Goal: Task Accomplishment & Management: Use online tool/utility

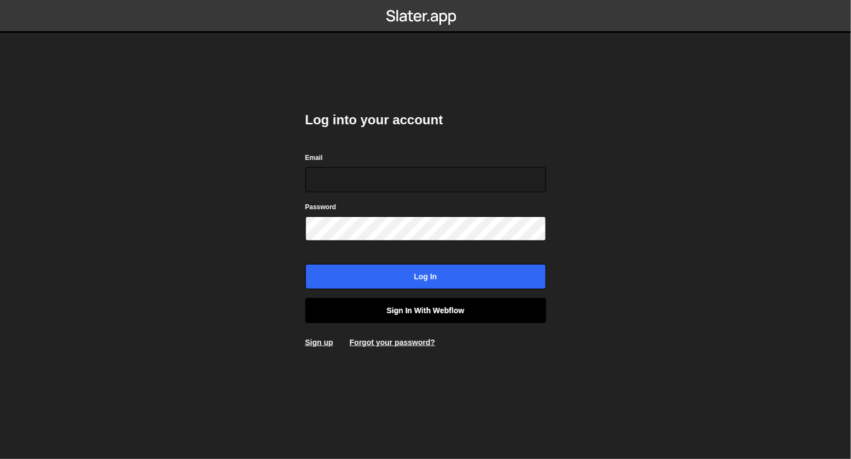
click at [451, 314] on link "Sign in with Webflow" at bounding box center [425, 310] width 241 height 25
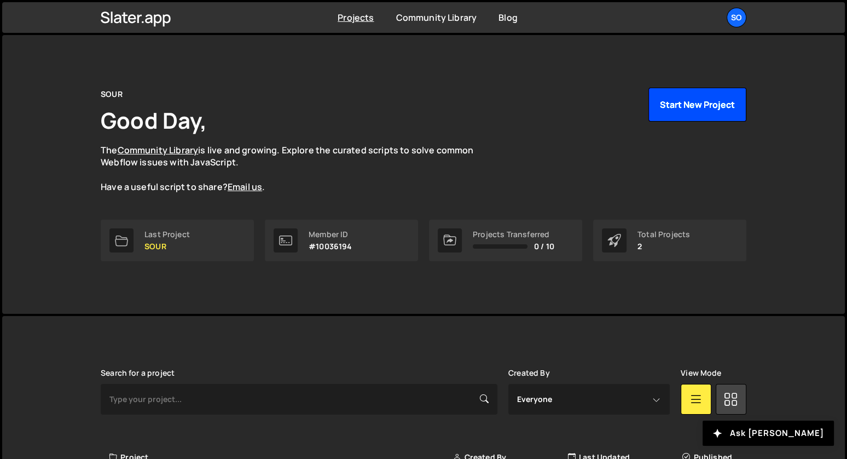
click at [680, 99] on button "Start New Project" at bounding box center [698, 105] width 98 height 34
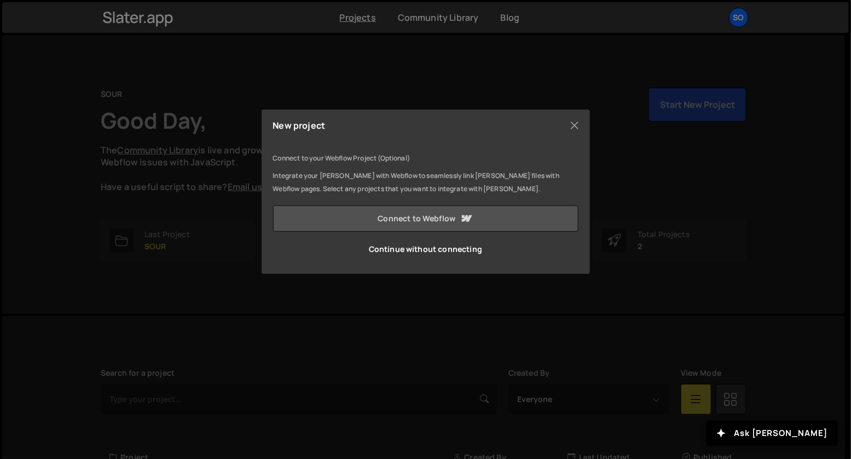
click at [474, 218] on link "Connect to Webflow" at bounding box center [425, 218] width 305 height 26
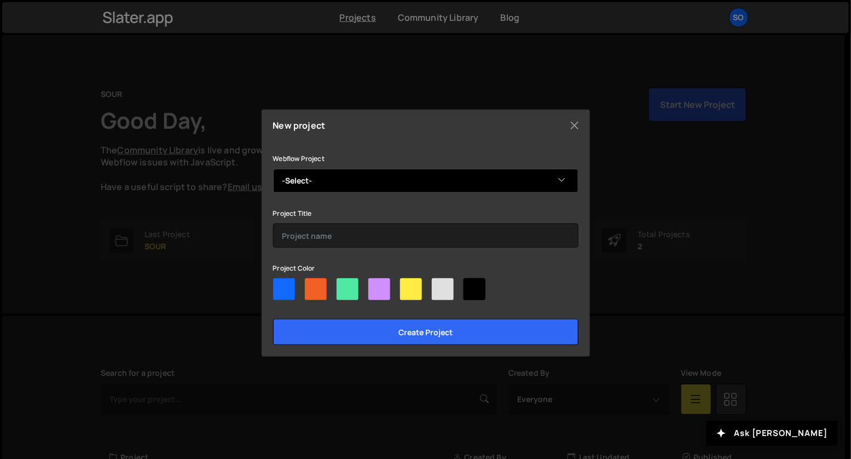
click at [357, 187] on select "-Select- Filip Felbar" at bounding box center [425, 181] width 305 height 24
select select "666066030b1447405865fff8"
click at [273, 169] on select "-Select- Filip Felbar" at bounding box center [425, 181] width 305 height 24
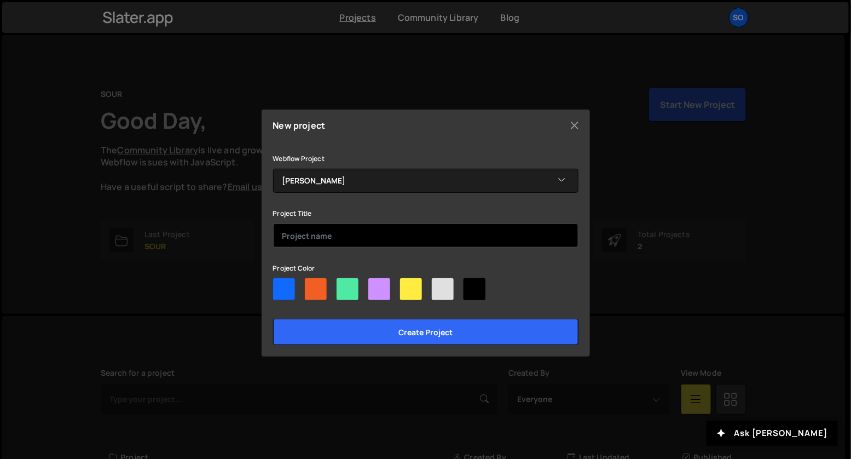
click at [348, 233] on input "text" at bounding box center [425, 235] width 305 height 24
type input "Portfolio"
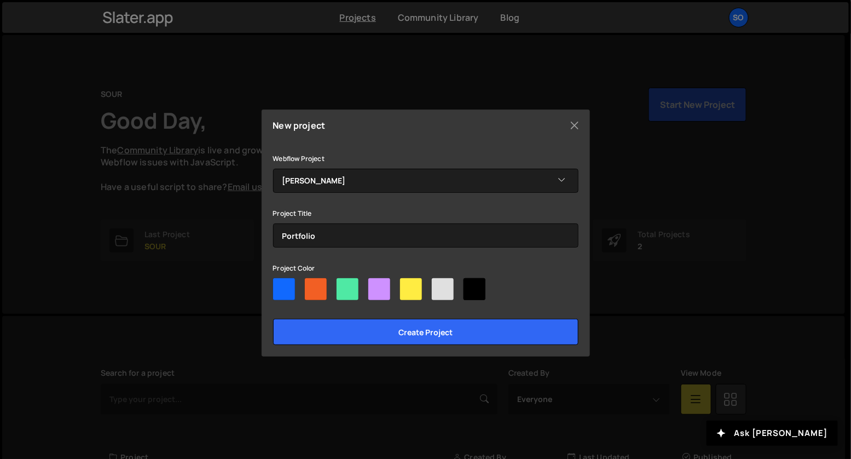
click at [375, 287] on div at bounding box center [379, 289] width 22 height 22
click at [375, 285] on input"] "radio" at bounding box center [371, 281] width 7 height 7
radio input"] "true"
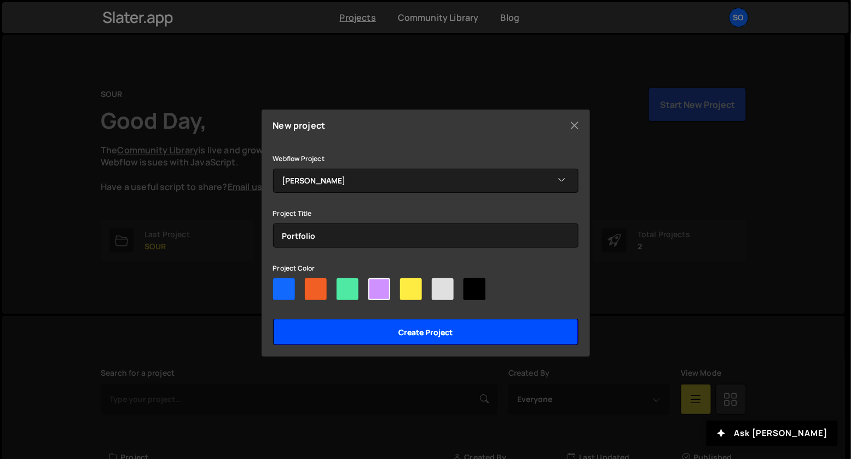
click at [403, 334] on input "Create project" at bounding box center [425, 332] width 305 height 26
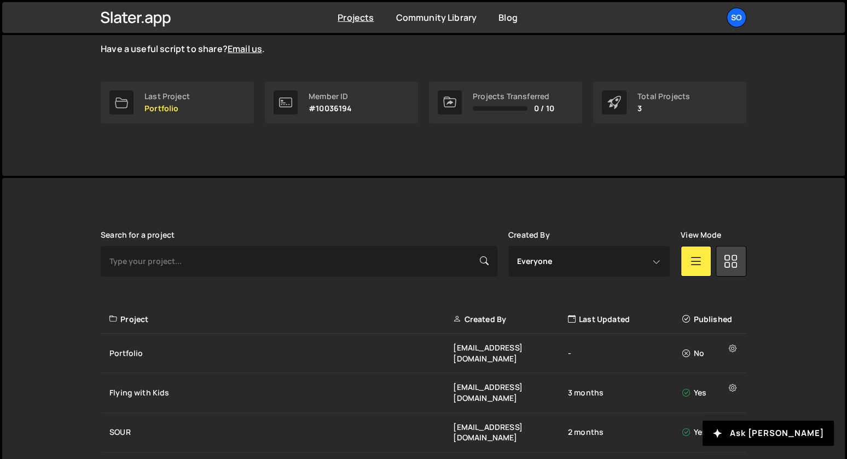
scroll to position [153, 0]
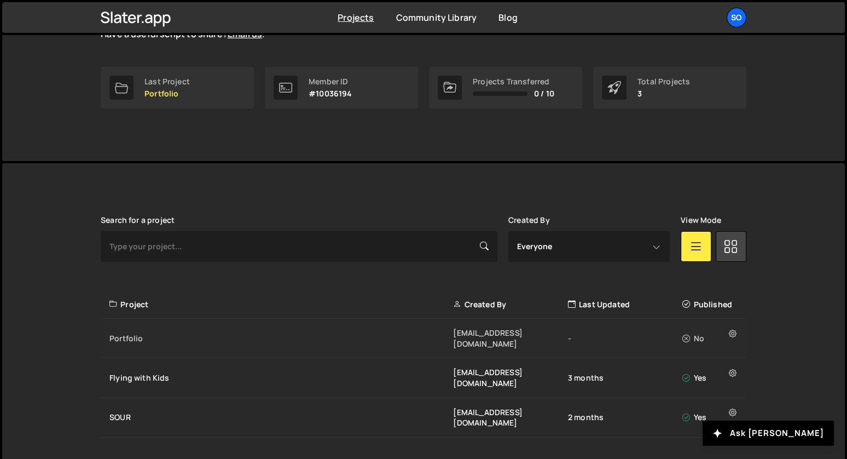
click at [189, 333] on div "Portfolio" at bounding box center [281, 338] width 344 height 11
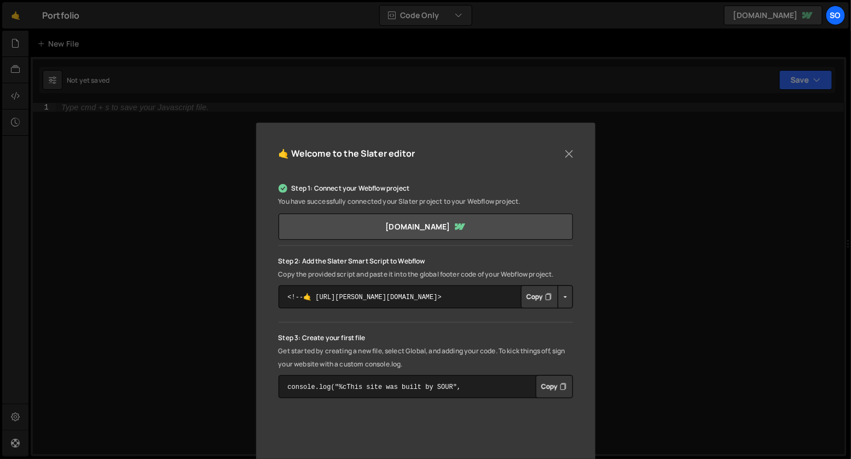
click at [543, 293] on button "Copy" at bounding box center [539, 296] width 37 height 23
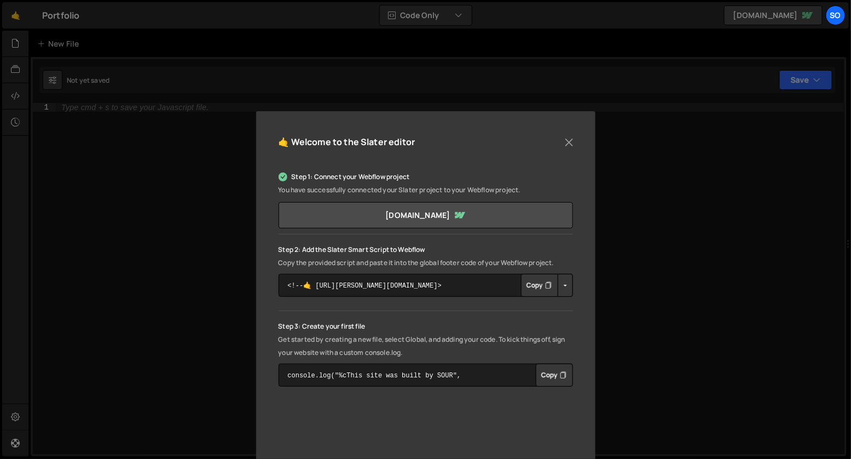
scroll to position [31, 0]
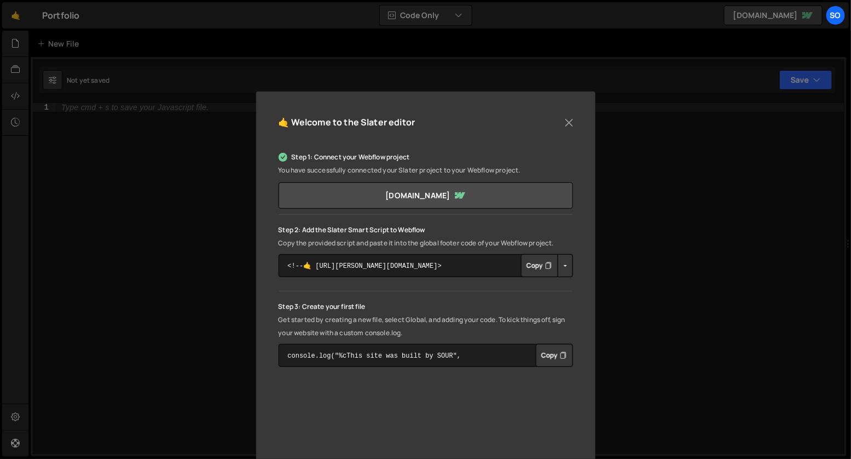
click at [692, 302] on div "🤙 Welcome to the [PERSON_NAME] editor Step 1: Connect your Webflow project You …" at bounding box center [425, 229] width 851 height 459
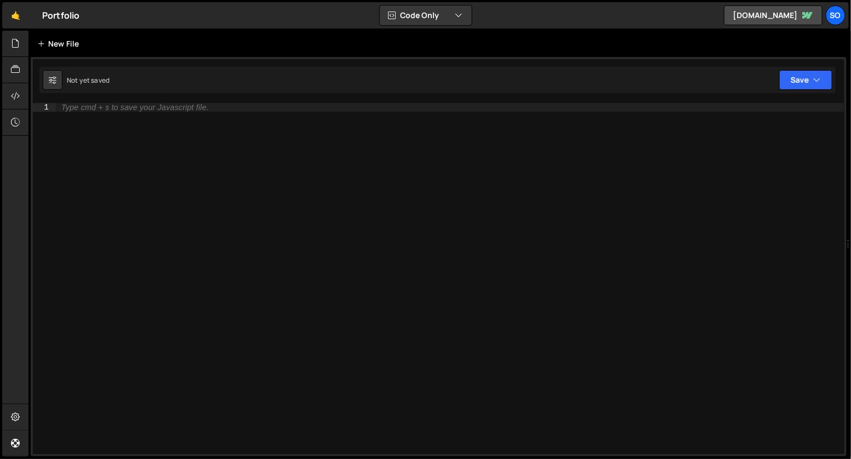
click at [51, 41] on div "New File" at bounding box center [60, 43] width 46 height 11
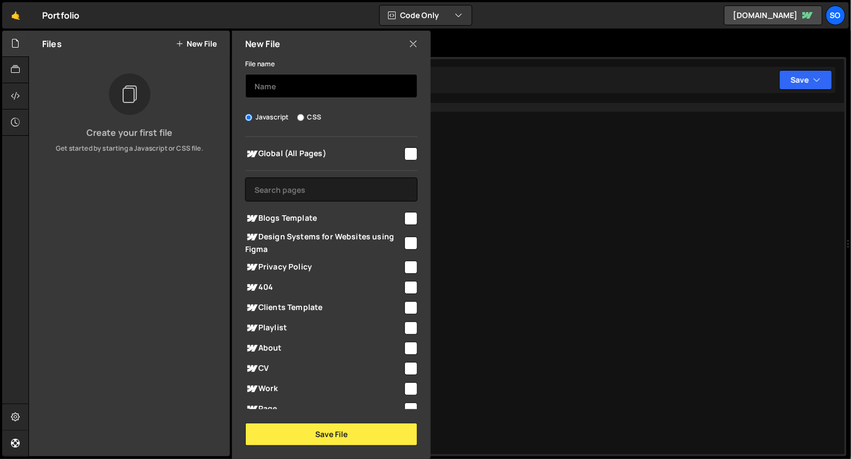
click at [285, 95] on input "text" at bounding box center [331, 86] width 172 height 24
type input "Script"
click at [394, 149] on span "Global (All Pages)" at bounding box center [324, 153] width 158 height 13
checkbox input "true"
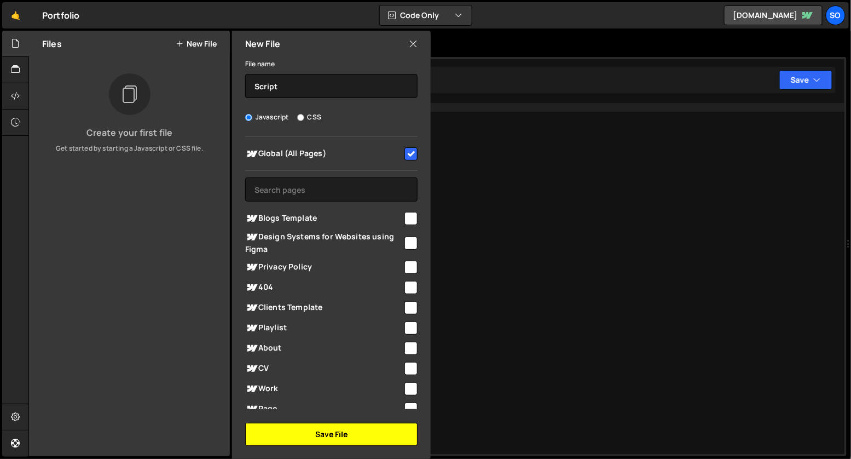
click at [335, 432] on button "Save File" at bounding box center [331, 433] width 172 height 23
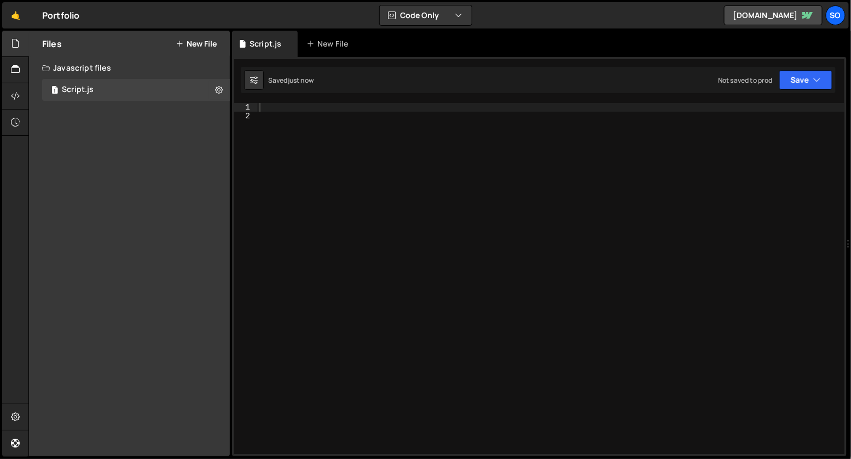
click at [475, 209] on div at bounding box center [551, 287] width 588 height 368
paste textarea "});"
type textarea "});"
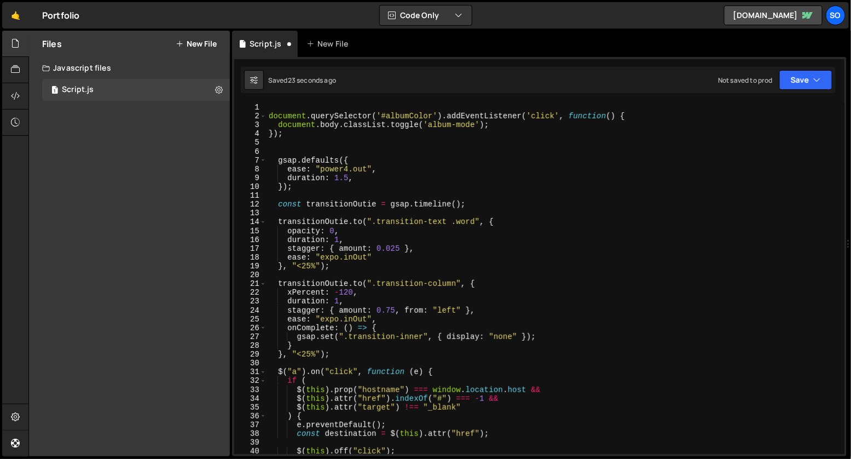
scroll to position [2002, 0]
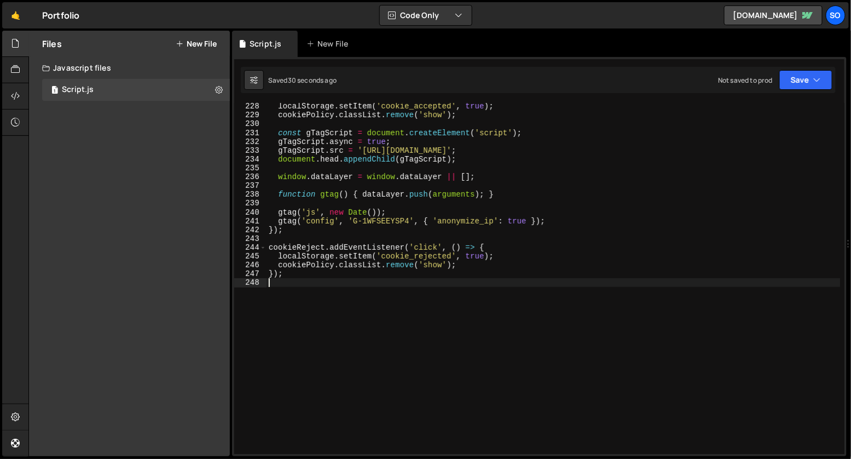
click at [458, 398] on div "localStorage . setItem ( 'cookie_accepted' , true ) ; cookiePolicy . classList …" at bounding box center [554, 286] width 574 height 368
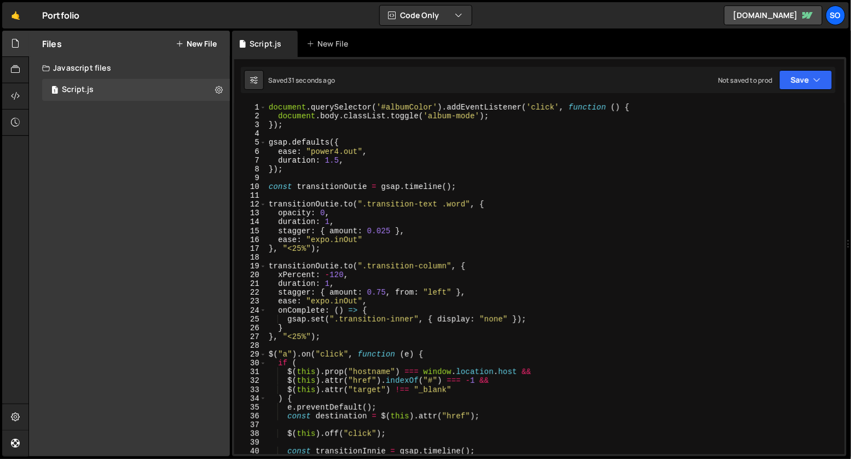
scroll to position [0, 0]
click at [349, 176] on div "document . querySelector ( '#albumColor' ) . addEventListener ( 'click' , funct…" at bounding box center [554, 287] width 574 height 368
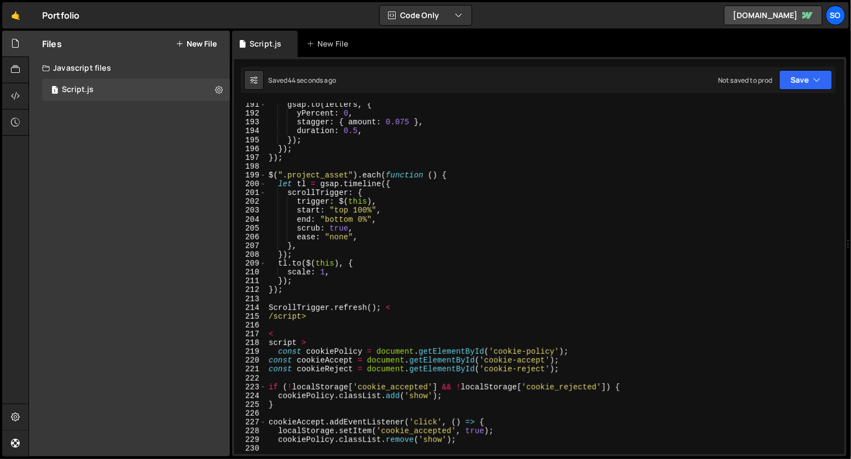
scroll to position [1695, 0]
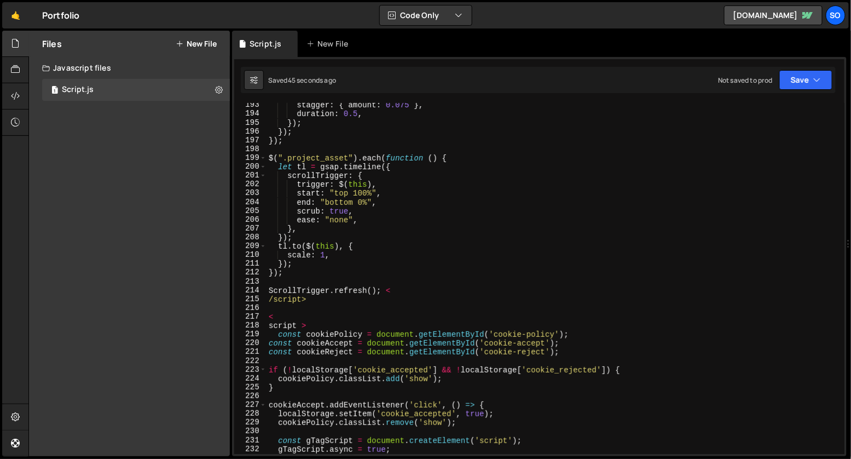
click at [315, 318] on div "stagger : { amount : 0.075 } , duration : 0.5 , }) ; }) ; }) ; $ ( ".project_as…" at bounding box center [554, 285] width 574 height 368
click at [321, 325] on div "stagger : { amount : 0.075 } , duration : 0.5 , }) ; }) ; }) ; $ ( ".project_as…" at bounding box center [554, 285] width 574 height 368
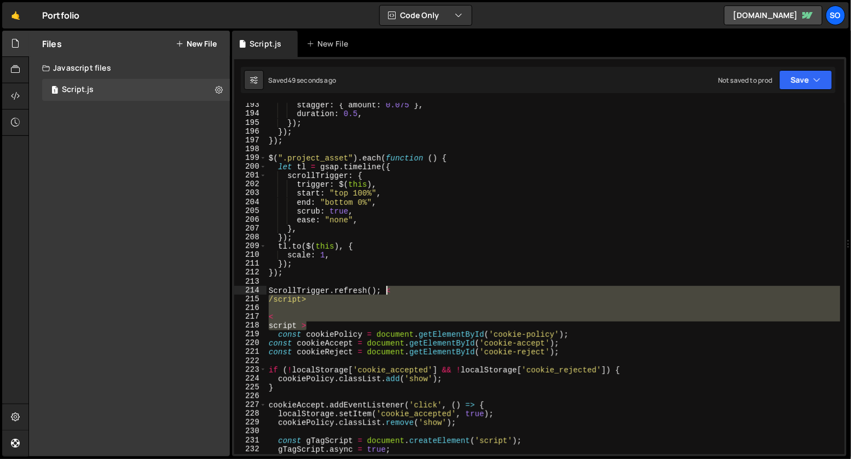
drag, startPoint x: 321, startPoint y: 325, endPoint x: 385, endPoint y: 289, distance: 73.7
click at [385, 289] on div "stagger : { amount : 0.075 } , duration : 0.5 , }) ; }) ; }) ; $ ( ".project_as…" at bounding box center [554, 285] width 574 height 368
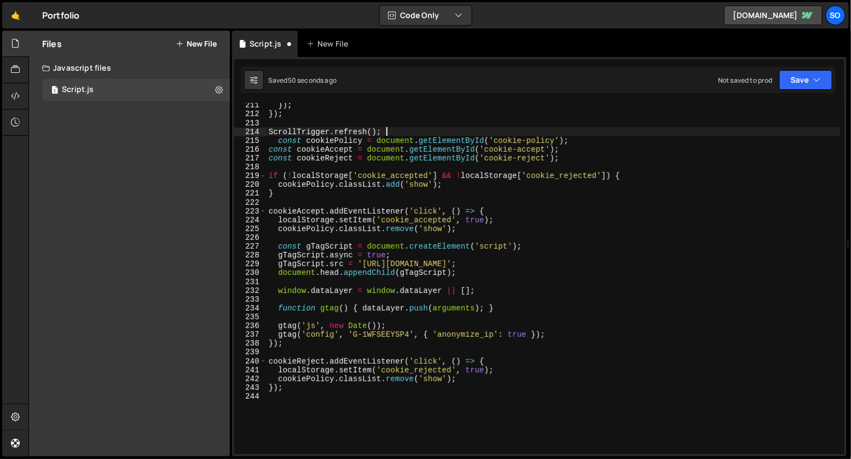
scroll to position [1854, 0]
type textarea "ScrollTrigger.refresh();"
click at [357, 431] on div "}) ; }) ; ScrollTrigger . refresh ( ) ; const cookiePolicy = document . getElem…" at bounding box center [554, 285] width 574 height 368
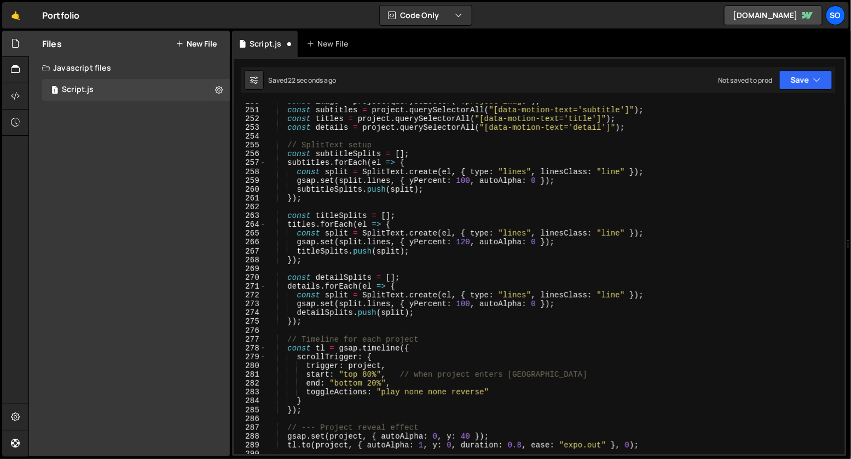
scroll to position [2011, 0]
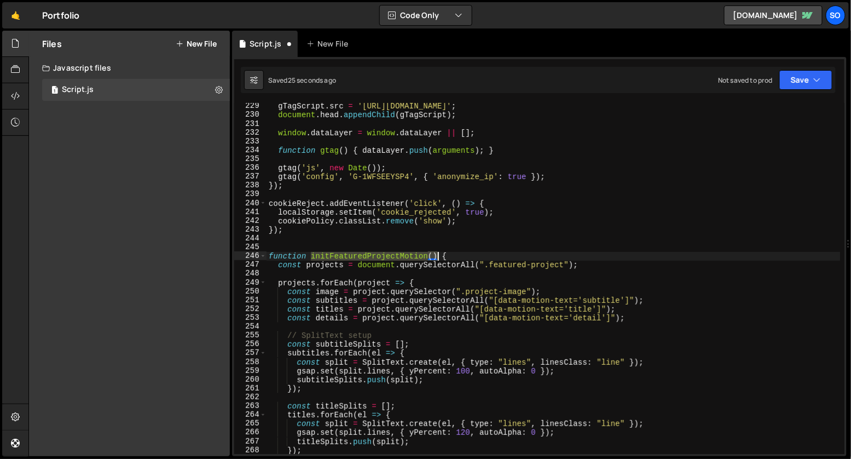
drag, startPoint x: 310, startPoint y: 254, endPoint x: 439, endPoint y: 257, distance: 129.2
click at [439, 257] on div "gTagScript . src = 'https://www.googletagmanager.com/gtag/js?id=G-1WFSEEYSP4' ;…" at bounding box center [554, 286] width 574 height 368
type textarea "function initFeaturedProjectMotion() {"
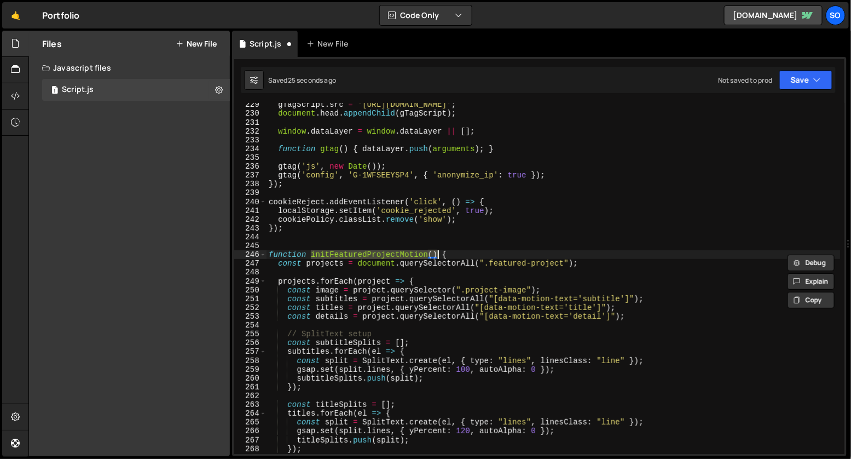
scroll to position [2809, 0]
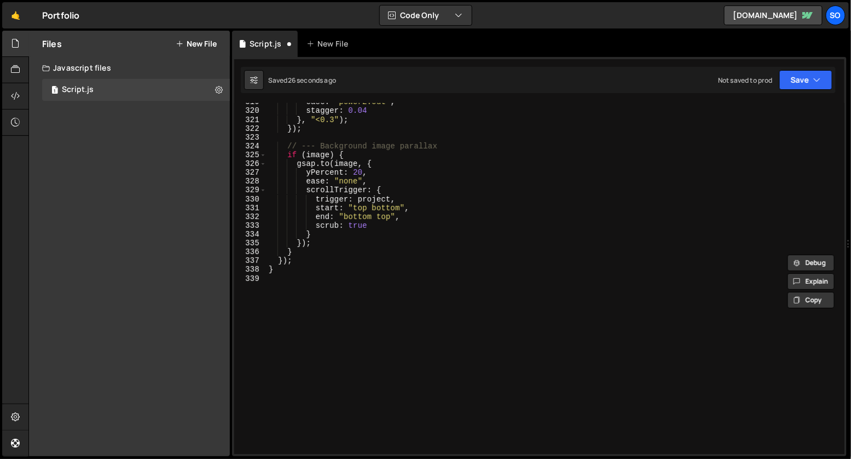
click at [329, 285] on div "ease : "power2.out" , stagger : 0.04 } , "<0.3" ) ; }) ; // --- Background imag…" at bounding box center [554, 281] width 574 height 368
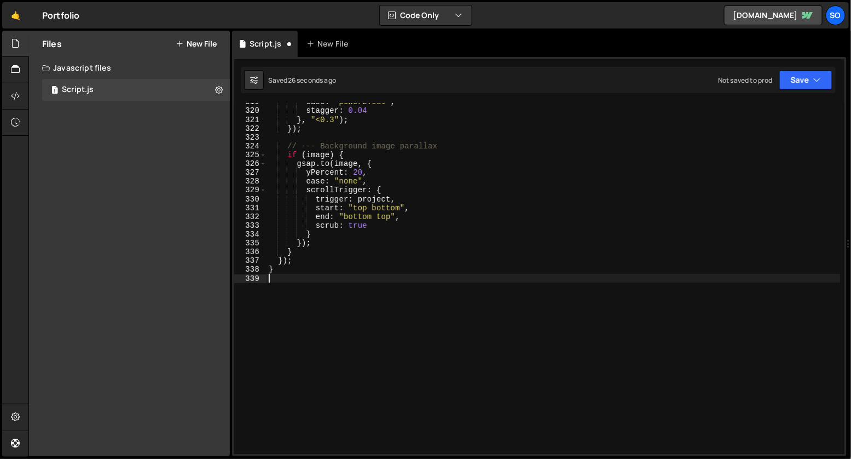
paste textarea "initFeaturedProjectMotion()"
type textarea "initFeaturedProjectMotion();"
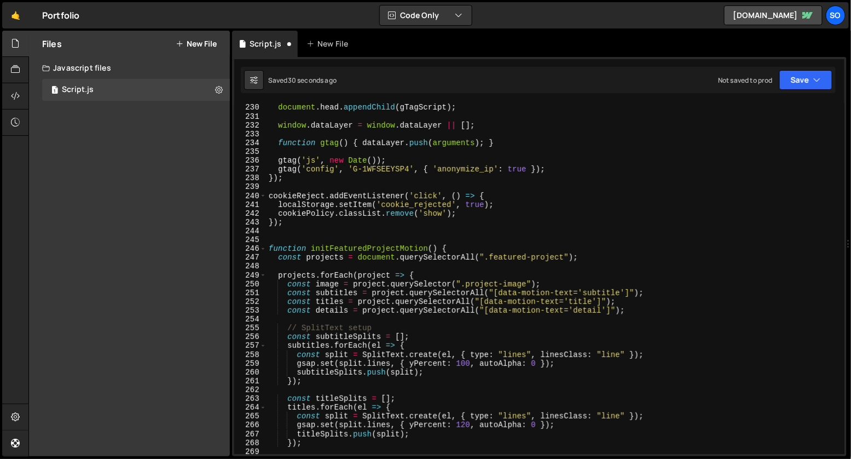
scroll to position [0, 0]
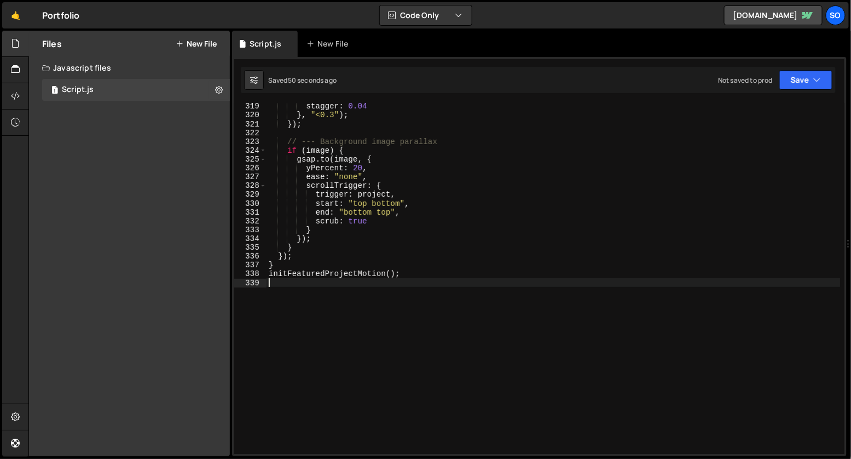
click at [192, 42] on button "New File" at bounding box center [196, 43] width 41 height 9
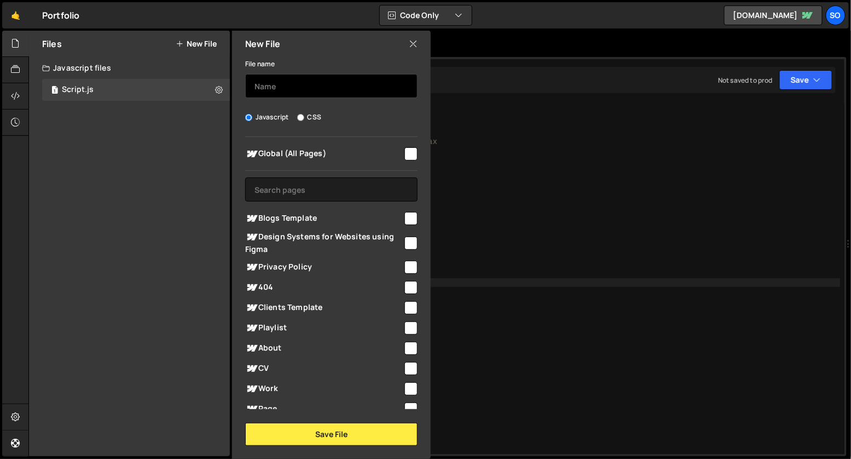
click at [291, 92] on input "text" at bounding box center [331, 86] width 172 height 24
click at [303, 112] on div "File name Javascript CSS Global (All Pages) Save File" at bounding box center [331, 251] width 199 height 389
click at [301, 114] on input "CSS" at bounding box center [300, 117] width 7 height 7
radio input "true"
click at [312, 85] on input "text" at bounding box center [331, 86] width 172 height 24
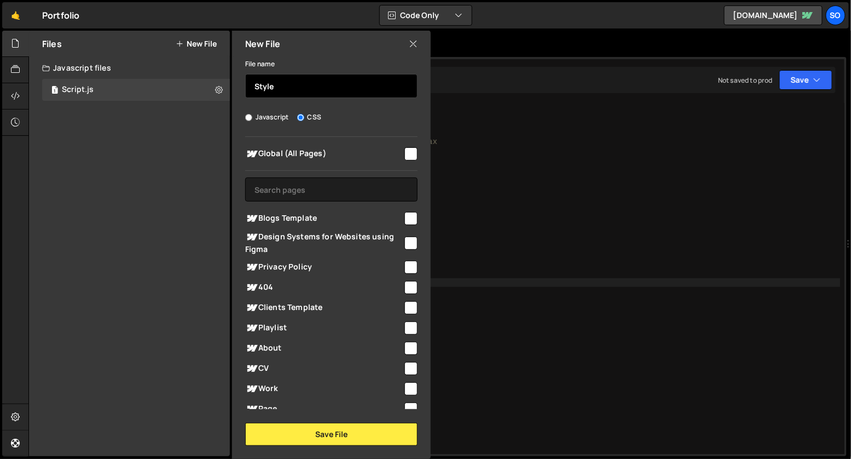
type input "Style"
click at [408, 150] on input "checkbox" at bounding box center [410, 153] width 13 height 13
checkbox input "true"
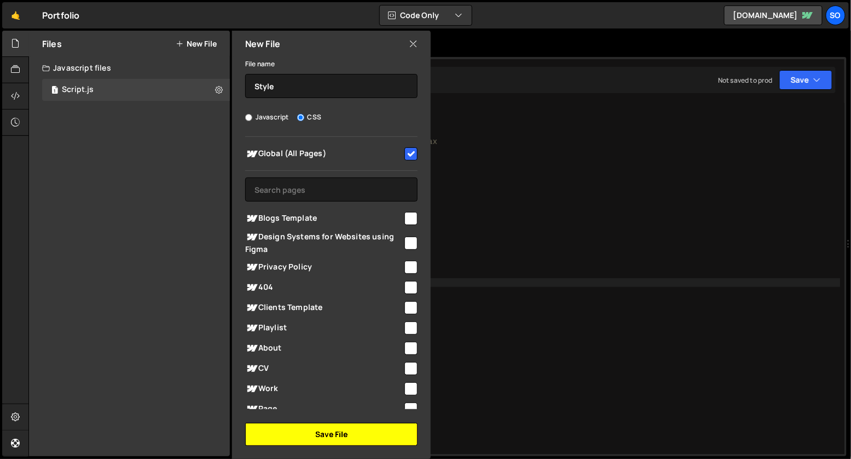
click at [346, 436] on button "Save File" at bounding box center [331, 433] width 172 height 23
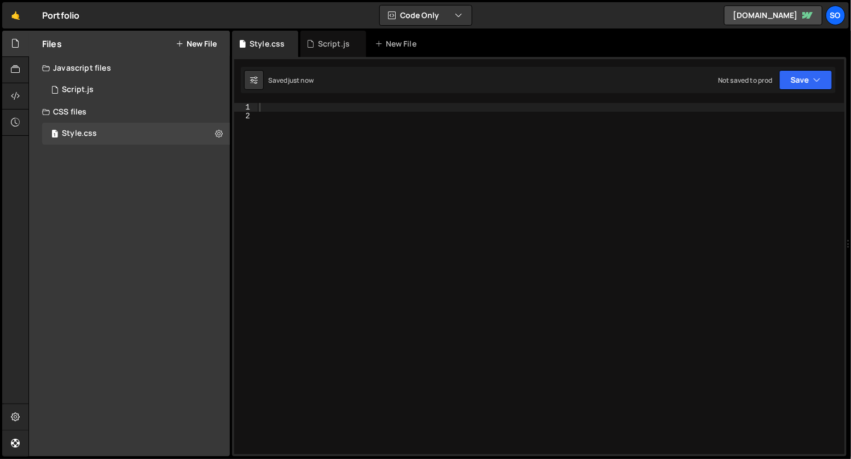
click at [385, 143] on div at bounding box center [551, 287] width 588 height 368
paste textarea "}"
type textarea "}"
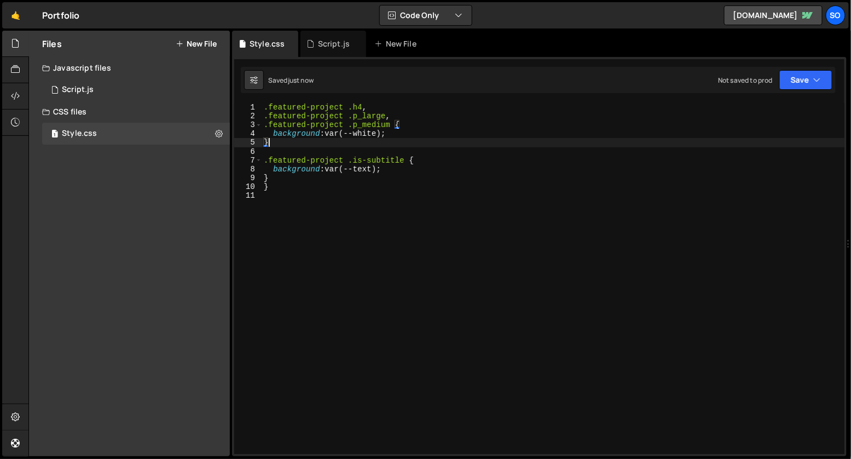
click at [366, 149] on div ".featured-project .h4 , .featured-project .p_large , .featured-project .p_mediu…" at bounding box center [553, 287] width 583 height 368
click at [363, 177] on div ".featured-project .h4 , .featured-project .p_large , .featured-project .p_mediu…" at bounding box center [553, 287] width 583 height 368
type textarea "}"
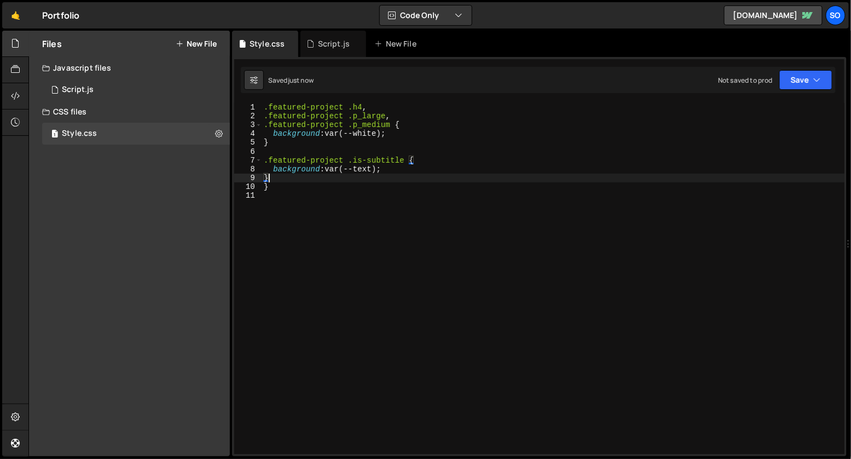
click at [364, 190] on div ".featured-project .h4 , .featured-project .p_large , .featured-project .p_mediu…" at bounding box center [553, 287] width 583 height 368
click at [58, 91] on icon at bounding box center [55, 89] width 8 height 9
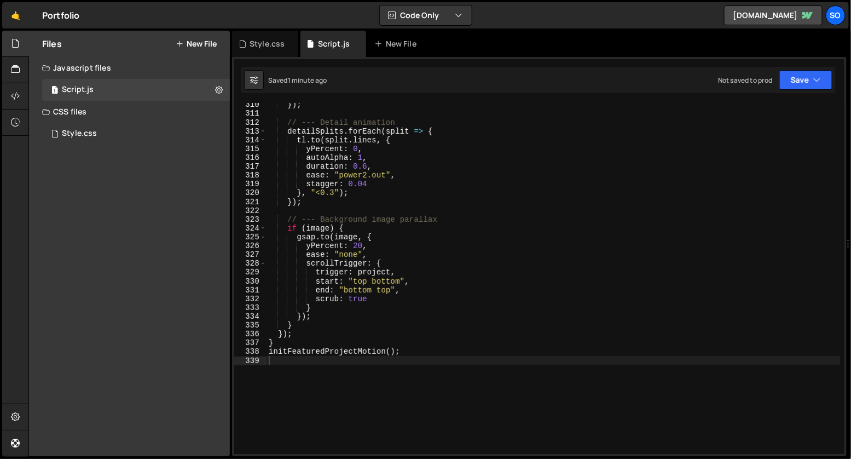
click at [427, 264] on div "}) ; // --- Detail animation detailSplits . forEach ( split => { tl . to ( spli…" at bounding box center [554, 284] width 574 height 368
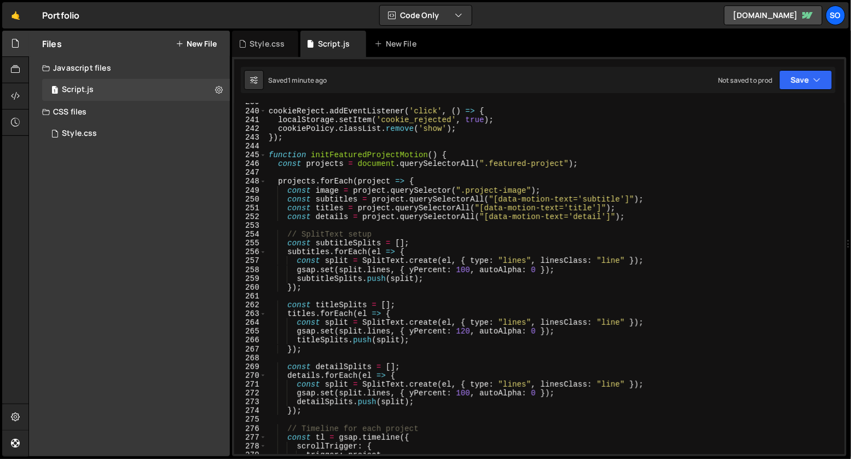
scroll to position [2103, 0]
click at [419, 404] on div "cookieReject . addEventListener ( 'click' , ( ) => { localStorage . setItem ( '…" at bounding box center [554, 281] width 574 height 368
click at [401, 378] on div "cookieReject . addEventListener ( 'click' , ( ) => { localStorage . setItem ( '…" at bounding box center [554, 281] width 574 height 368
click at [362, 346] on div "cookieReject . addEventListener ( 'click' , ( ) => { localStorage . setItem ( '…" at bounding box center [554, 281] width 574 height 368
click at [367, 306] on div "cookieReject . addEventListener ( 'click' , ( ) => { localStorage . setItem ( '…" at bounding box center [554, 281] width 574 height 368
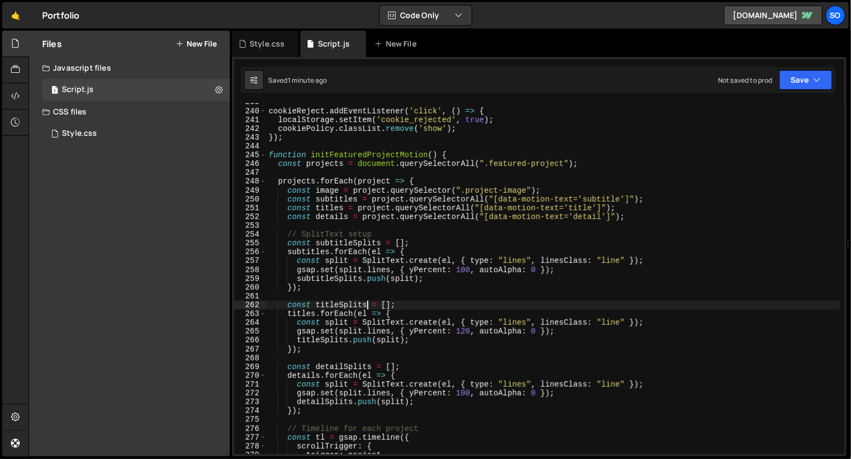
click at [369, 254] on div "cookieReject . addEventListener ( 'click' , ( ) => { localStorage . setItem ( '…" at bounding box center [554, 281] width 574 height 368
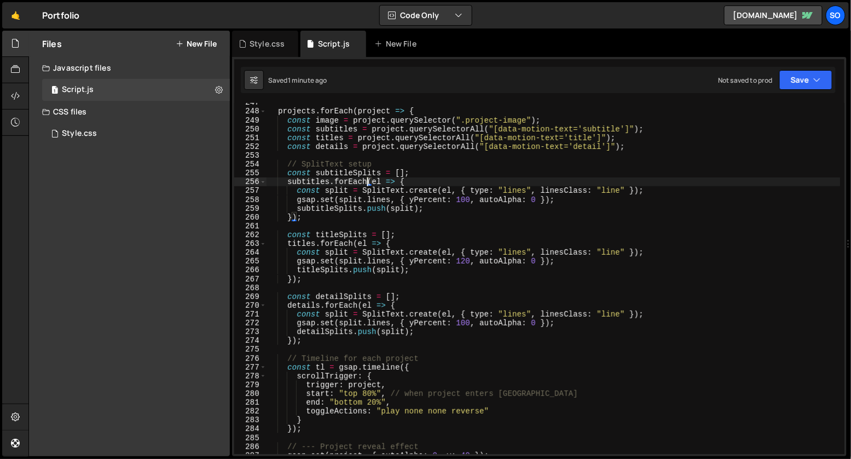
scroll to position [2174, 0]
click at [398, 338] on div "projects . forEach ( project => { const image = project . querySelector ( ".pro…" at bounding box center [554, 282] width 574 height 368
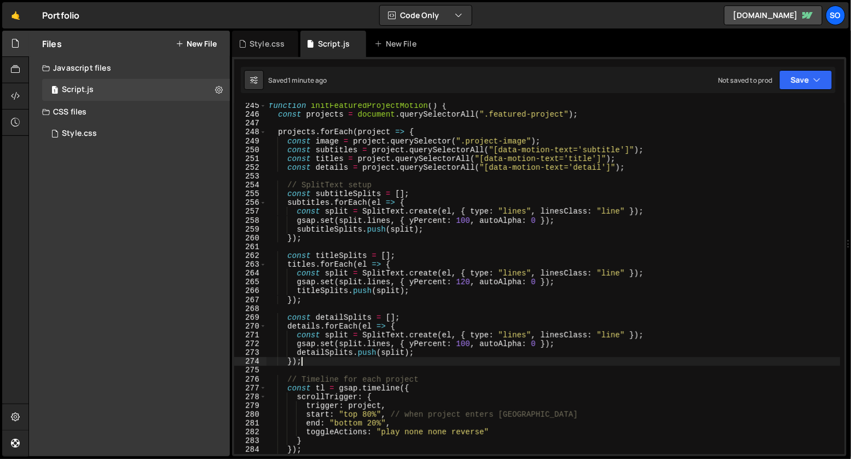
scroll to position [2153, 0]
click at [267, 105] on div "function initFeaturedProjectMotion ( ) { const projects = document . querySelec…" at bounding box center [554, 285] width 574 height 368
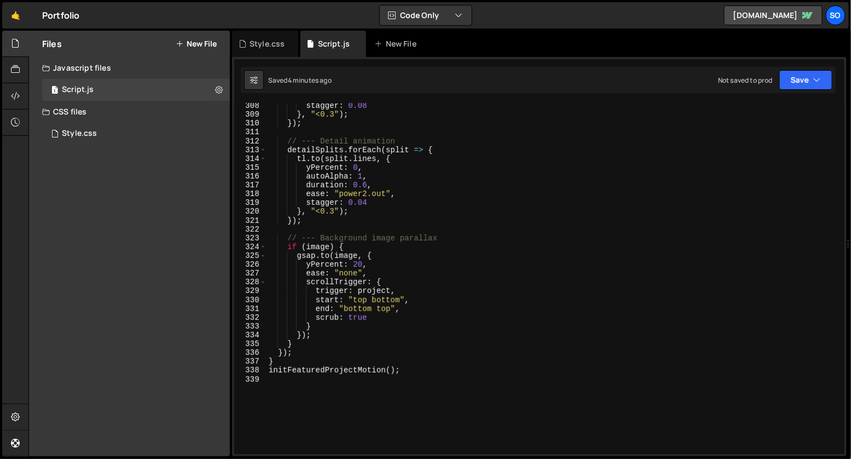
scroll to position [2708, 0]
click at [296, 361] on div "stagger : 0.08 } , "<0.3" ) ; }) ; // --- Detail animation detailSplits . forEa…" at bounding box center [554, 285] width 574 height 368
type textarea "}); }"
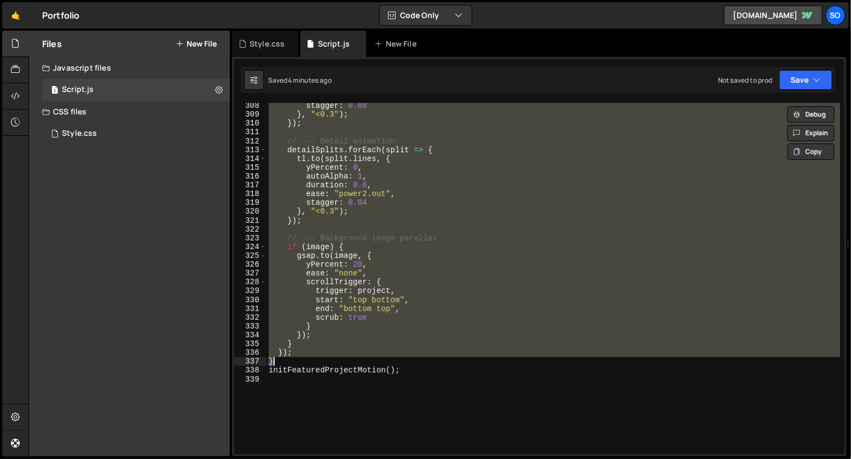
paste textarea
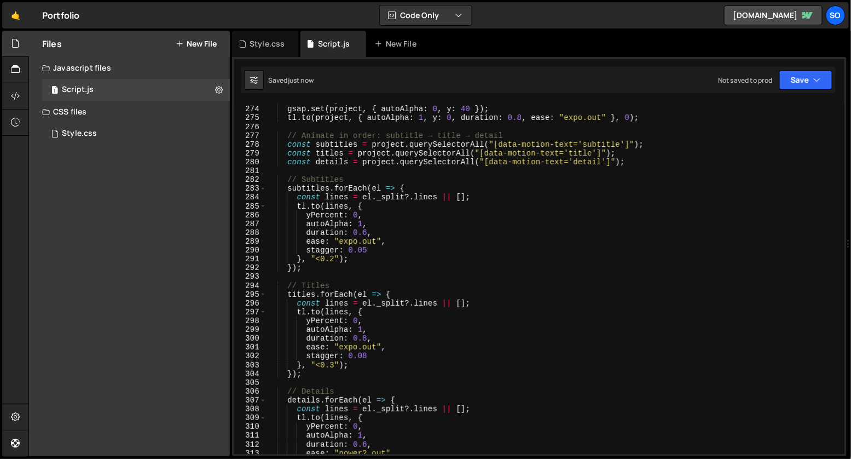
scroll to position [2288, 0]
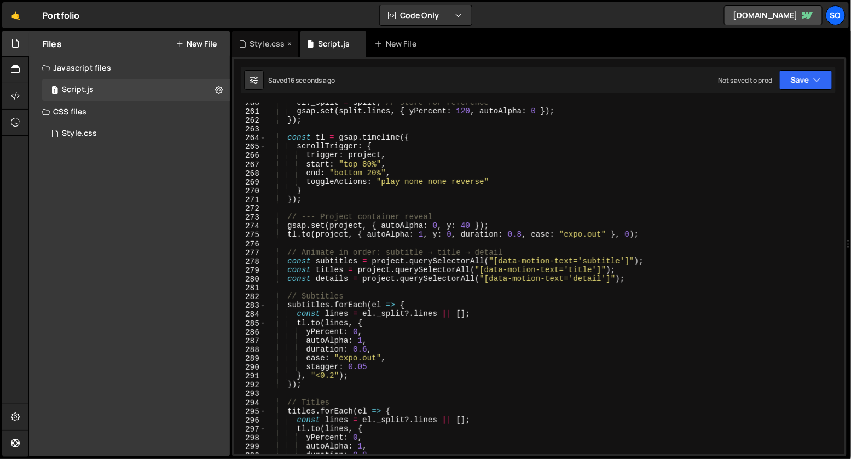
click at [247, 47] on div "Style.css" at bounding box center [262, 43] width 47 height 11
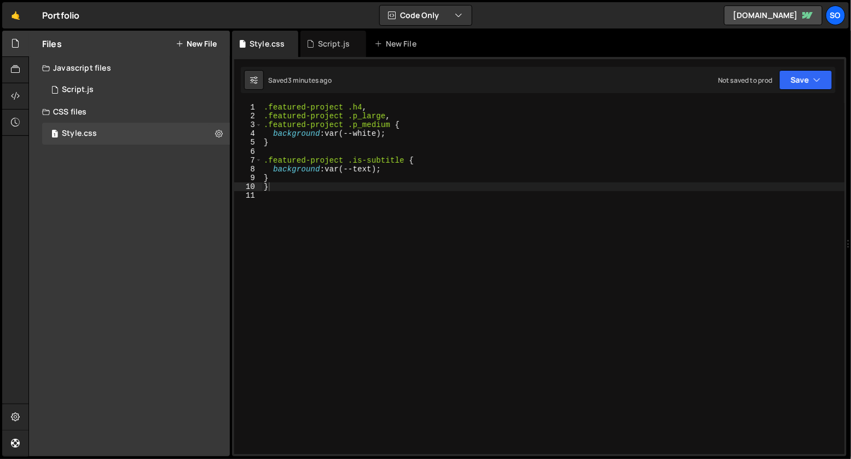
click at [356, 189] on div ".featured-project .h4 , .featured-project .p_large , .featured-project .p_mediu…" at bounding box center [553, 287] width 583 height 368
click at [404, 159] on div ".featured-project .h4 , .featured-project .p_large , .featured-project .p_mediu…" at bounding box center [553, 287] width 583 height 368
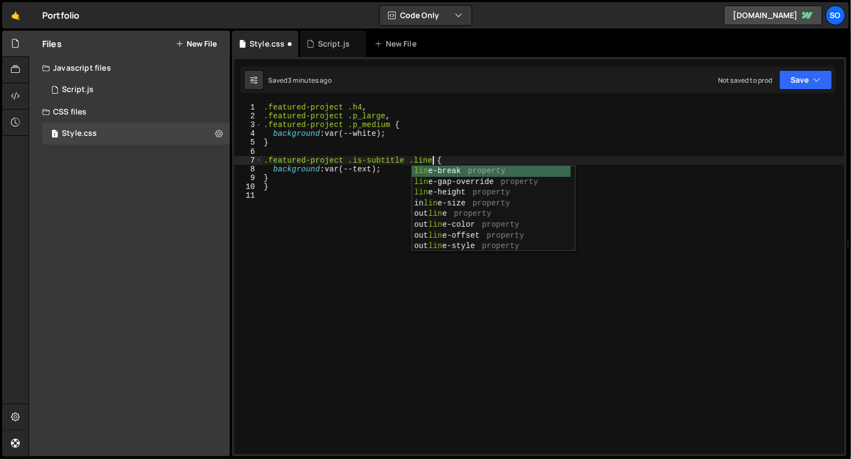
scroll to position [0, 11]
click at [390, 126] on div ".featured-project .h4 , .featured-project .p_large , .featured-project .p_mediu…" at bounding box center [553, 287] width 583 height 368
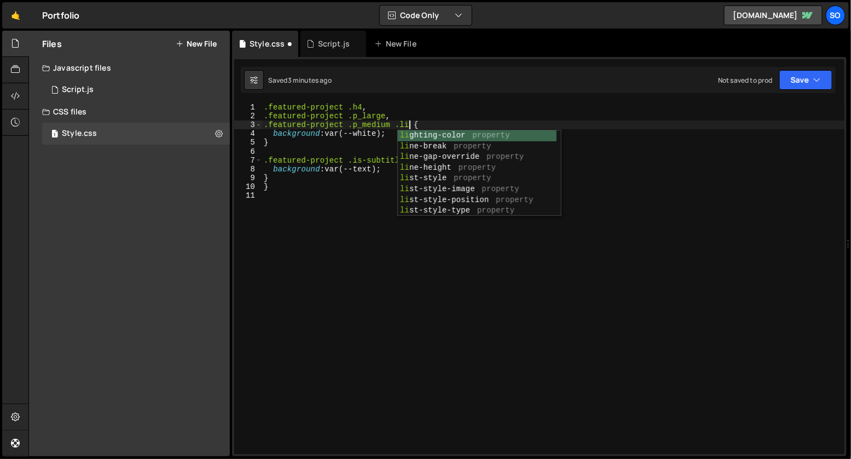
scroll to position [0, 11]
click at [386, 115] on div ".featured-project .h4 , .featured-project .p_large , .featured-project .p_mediu…" at bounding box center [553, 287] width 583 height 368
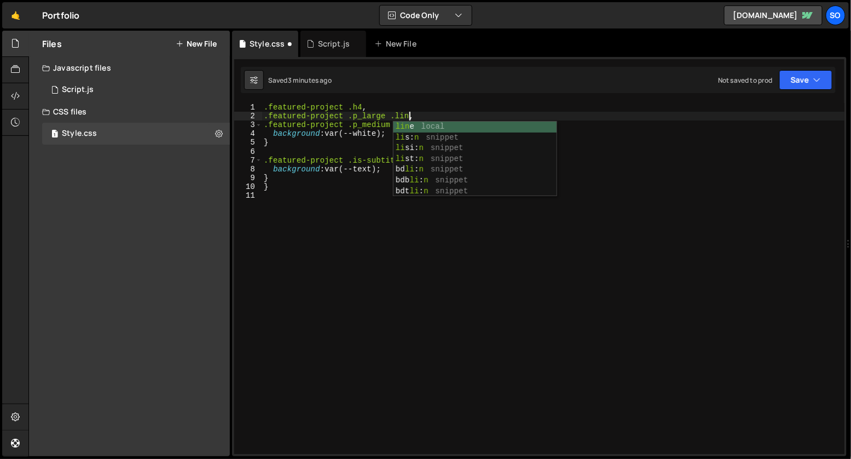
scroll to position [0, 10]
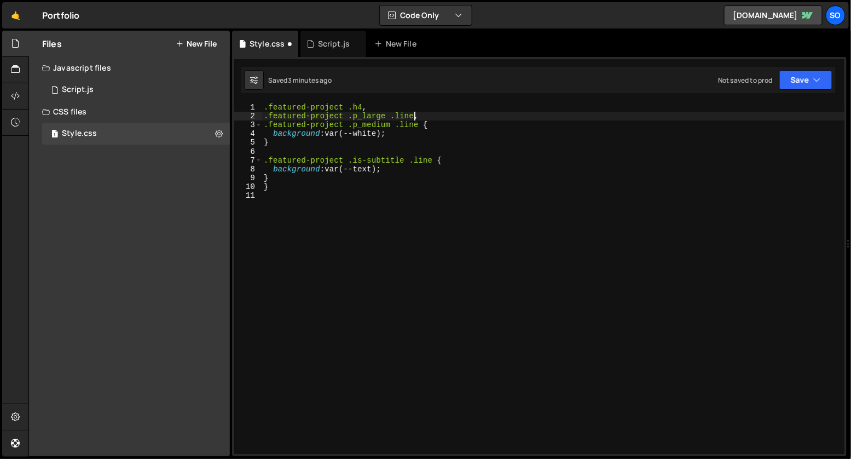
click at [361, 107] on div ".featured-project .h4 , .featured-project .p_large .line , .featured-project .p…" at bounding box center [553, 287] width 583 height 368
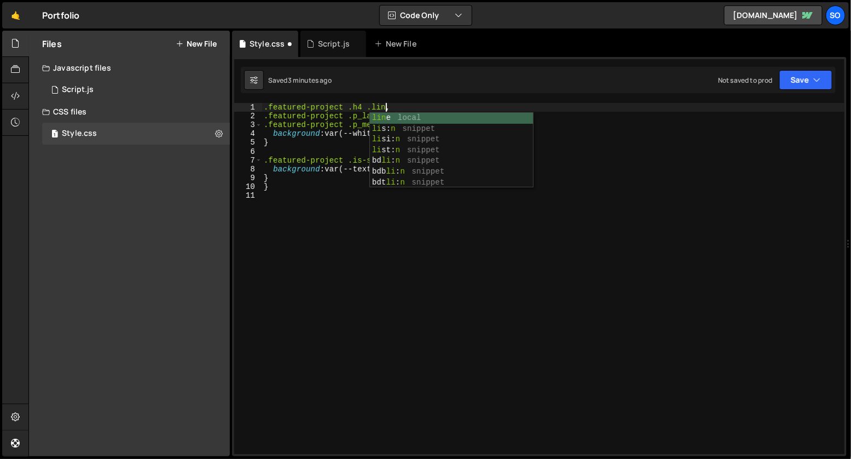
scroll to position [0, 8]
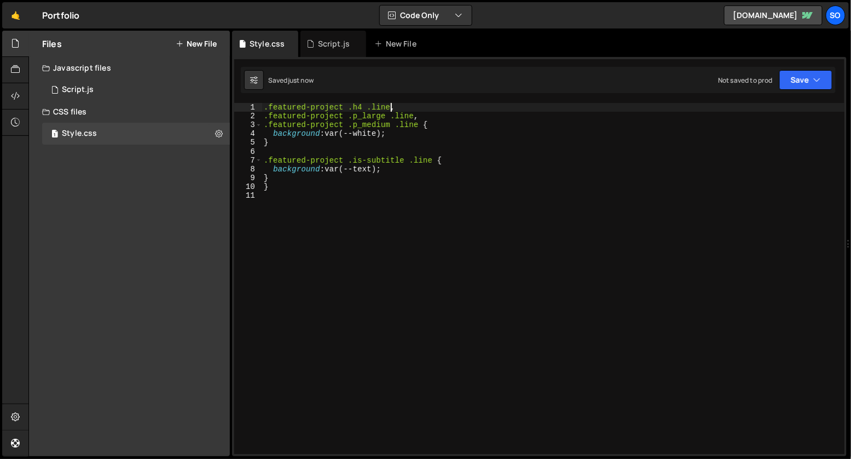
type textarea ".featured-project .h4 .line,"
click at [70, 85] on div "Script.js" at bounding box center [78, 90] width 32 height 10
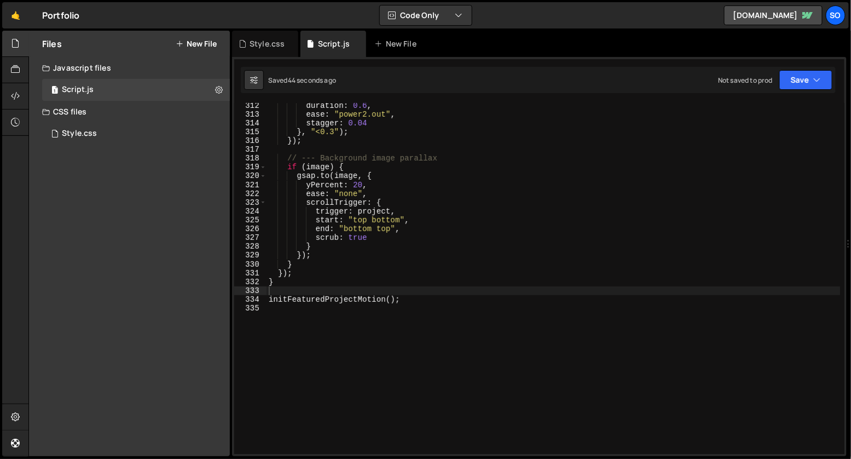
scroll to position [2742, 0]
drag, startPoint x: 307, startPoint y: 186, endPoint x: 344, endPoint y: 187, distance: 36.7
click at [344, 187] on div "duration : 0.6 , ease : "power2.out" , stagger : 0.04 } , "<0.3" ) ; }) ; // --…" at bounding box center [554, 286] width 574 height 368
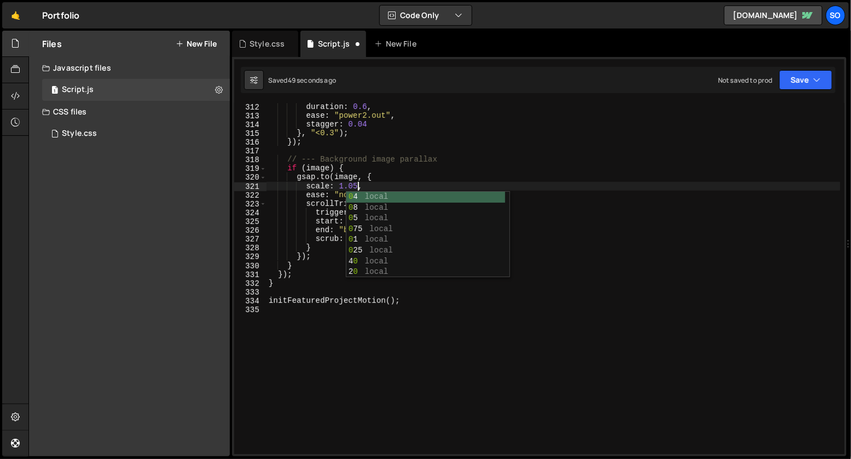
scroll to position [0, 5]
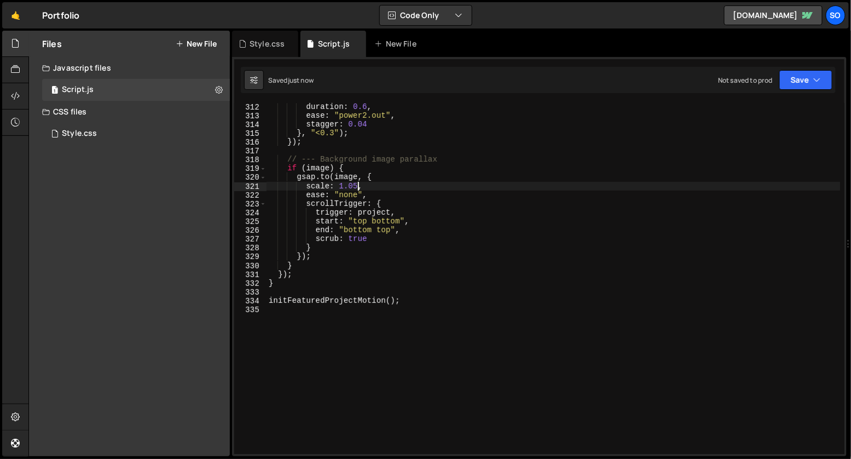
type textarea "scale: 1.05,"
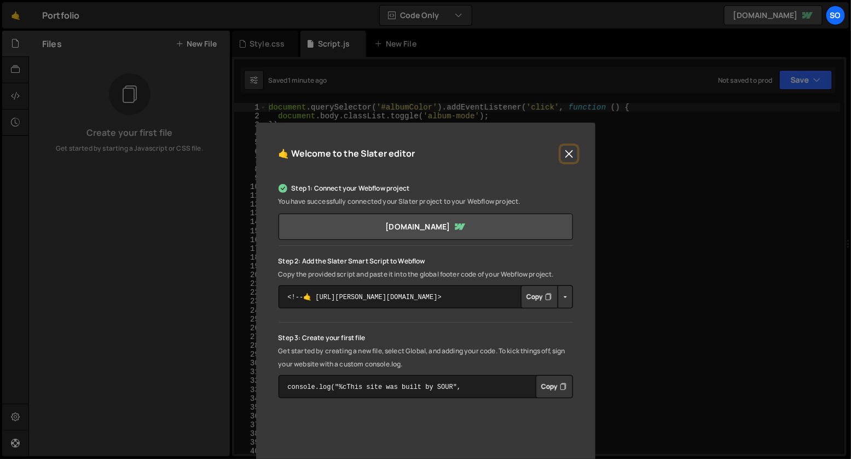
click at [570, 149] on button "Close" at bounding box center [569, 154] width 16 height 16
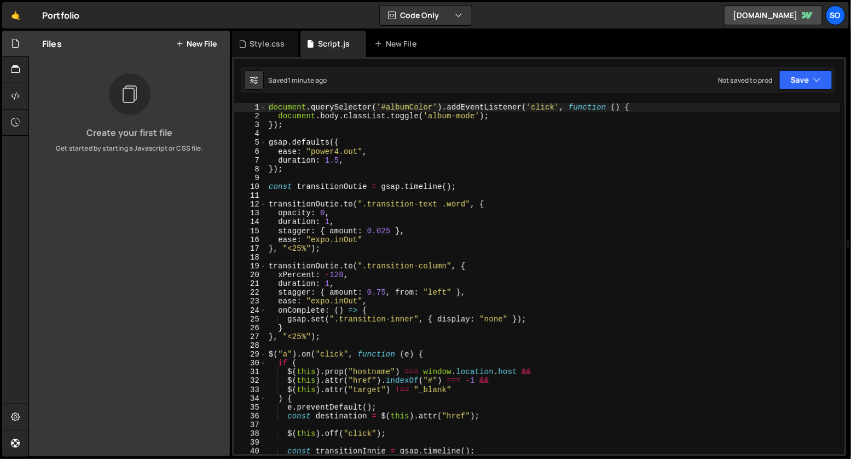
click at [407, 120] on div "document . querySelector ( '#albumColor' ) . addEventListener ( 'click' , funct…" at bounding box center [554, 287] width 574 height 368
click at [18, 47] on icon at bounding box center [15, 43] width 9 height 12
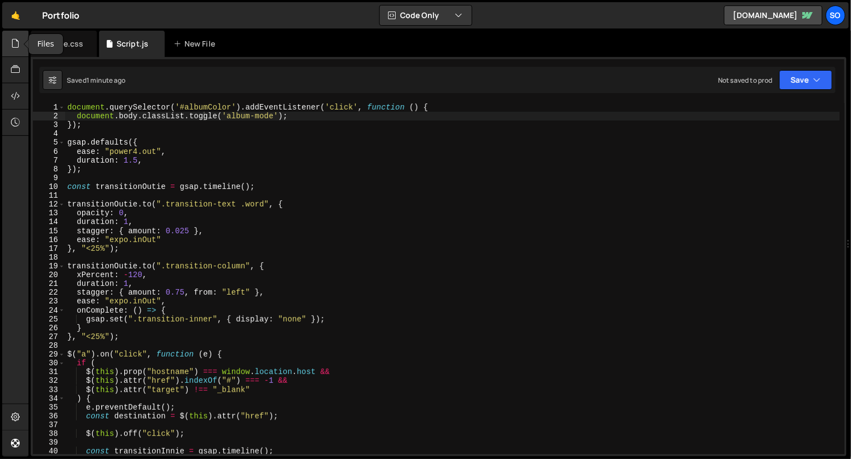
click at [18, 45] on icon at bounding box center [15, 43] width 9 height 12
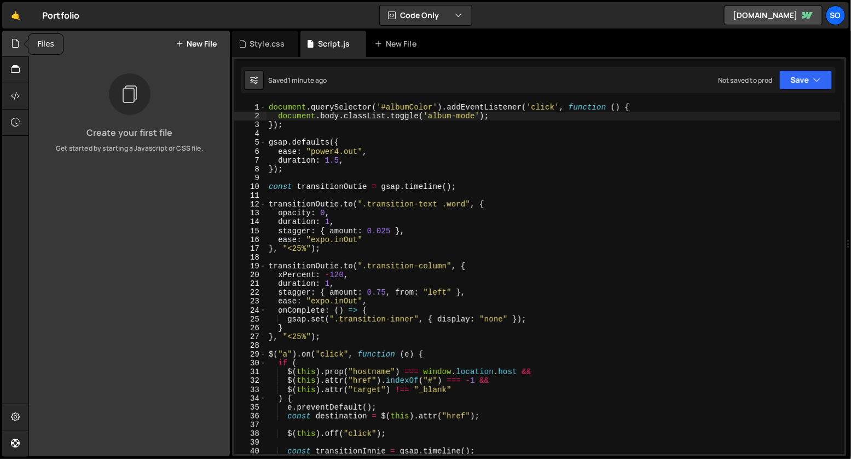
click at [14, 42] on icon at bounding box center [15, 43] width 9 height 12
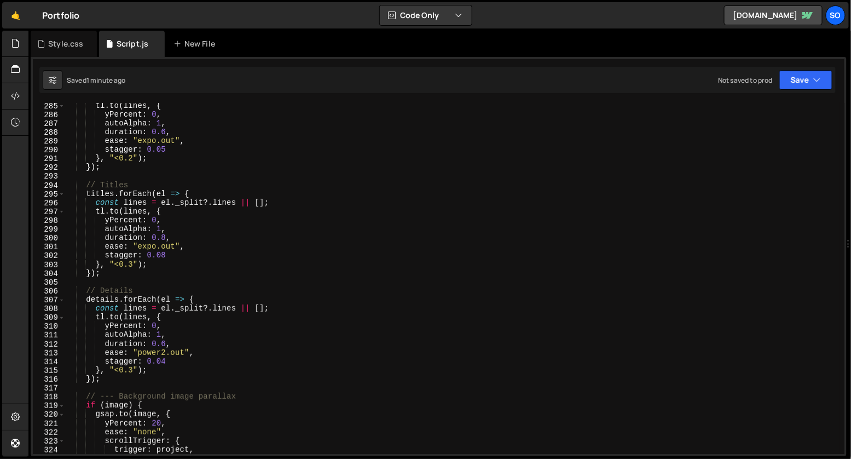
scroll to position [2505, 0]
type textarea "autoAlpha: 1,"
click at [172, 331] on div "tl . to ( lines , { yPercent : 0 , autoAlpha : 1 , duration : 0.6 , ease : "exp…" at bounding box center [452, 285] width 775 height 368
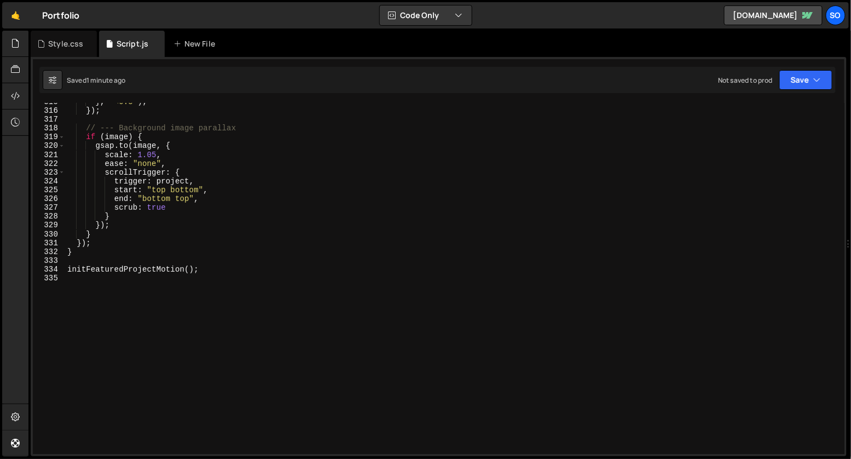
scroll to position [2774, 0]
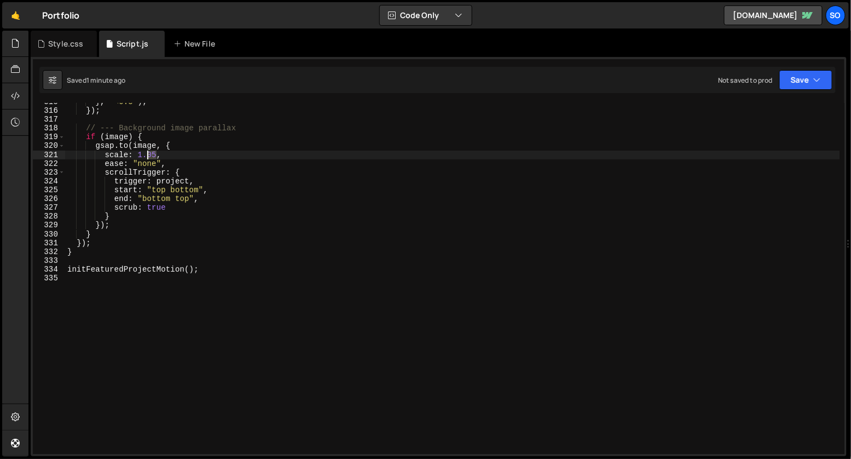
drag, startPoint x: 156, startPoint y: 156, endPoint x: 146, endPoint y: 156, distance: 10.4
click at [146, 156] on div "} , "<0.3" ) ; }) ; // --- Background image parallax if ( image ) { gsap . to (…" at bounding box center [452, 281] width 775 height 368
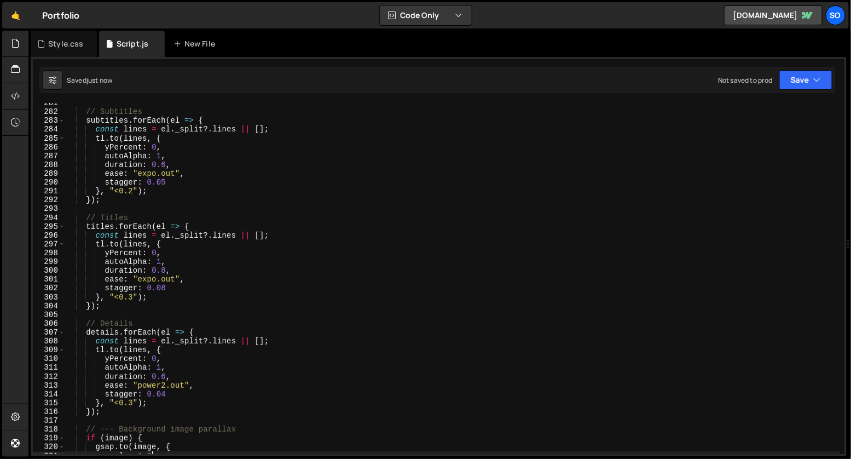
scroll to position [2267, 0]
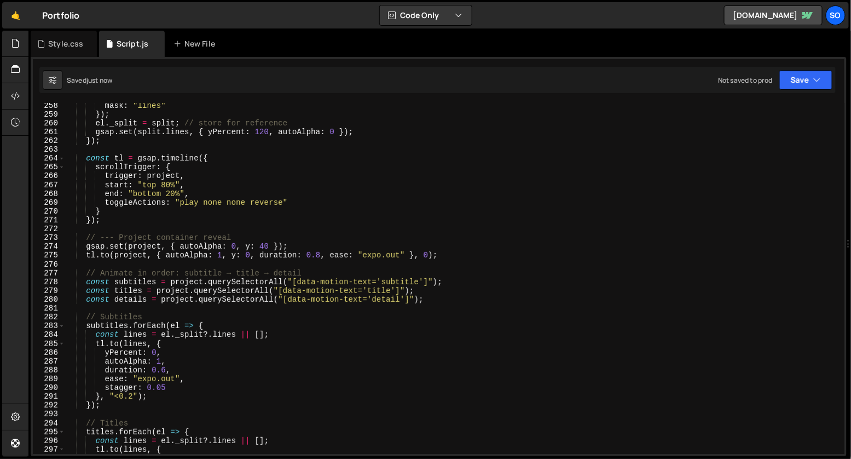
click at [164, 297] on div "mask : "lines" }) ; el . _split = split ; // store for reference gsap . set ( s…" at bounding box center [452, 285] width 775 height 368
type textarea "const details = project.querySelectorAll("[data-motion-text='detail']");"
click at [48, 40] on div "Style.css" at bounding box center [65, 43] width 35 height 11
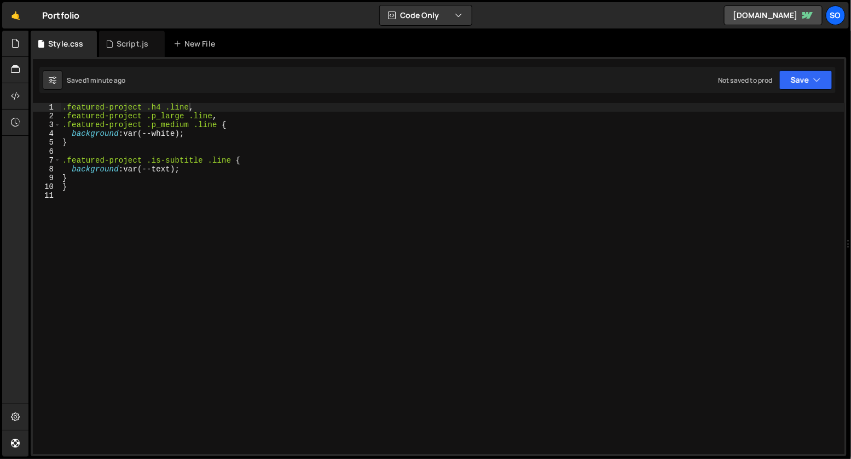
click at [188, 102] on div "const details = project.querySelectorAll("[data-motion-text='detail']"); 258 25…" at bounding box center [439, 256] width 816 height 399
click at [187, 105] on div ".featured-project .h4 .line , .featured-project .p_large .line , .featured-proj…" at bounding box center [452, 285] width 785 height 364
drag, startPoint x: 212, startPoint y: 115, endPoint x: 223, endPoint y: 129, distance: 17.9
click at [212, 115] on div ".featured-project .h4 .line-mask , .featured-project .p_large .line , .featured…" at bounding box center [452, 285] width 785 height 364
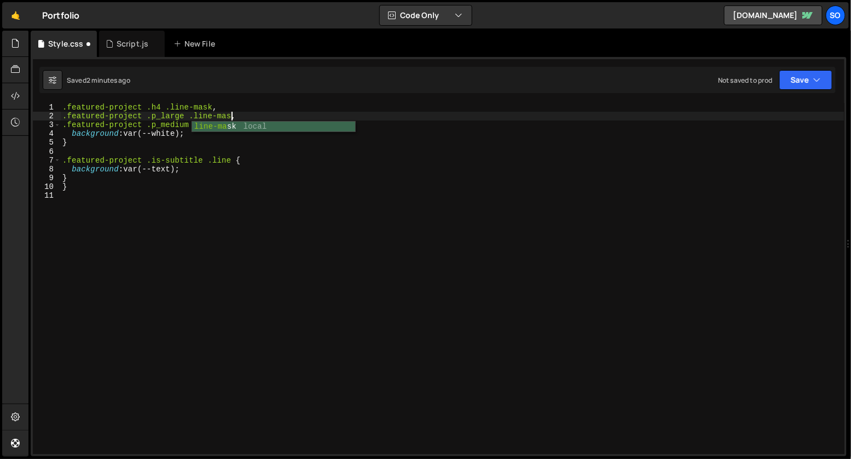
scroll to position [0, 11]
click at [217, 120] on div ".featured-project .h4 .line-mask , .featured-project .p_large .line-mask , .fea…" at bounding box center [452, 285] width 785 height 364
type textarea ".featured-project .h4 .line,"
click at [123, 40] on div "Script.js" at bounding box center [133, 43] width 32 height 11
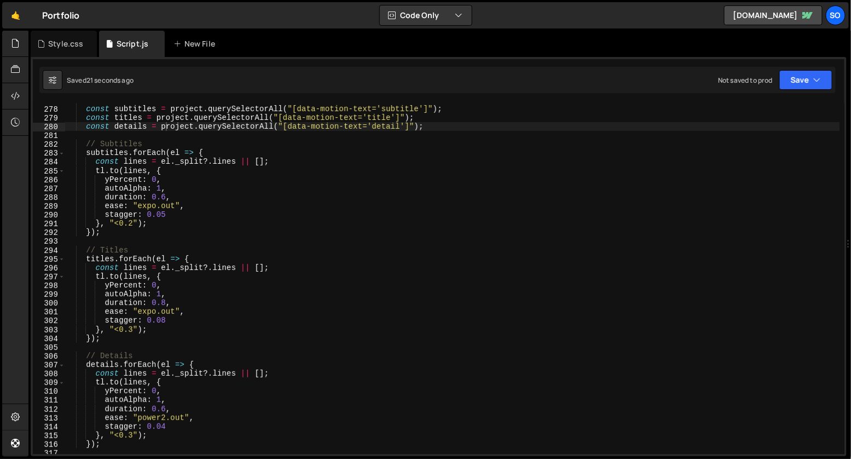
scroll to position [2426, 0]
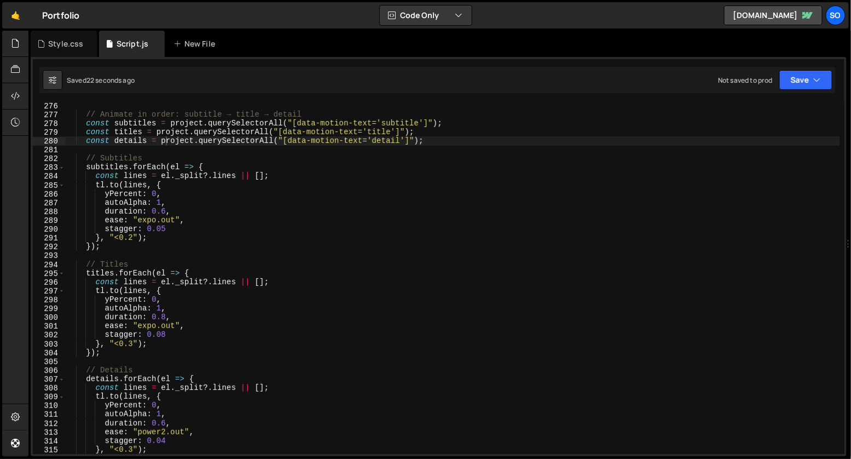
click at [235, 281] on div "// Animate in order: subtitle → title → detail const subtitles = project . quer…" at bounding box center [452, 285] width 775 height 368
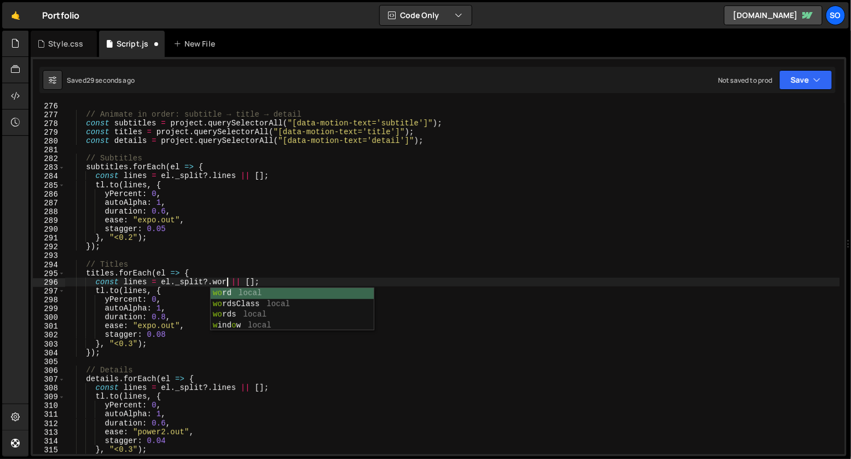
scroll to position [0, 11]
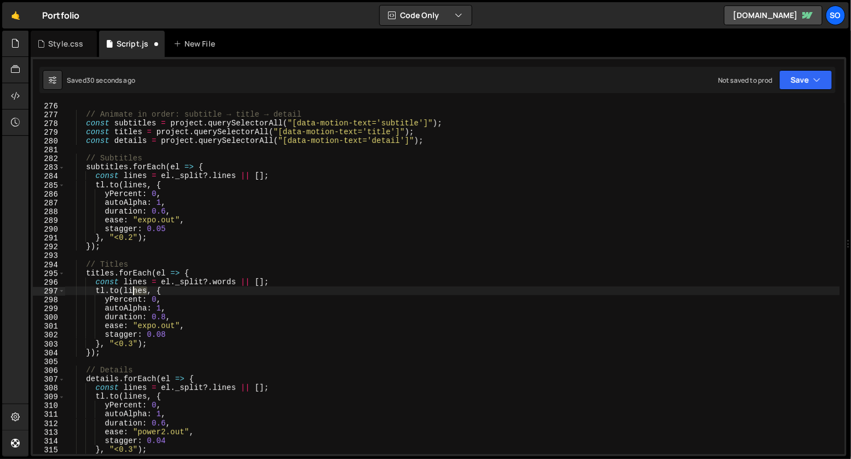
drag, startPoint x: 148, startPoint y: 290, endPoint x: 123, endPoint y: 290, distance: 25.2
click at [123, 290] on div "// Animate in order: subtitle → title → detail const subtitles = project . quer…" at bounding box center [452, 285] width 775 height 368
click at [164, 355] on div "// Animate in order: subtitle → title → detail const subtitles = project . quer…" at bounding box center [452, 285] width 775 height 368
drag, startPoint x: 238, startPoint y: 389, endPoint x: 219, endPoint y: 389, distance: 18.6
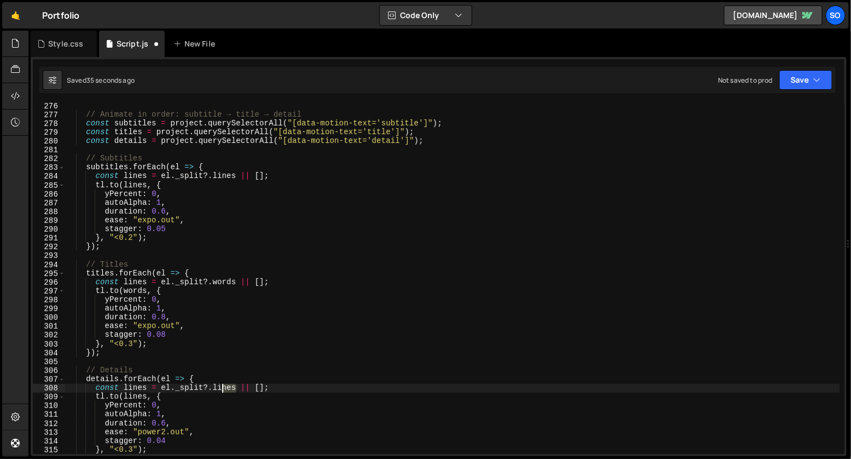
click at [219, 389] on div "// Animate in order: subtitle → title → detail const subtitles = project . quer…" at bounding box center [452, 285] width 775 height 368
click at [140, 400] on div "// Animate in order: subtitle → title → detail const subtitles = project . quer…" at bounding box center [452, 285] width 775 height 368
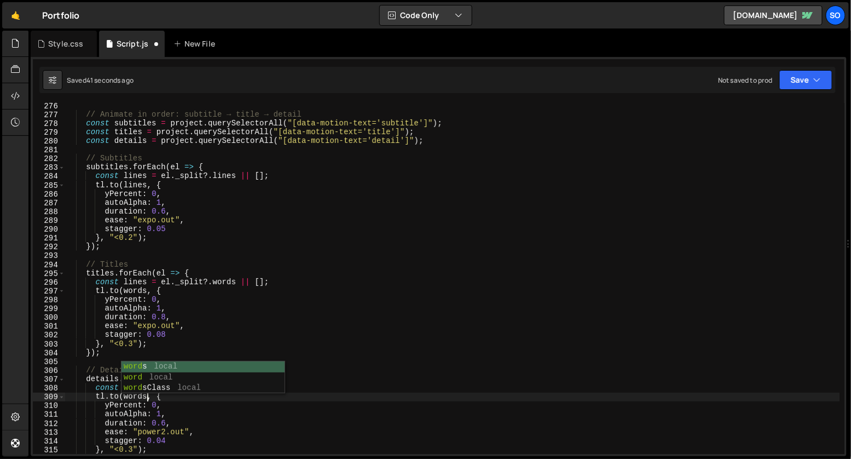
scroll to position [0, 5]
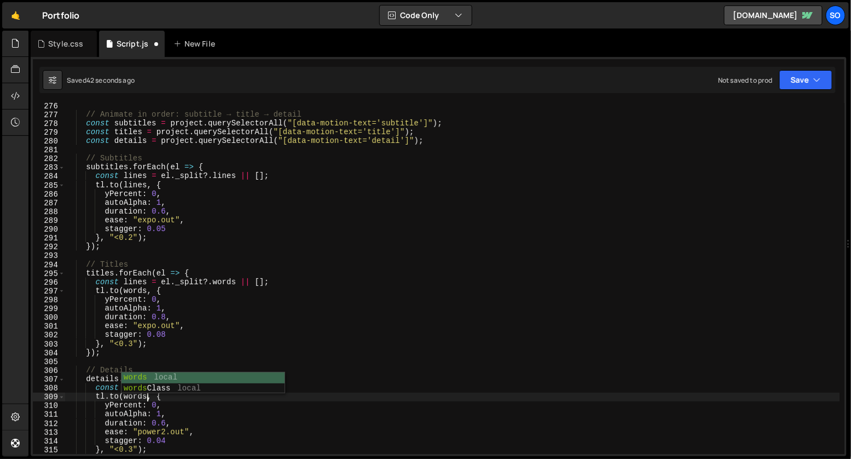
click at [235, 179] on div "// Animate in order: subtitle → title → detail const subtitles = project . quer…" at bounding box center [452, 285] width 775 height 368
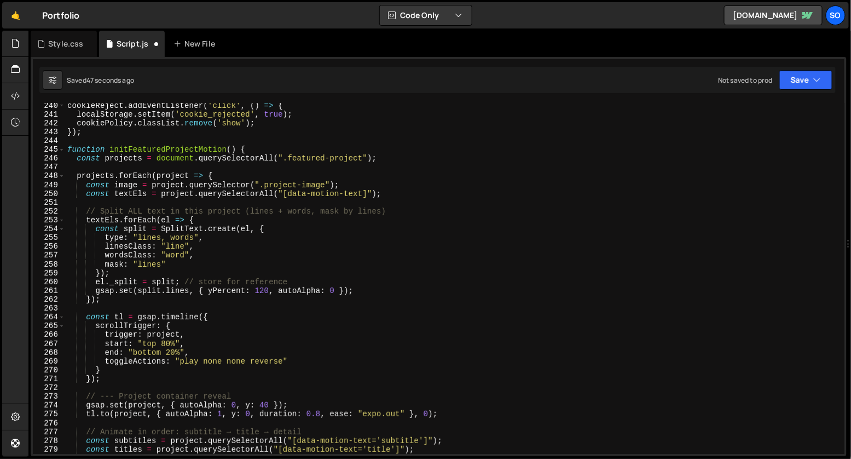
scroll to position [2109, 0]
click at [65, 148] on div "cookieReject . addEventListener ( 'click' , ( ) => { localStorage . setItem ( '…" at bounding box center [452, 285] width 775 height 368
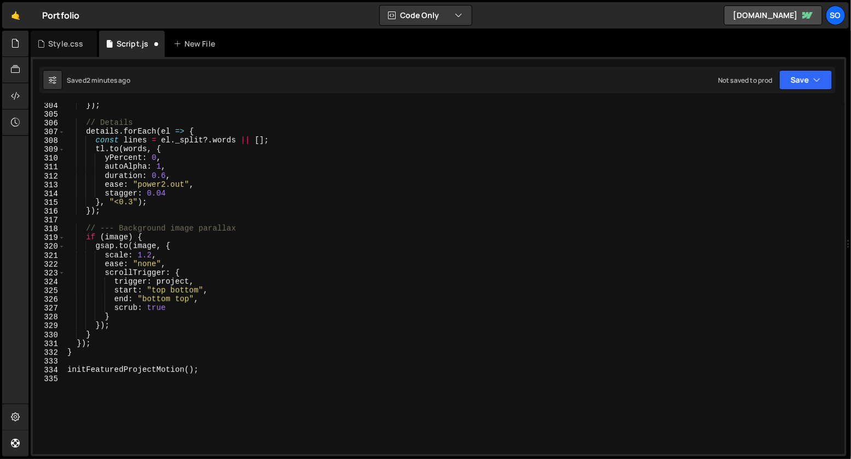
scroll to position [2673, 0]
click at [116, 350] on div "}) ; // Details details . forEach ( el => { const lines = el . _split ?. words …" at bounding box center [452, 285] width 775 height 368
type textarea "}); }"
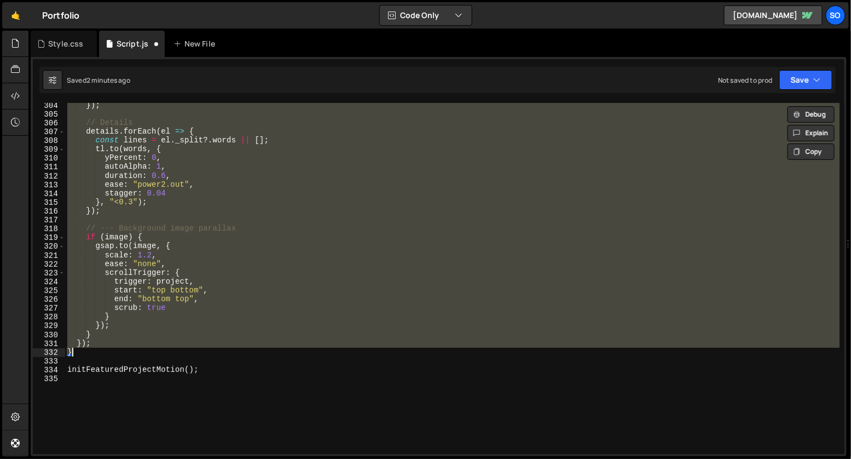
scroll to position [0, 1]
paste textarea
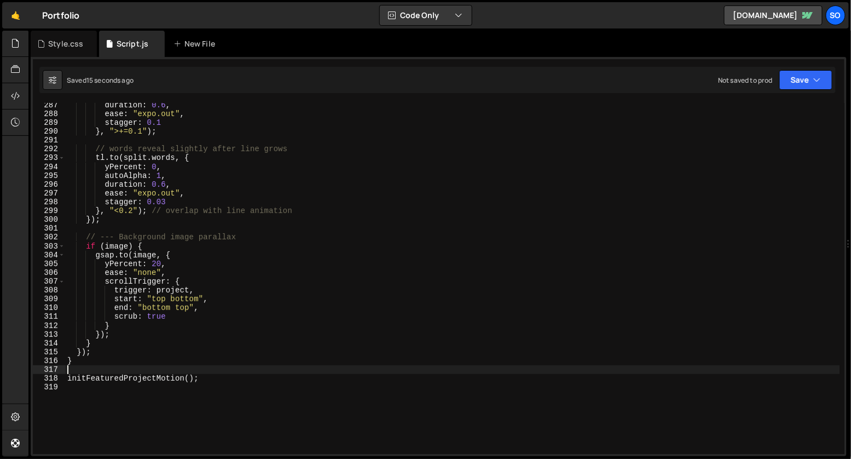
scroll to position [2505, 0]
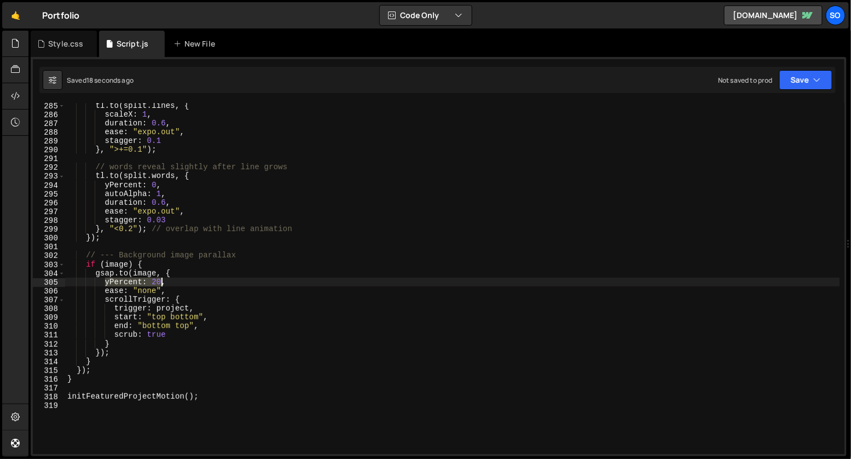
drag, startPoint x: 104, startPoint y: 285, endPoint x: 160, endPoint y: 286, distance: 56.4
click at [160, 286] on div "tl . to ( split . lines , { scaleX : 1 , duration : 0.6 , ease : "expo.out" , s…" at bounding box center [452, 285] width 775 height 368
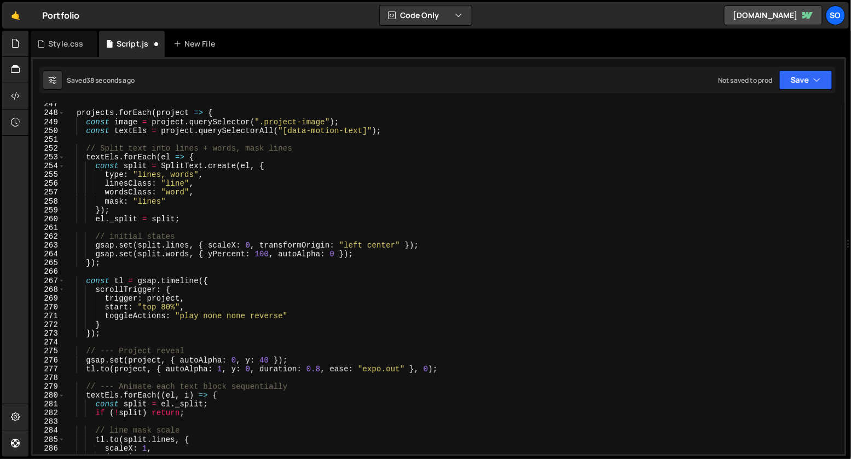
scroll to position [2175, 0]
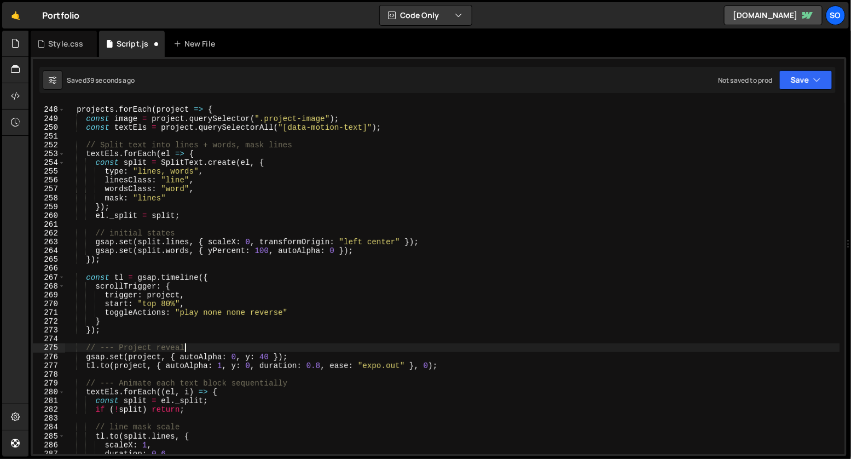
click at [310, 351] on div "projects . forEach ( project => { const image = project . querySelector ( ".pro…" at bounding box center [452, 280] width 775 height 368
click at [308, 357] on div "projects . forEach ( project => { const image = project . querySelector ( ".pro…" at bounding box center [452, 280] width 775 height 368
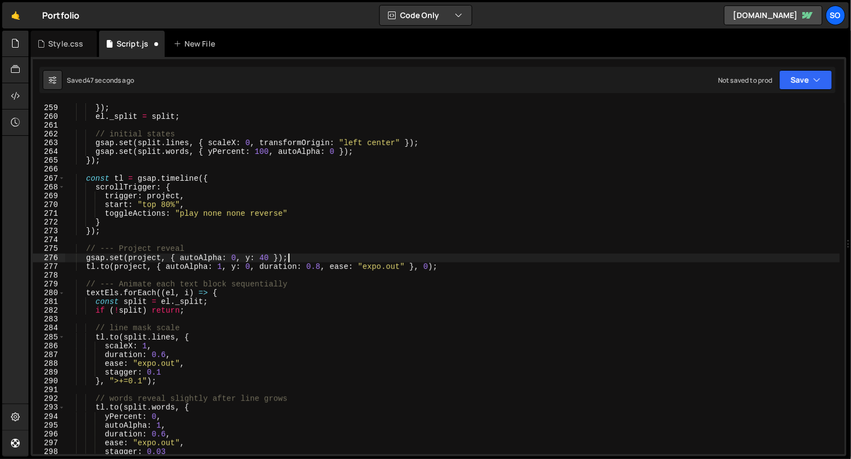
scroll to position [2294, 0]
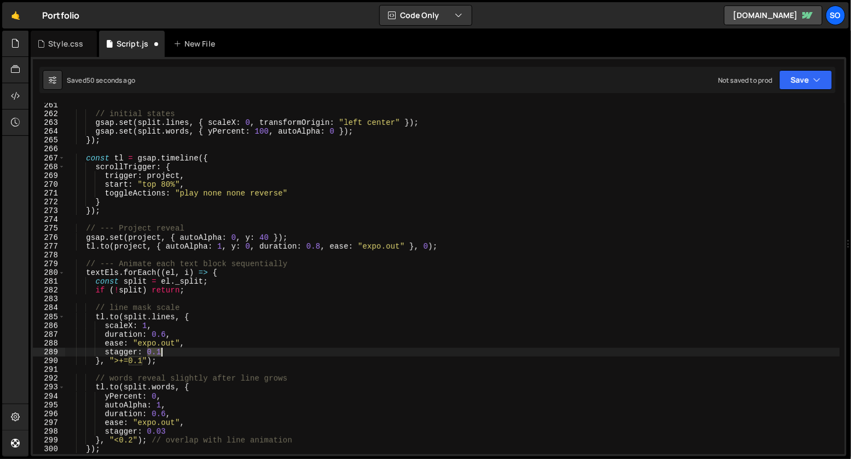
drag, startPoint x: 146, startPoint y: 354, endPoint x: 169, endPoint y: 354, distance: 22.4
click at [169, 354] on div "// initial states gsap . set ( split . lines , { scaleX : 0 , transformOrigin :…" at bounding box center [452, 285] width 775 height 368
drag, startPoint x: 147, startPoint y: 351, endPoint x: 201, endPoint y: 352, distance: 54.2
click at [201, 352] on div "// initial states gsap . set ( split . lines , { scaleX : 0 , transformOrigin :…" at bounding box center [452, 285] width 775 height 368
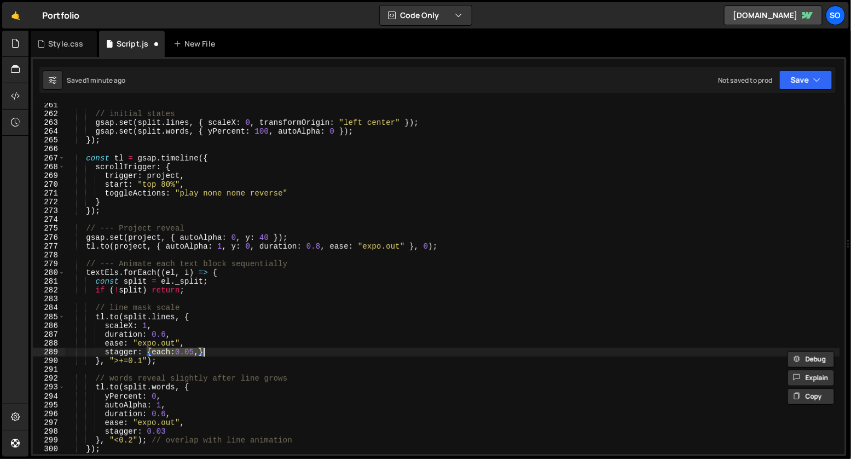
click at [216, 352] on div "// initial states gsap . set ( split . lines , { scaleX : 0 , transformOrigin :…" at bounding box center [452, 278] width 775 height 351
click at [216, 352] on div "// initial states gsap . set ( split . lines , { scaleX : 0 , transformOrigin :…" at bounding box center [452, 285] width 775 height 368
drag, startPoint x: 146, startPoint y: 350, endPoint x: 212, endPoint y: 351, distance: 66.8
click at [212, 351] on div "// initial states gsap . set ( split . lines , { scaleX : 0 , transformOrigin :…" at bounding box center [452, 285] width 775 height 368
click at [212, 351] on div "// initial states gsap . set ( split . lines , { scaleX : 0 , transformOrigin :…" at bounding box center [452, 278] width 775 height 351
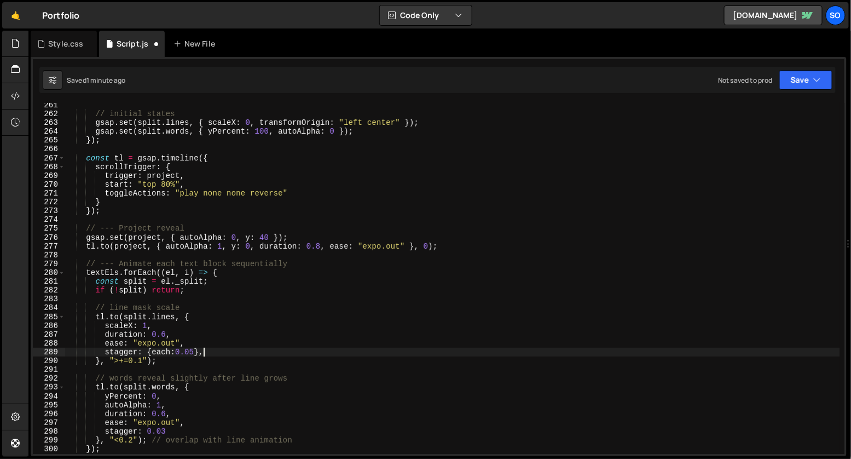
click at [105, 351] on div "// initial states gsap . set ( split . lines , { scaleX : 0 , transformOrigin :…" at bounding box center [452, 285] width 775 height 368
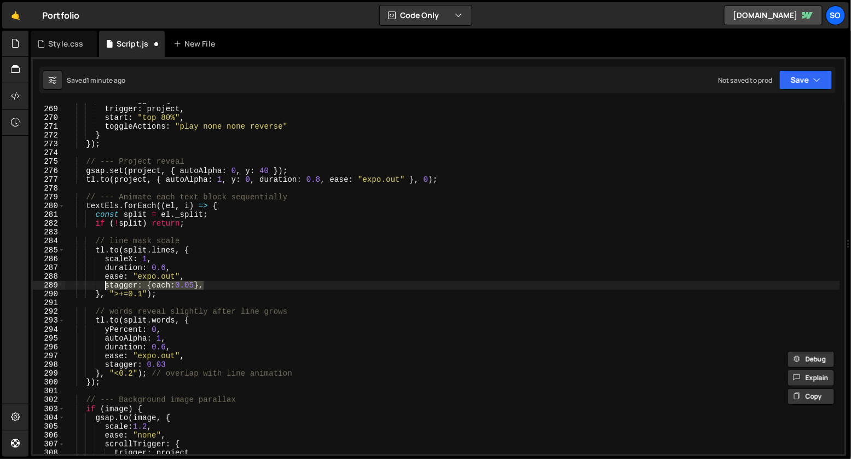
scroll to position [2367, 0]
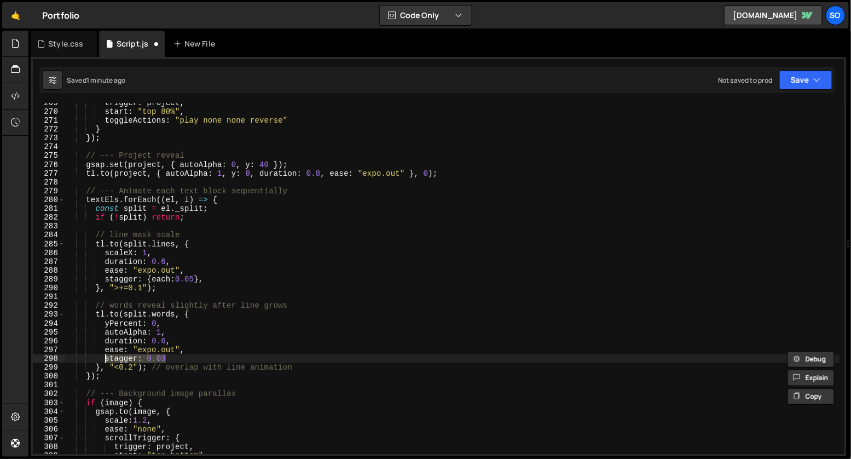
drag, startPoint x: 189, startPoint y: 358, endPoint x: 103, endPoint y: 358, distance: 85.9
click at [103, 358] on div "trigger : project , start : "top 80%" , toggleActions : "play none none reverse…" at bounding box center [452, 283] width 775 height 368
paste textarea "{each:0.05},"
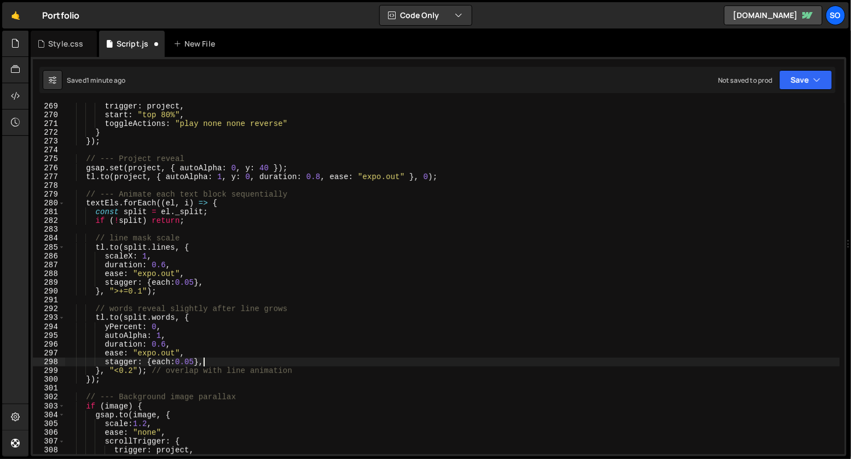
scroll to position [2363, 0]
click at [131, 375] on div "trigger : project , start : "top 80%" , toggleActions : "play none none reverse…" at bounding box center [452, 286] width 775 height 368
click at [140, 293] on div "trigger : project , start : "top 80%" , toggleActions : "play none none reverse…" at bounding box center [452, 286] width 775 height 368
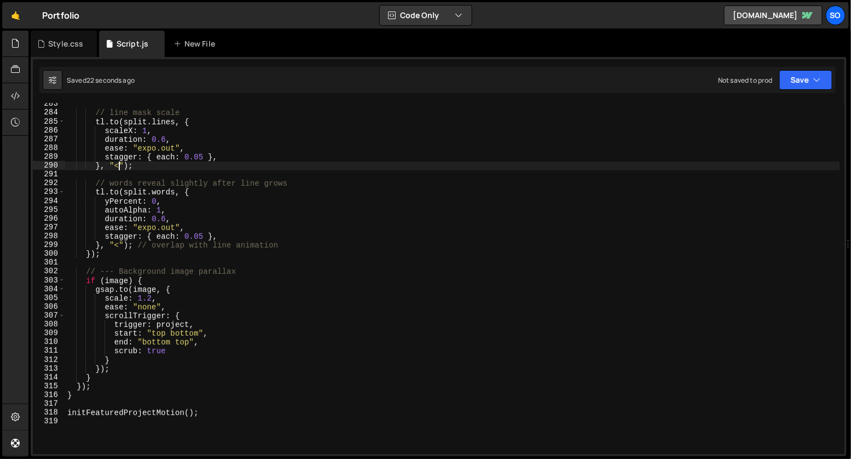
scroll to position [2492, 0]
click at [141, 391] on div "// line mask scale tl . to ( split . lines , { scaleX : 1 , duration : 0.6 , ea…" at bounding box center [452, 281] width 775 height 368
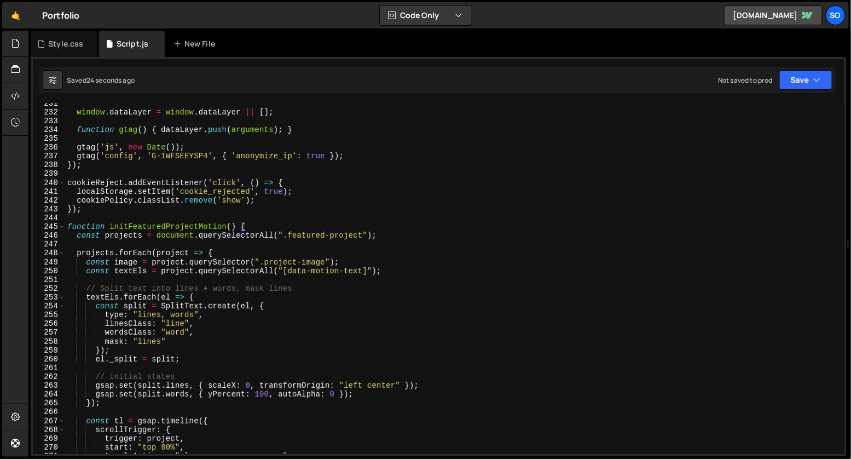
scroll to position [2031, 0]
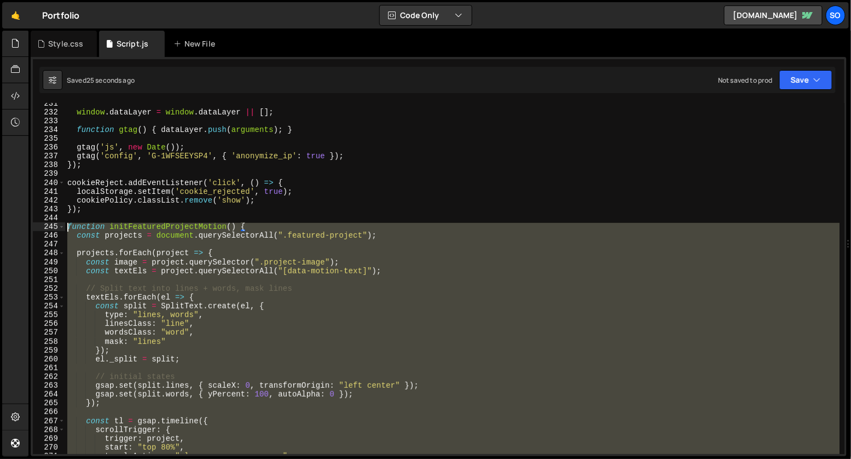
click at [68, 223] on div "window . dataLayer = window . dataLayer || [ ] ; function gtag ( ) { dataLayer …" at bounding box center [452, 283] width 775 height 368
type textarea "function initFeaturedProjectMotion() { const projects = document.querySelectorA…"
paste textarea
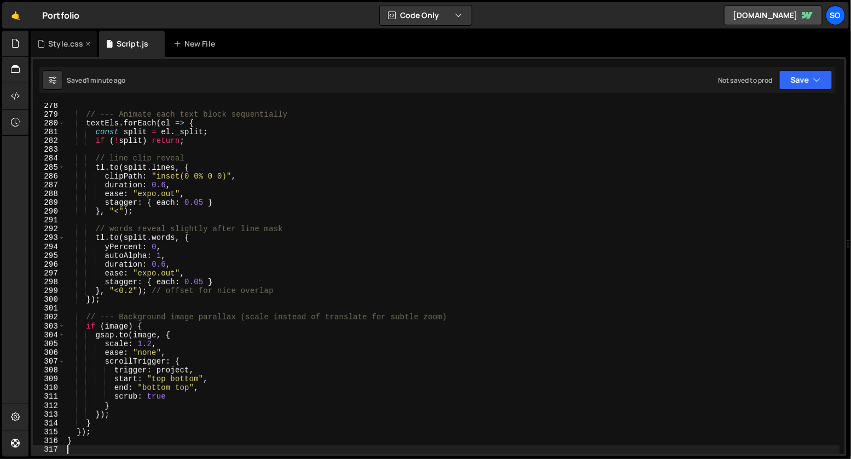
click at [69, 49] on div "Style.css" at bounding box center [64, 44] width 66 height 26
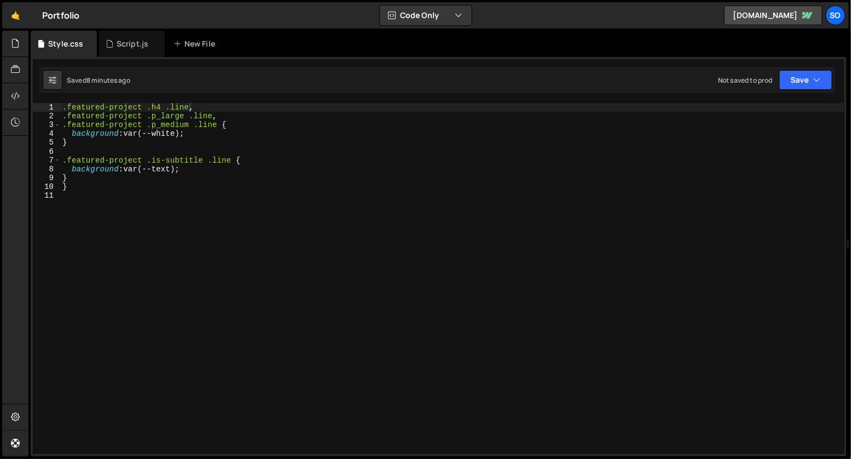
click at [202, 119] on div ".featured-project .h4 .line , .featured-project .p_large .line , .featured-proj…" at bounding box center [452, 285] width 785 height 364
click at [212, 126] on div ".featured-project .h4 .line , .featured-project .p_large .line , .featured-proj…" at bounding box center [452, 285] width 785 height 364
click at [217, 126] on div ".featured-project .h4 .line , .featured-project .p_large .line , .featured-proj…" at bounding box center [452, 285] width 785 height 364
drag, startPoint x: 190, startPoint y: 126, endPoint x: 147, endPoint y: 128, distance: 43.2
click at [147, 128] on div ".featured-project .h4 .line , .featured-project .p_large .line , .featured-proj…" at bounding box center [452, 285] width 785 height 364
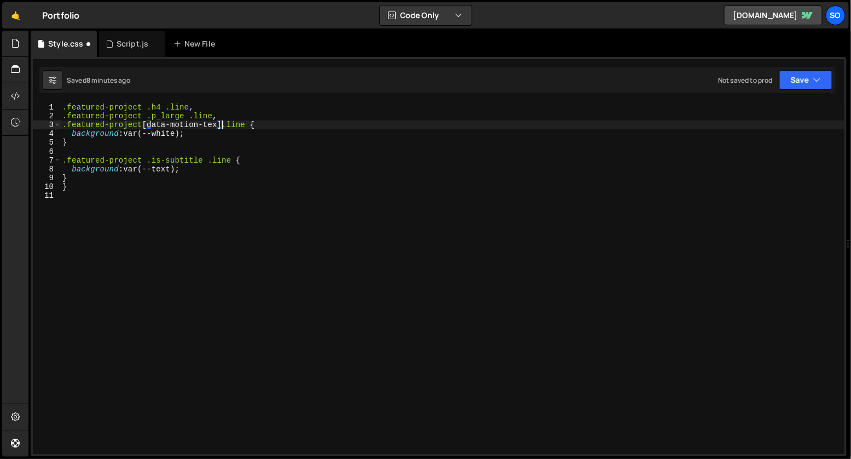
scroll to position [0, 11]
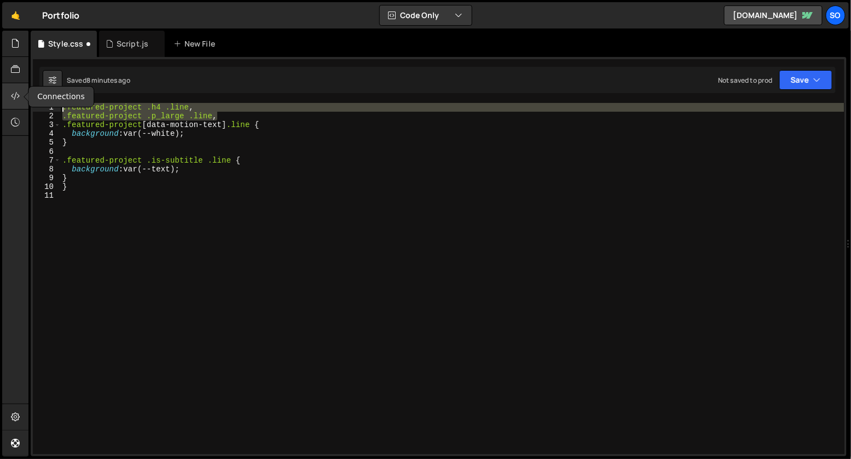
drag, startPoint x: 219, startPoint y: 117, endPoint x: 22, endPoint y: 103, distance: 196.9
click at [22, 103] on div "Hold on a sec... Are you certain you wish to leave this page? Any changes you'v…" at bounding box center [425, 229] width 851 height 459
type textarea ".featured-project .h4 .line, .featured-project .p_large .line,"
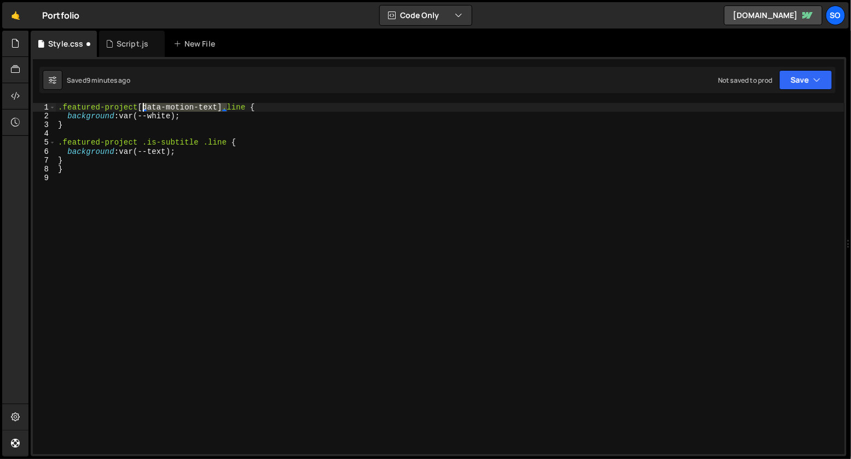
drag, startPoint x: 228, startPoint y: 111, endPoint x: 143, endPoint y: 109, distance: 84.8
click at [143, 109] on div ".featured-project [ data-motion-text ] .line { background : var(--white) ; } .f…" at bounding box center [450, 287] width 789 height 368
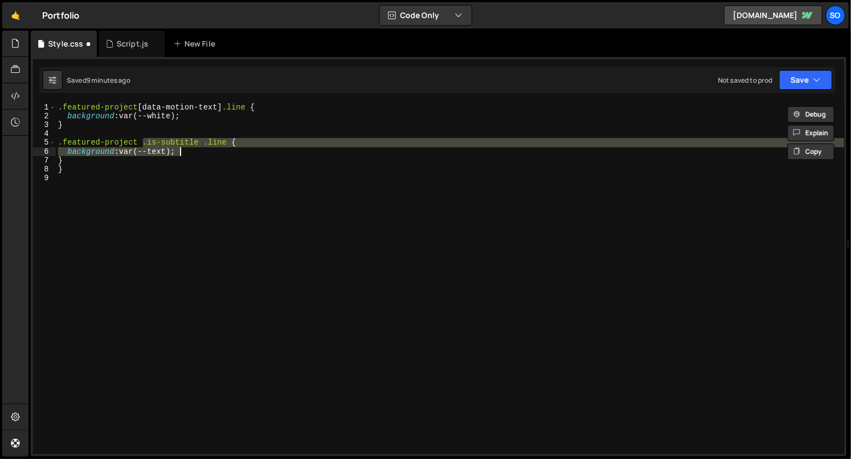
drag, startPoint x: 144, startPoint y: 143, endPoint x: 200, endPoint y: 148, distance: 56.0
click at [200, 148] on div ".featured-project [ data-motion-text ] .line { background : var(--white) ; } .f…" at bounding box center [450, 287] width 789 height 368
click at [200, 145] on div ".featured-project [ data-motion-text ] .line { background : var(--white) ; } .f…" at bounding box center [450, 278] width 789 height 351
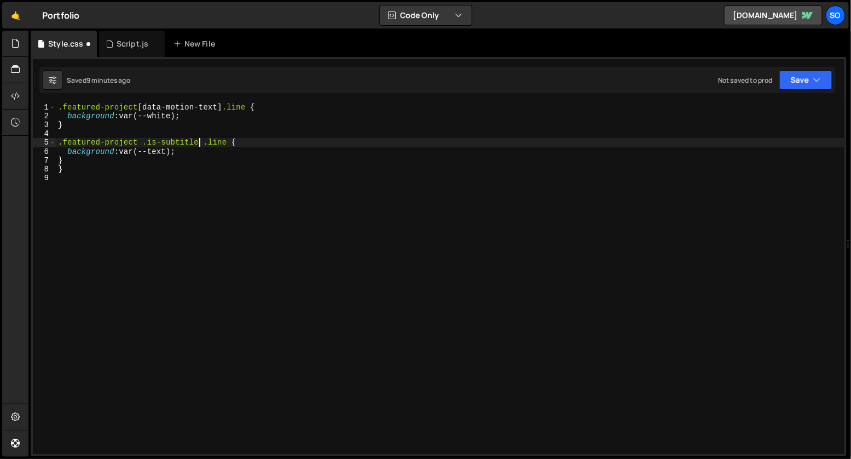
click at [141, 143] on div ".featured-project [ data-motion-text ] .line { background : var(--white) ; } .f…" at bounding box center [450, 287] width 789 height 368
paste textarea "[data-motion-text]"
drag, startPoint x: 279, startPoint y: 141, endPoint x: 142, endPoint y: 141, distance: 136.3
click at [142, 141] on div ".featured-project [ data-motion-text ] .line { background : var(--white) ; } .f…" at bounding box center [450, 287] width 789 height 368
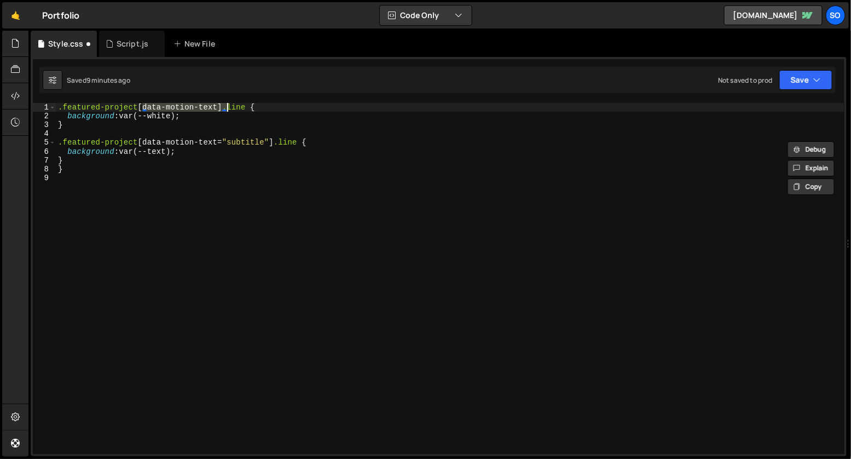
drag, startPoint x: 142, startPoint y: 106, endPoint x: 225, endPoint y: 111, distance: 82.8
click at [225, 111] on div ".featured-project [ data-motion-text ] .line { background : var(--white) ; } .f…" at bounding box center [450, 287] width 789 height 368
paste textarea "="subtitle""
drag, startPoint x: 298, startPoint y: 108, endPoint x: 55, endPoint y: 110, distance: 242.5
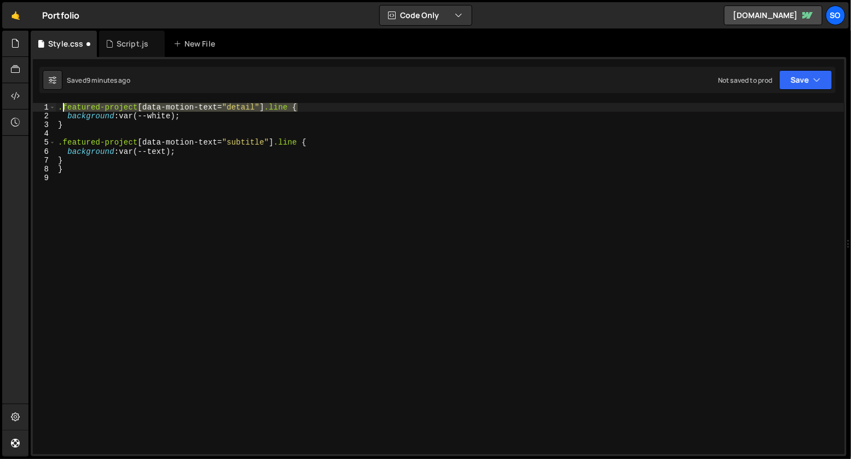
click at [55, 110] on div ".featured-project [data-motion-text="detail"] .line { 1 2 3 4 5 6 7 8 9 .featur…" at bounding box center [439, 278] width 812 height 351
click at [297, 110] on div ".featured-project [ data-motion-text = " detail " ] .line { background : var(--…" at bounding box center [450, 278] width 789 height 351
paste textarea ".featured-project [data-motion-text="detail"] .line"
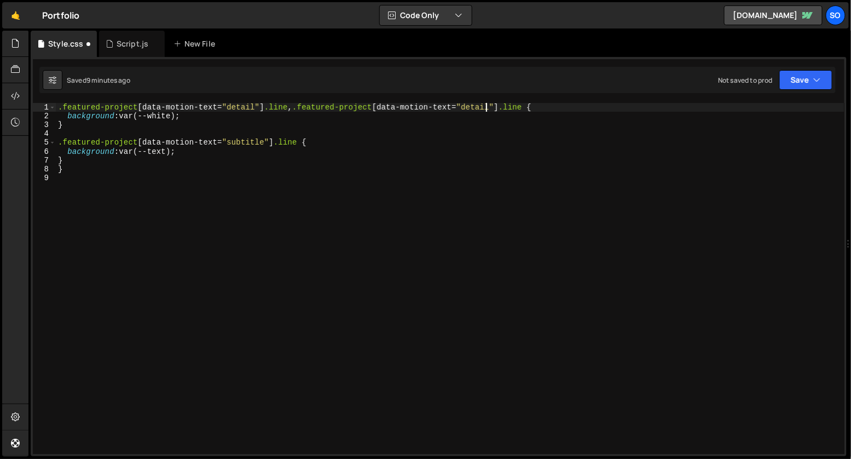
click at [484, 107] on div ".featured-project [ data-motion-text = " detail " ] .line , .featured-project […" at bounding box center [450, 287] width 789 height 368
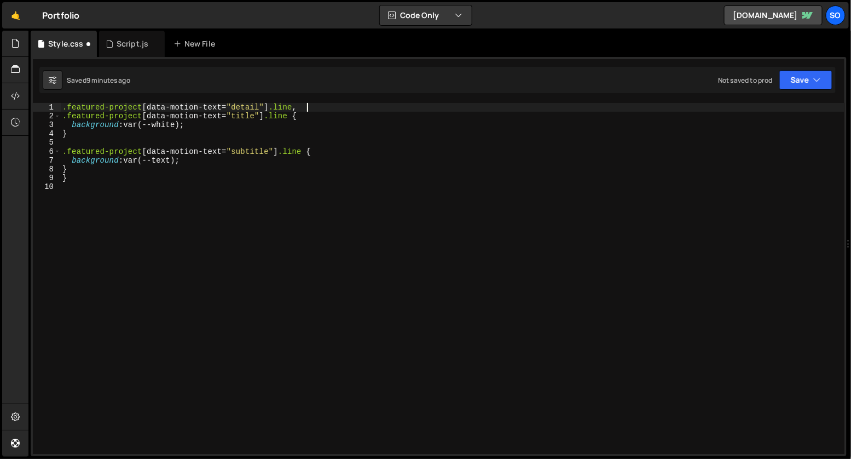
scroll to position [0, 16]
click at [258, 135] on div ".featured-project [ data-motion-text = " detail " ] .line , .featured-project […" at bounding box center [452, 285] width 785 height 364
click at [248, 129] on div ".featured-project [ data-motion-text = " detail " ] .line , .featured-project […" at bounding box center [452, 285] width 785 height 364
type textarea "background: var(--white);"
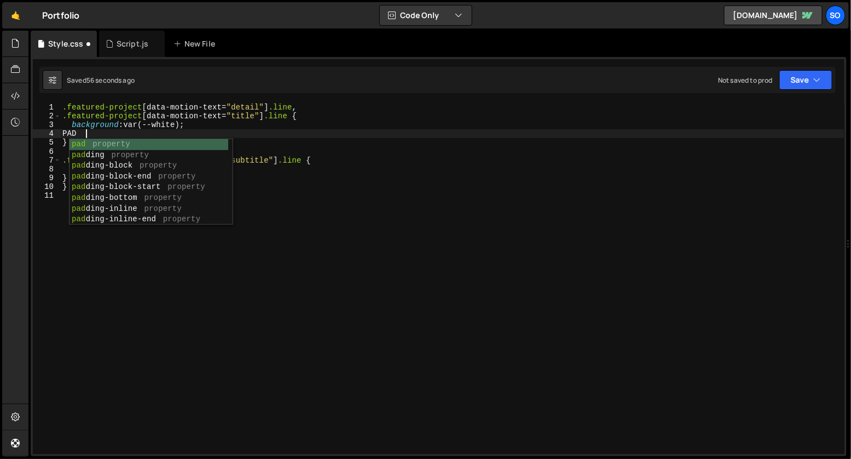
scroll to position [0, 1]
type textarea "P"
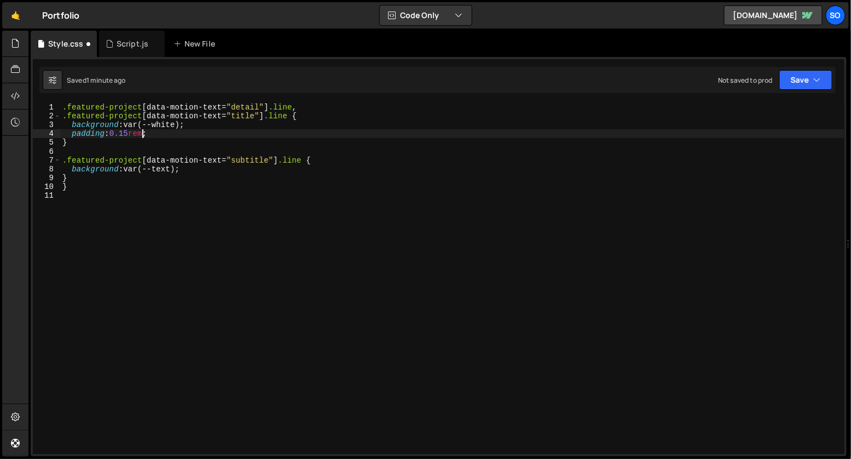
scroll to position [0, 4]
drag, startPoint x: 171, startPoint y: 129, endPoint x: 55, endPoint y: 135, distance: 116.2
click at [55, 135] on div "padding:0.15rem 1 2 3 4 5 6 7 8 9 10 11 .featured-project [ data-motion-text = …" at bounding box center [439, 278] width 812 height 351
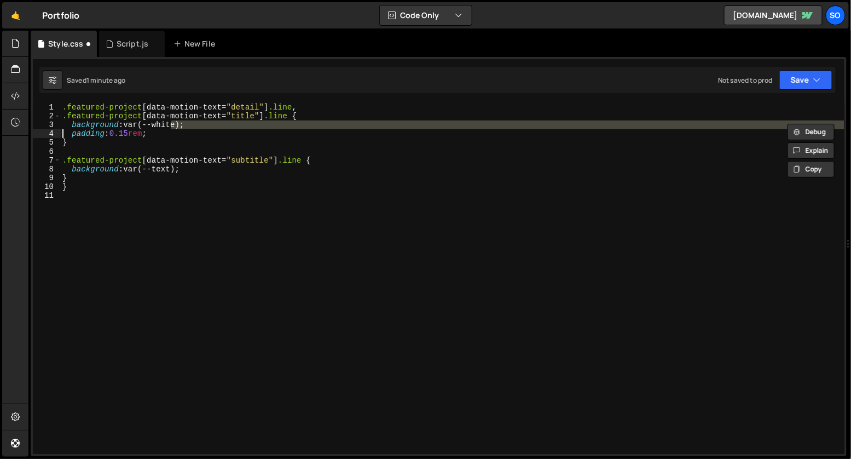
click at [76, 137] on div ".featured-project [ data-motion-text = " detail " ] .line , .featured-project […" at bounding box center [452, 285] width 785 height 364
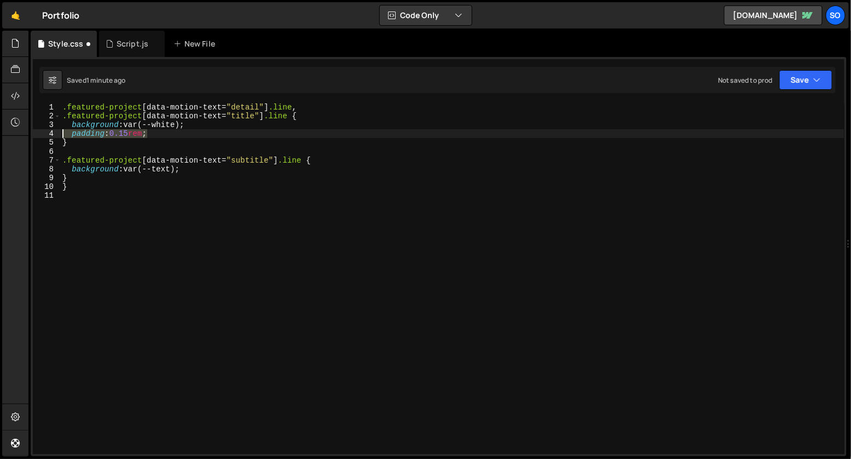
drag, startPoint x: 153, startPoint y: 137, endPoint x: 52, endPoint y: 137, distance: 100.7
click at [52, 137] on div "padding:0.15rem; 1 2 3 4 5 6 7 8 9 10 11 .featured-project [ data-motion-text =…" at bounding box center [439, 278] width 812 height 351
click at [198, 173] on div ".featured-project [ data-motion-text = " detail " ] .line , .featured-project […" at bounding box center [452, 285] width 785 height 364
type textarea "background: var(--text);"
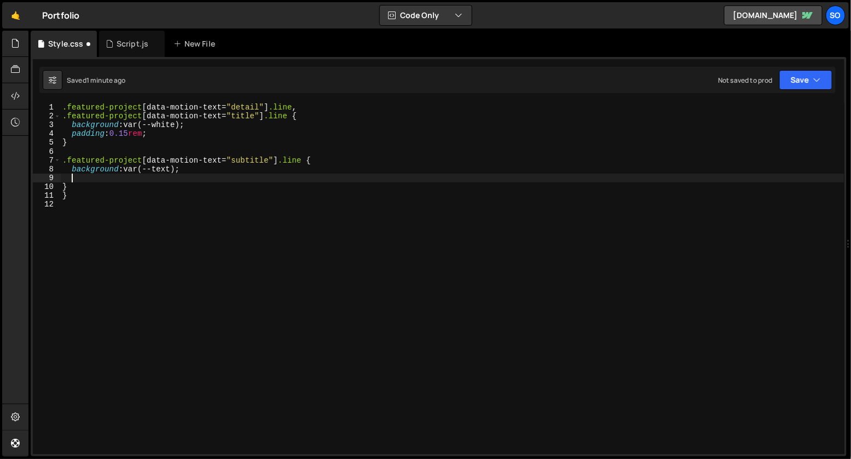
paste textarea "padding:0.15rem;"
click at [184, 192] on div ".featured-project [ data-motion-text = " detail " ] .line , .featured-project […" at bounding box center [452, 285] width 785 height 364
type textarea "}"
click at [132, 38] on div "Script.js" at bounding box center [132, 44] width 66 height 26
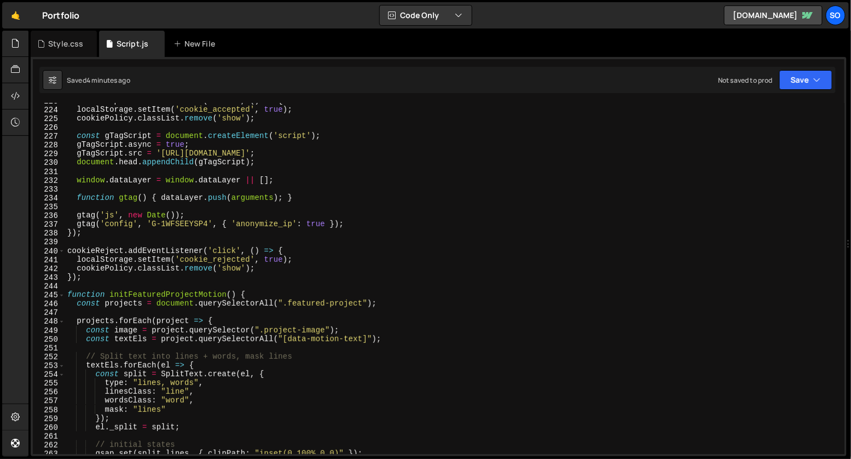
scroll to position [1961, 0]
click at [147, 253] on div "cookieAccept . addEventListener ( 'click' , ( ) => { localStorage . setItem ( '…" at bounding box center [452, 283] width 775 height 368
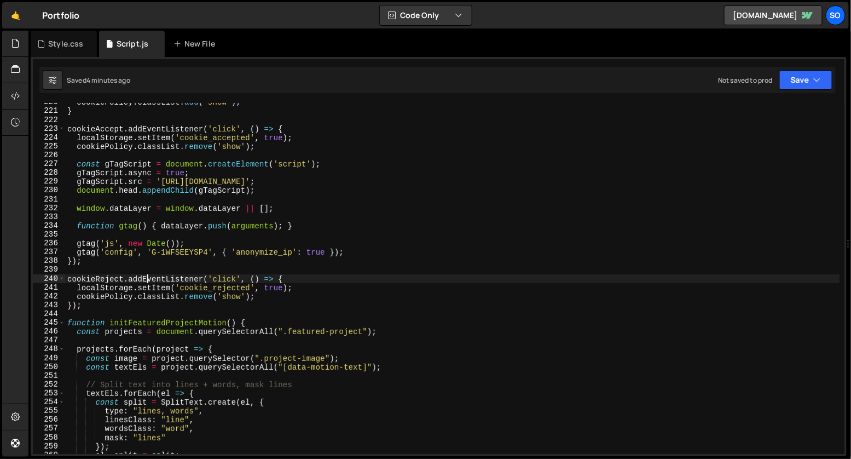
scroll to position [1889, 0]
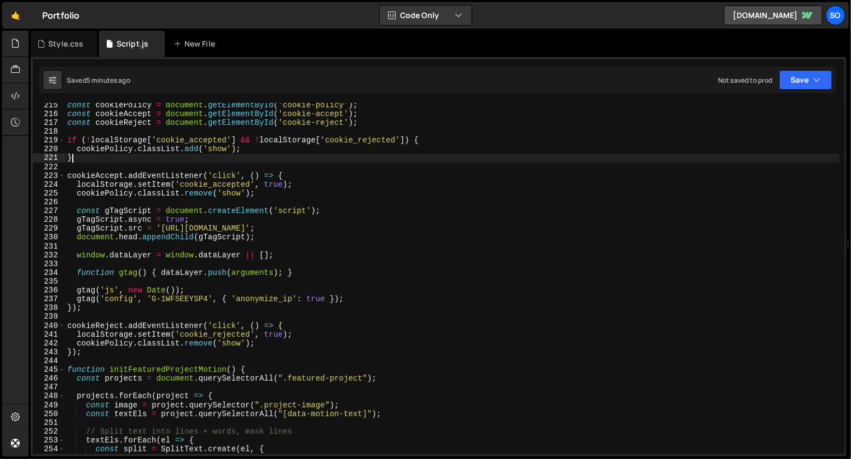
click at [93, 162] on div "const cookiePolicy = document . getElementById ( 'cookie-policy' ) ; const cook…" at bounding box center [452, 285] width 775 height 368
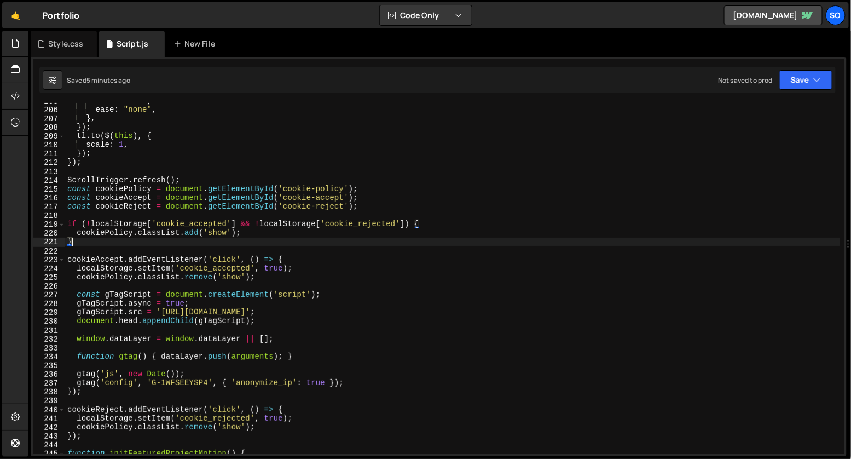
scroll to position [1805, 0]
click at [186, 178] on div "scrub : true , ease : "none" , } , }) ; tl . to ( $ ( this ) , { scale : 1 , })…" at bounding box center [452, 280] width 775 height 368
type textarea "ScrollTrigger.refresh();"
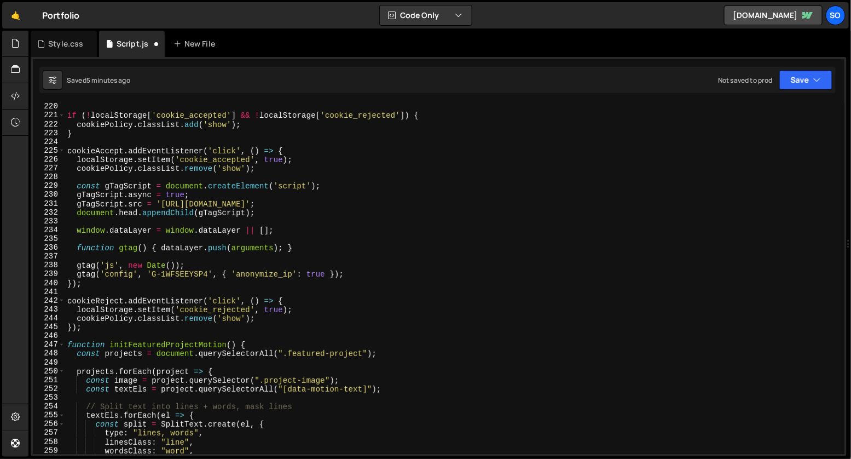
scroll to position [1942, 0]
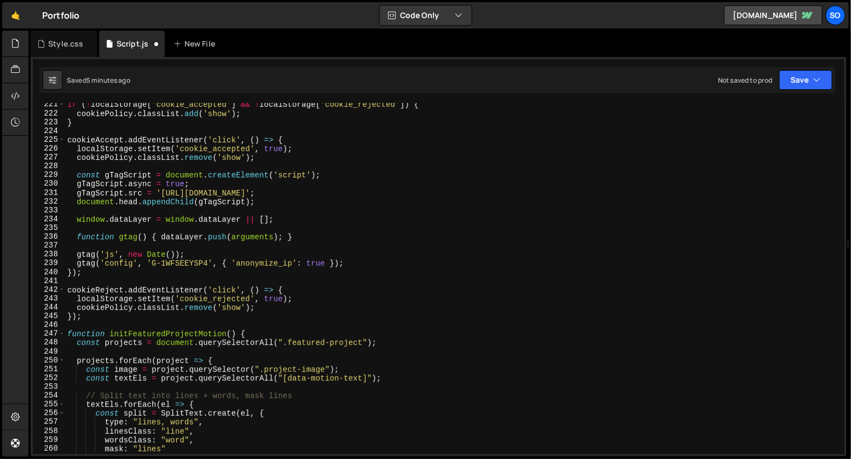
click at [113, 320] on div "if ( ! localStorage [ 'cookie_accepted' ] && ! localStorage [ 'cookie_rejected'…" at bounding box center [452, 284] width 775 height 368
type textarea "});"
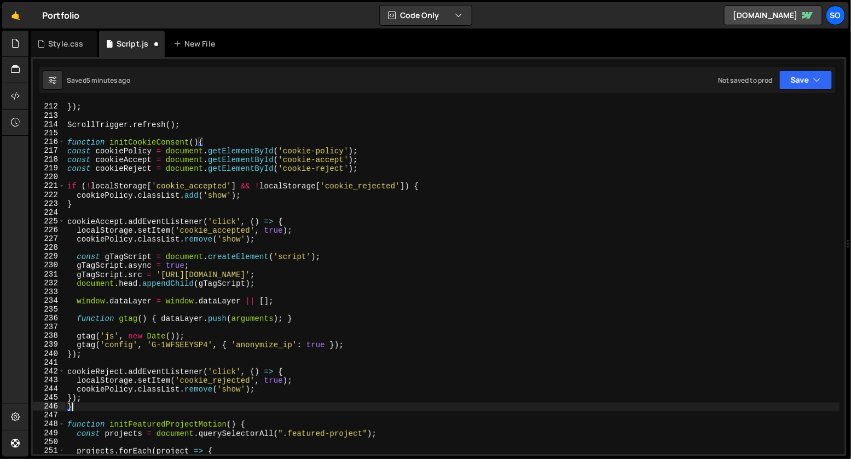
scroll to position [1855, 0]
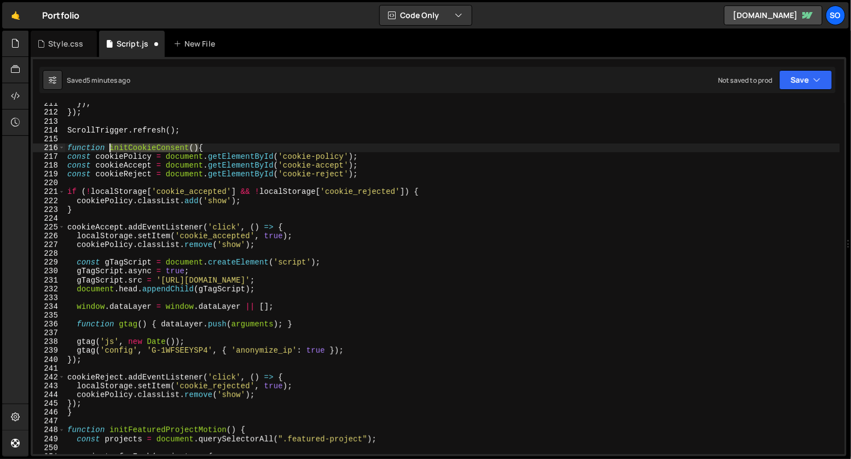
drag, startPoint x: 199, startPoint y: 147, endPoint x: 107, endPoint y: 148, distance: 91.9
click at [107, 148] on div "}) ; }) ; ScrollTrigger . refresh ( ) ; function initCookieConsent ( ) { const …" at bounding box center [452, 283] width 775 height 368
type textarea "function initCookieConsent(){"
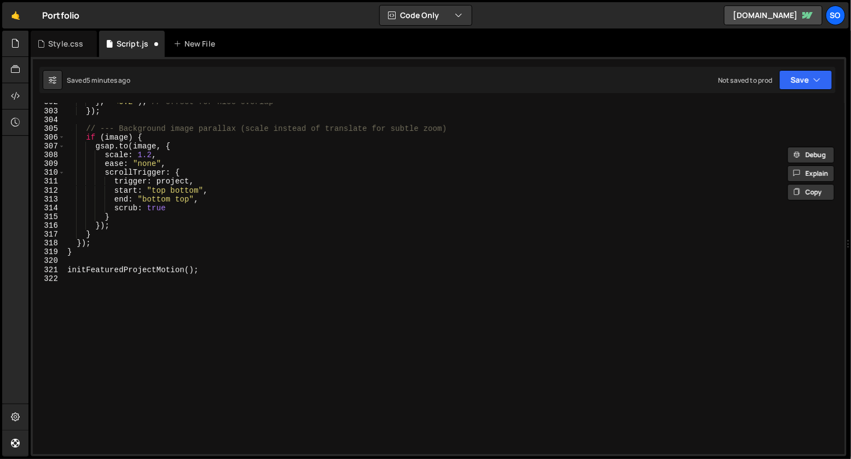
scroll to position [2659, 0]
click at [109, 299] on div "} , "<0.2" ) ; // offset for nice overlap }) ; // --- Background image parallax…" at bounding box center [452, 281] width 775 height 368
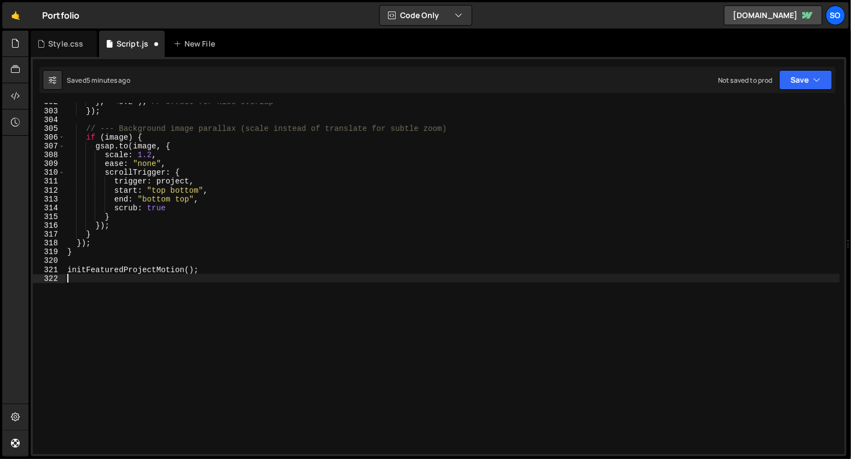
paste textarea "initCookieConsent()"
type textarea "initFeaturedProjectMotion();"
click at [210, 286] on div "} , "<0.2" ) ; // offset for nice overlap }) ; // --- Background image parallax…" at bounding box center [452, 281] width 775 height 368
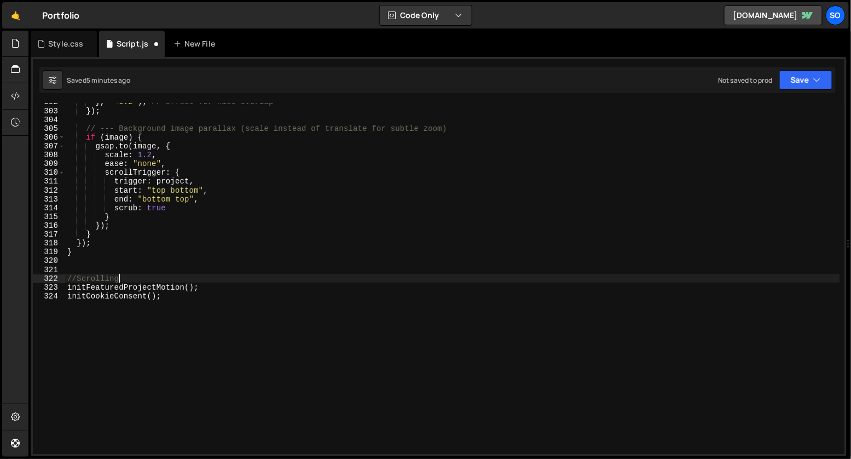
type textarea "initFeaturedProjectMotion();"
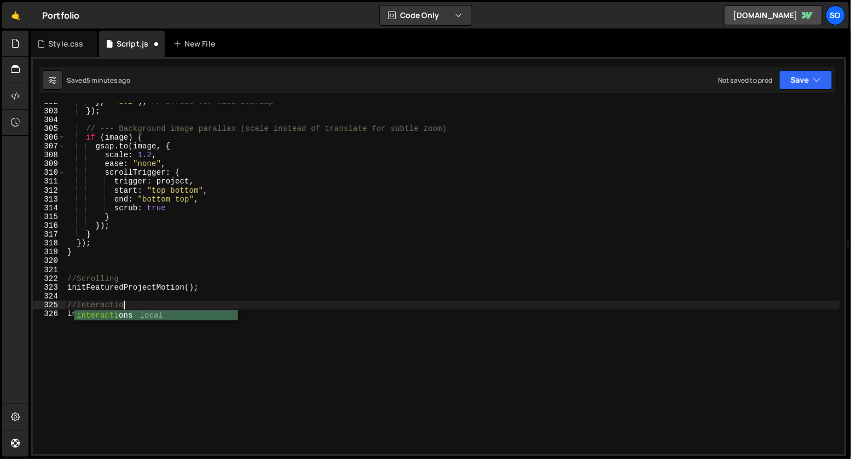
scroll to position [0, 3]
click at [274, 304] on div "} , "<0.2" ) ; // offset for nice overlap }) ; // --- Background image parallax…" at bounding box center [452, 281] width 775 height 368
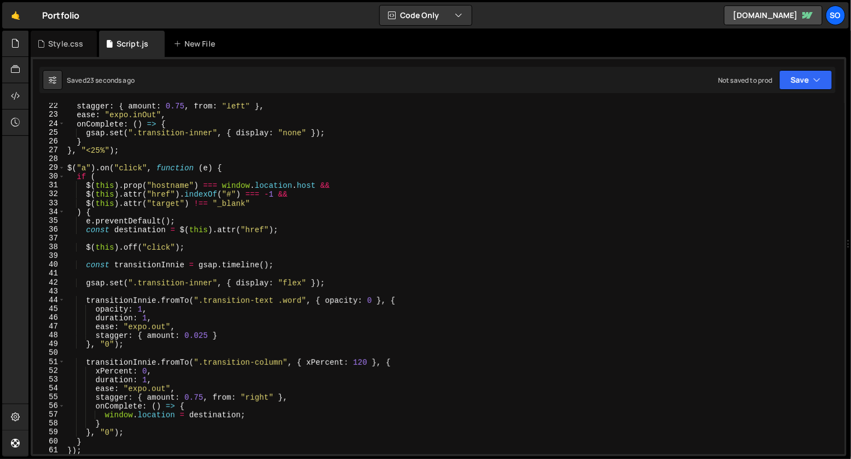
scroll to position [0, 0]
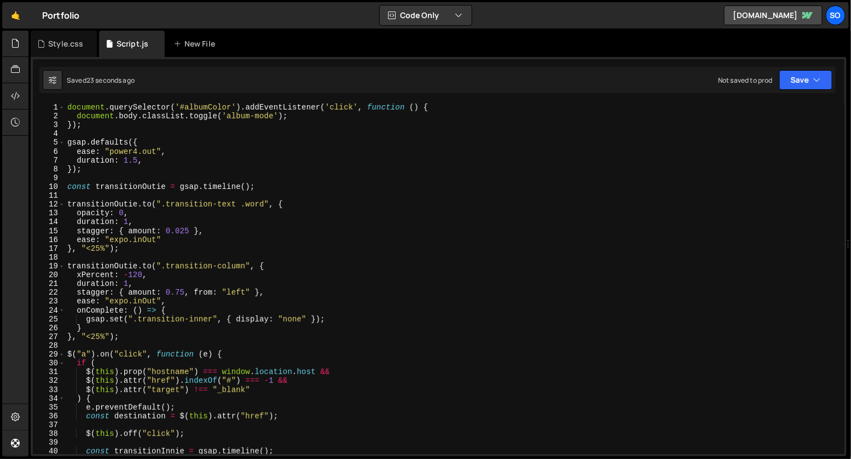
click at [229, 223] on div "document . querySelector ( '#albumColor' ) . addEventListener ( 'click' , funct…" at bounding box center [452, 287] width 775 height 368
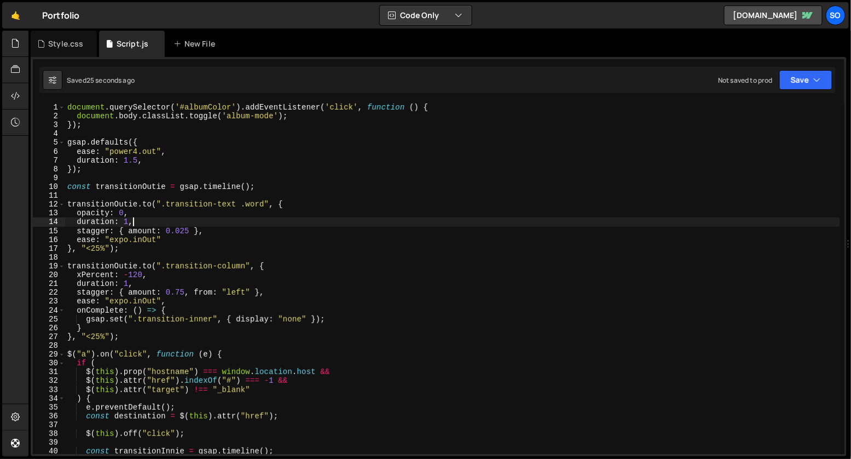
click at [147, 183] on div "document . querySelector ( '#albumColor' ) . addEventListener ( 'click' , funct…" at bounding box center [452, 287] width 775 height 368
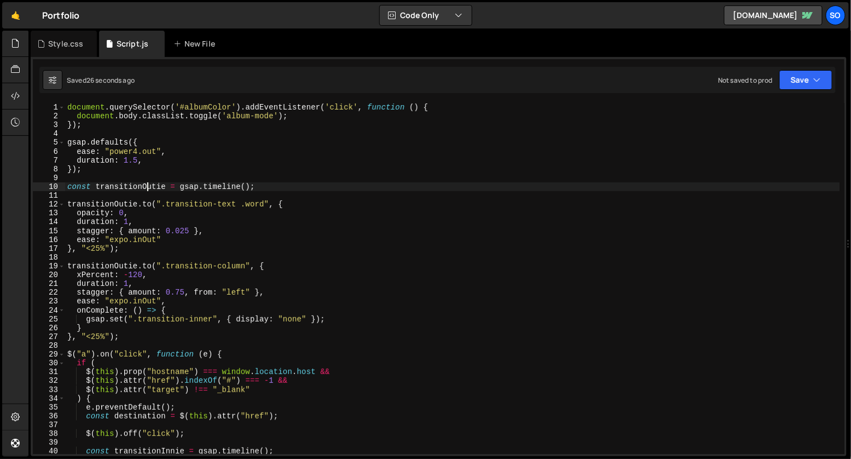
click at [242, 170] on div "document . querySelector ( '#albumColor' ) . addEventListener ( 'click' , funct…" at bounding box center [452, 287] width 775 height 368
type textarea "});"
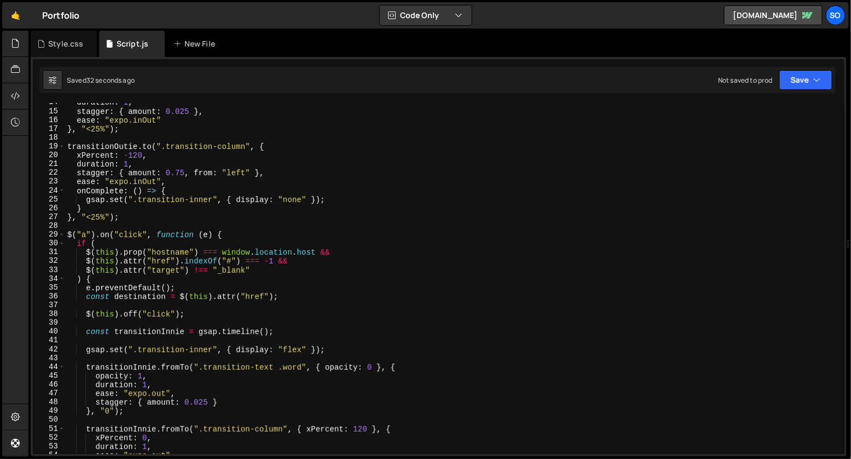
scroll to position [154, 0]
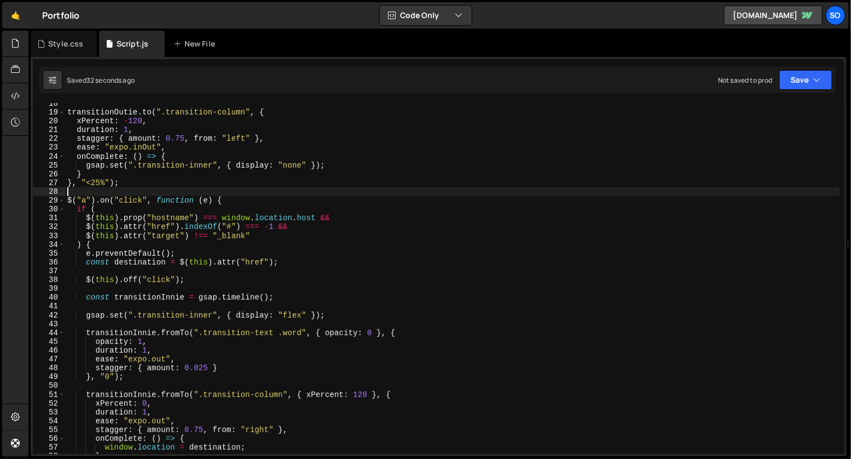
click at [136, 193] on div "transitionOutie . to ( ".transition-column" , { xPercent : - 120 , duration : 1…" at bounding box center [452, 283] width 775 height 368
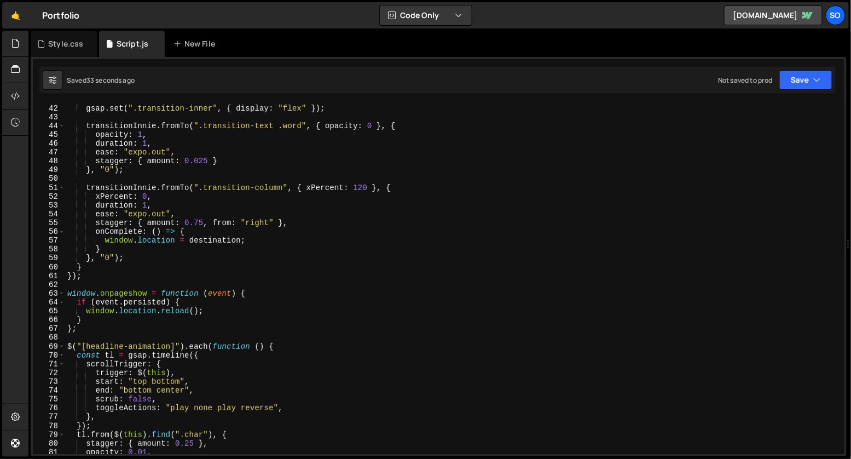
scroll to position [385, 0]
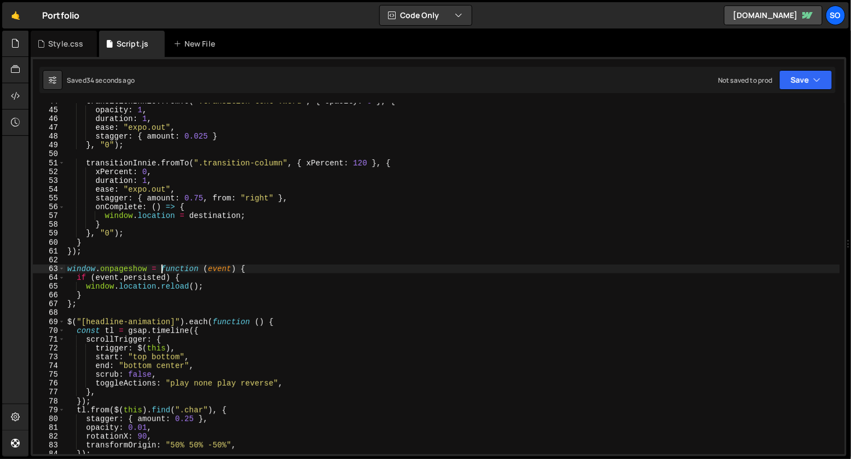
click at [160, 273] on div "transitionInnie . fromTo ( ".transition-text .word" , { opacity : 0 } , { opaci…" at bounding box center [452, 281] width 775 height 368
type textarea "window.onpageshow = function (event) {"
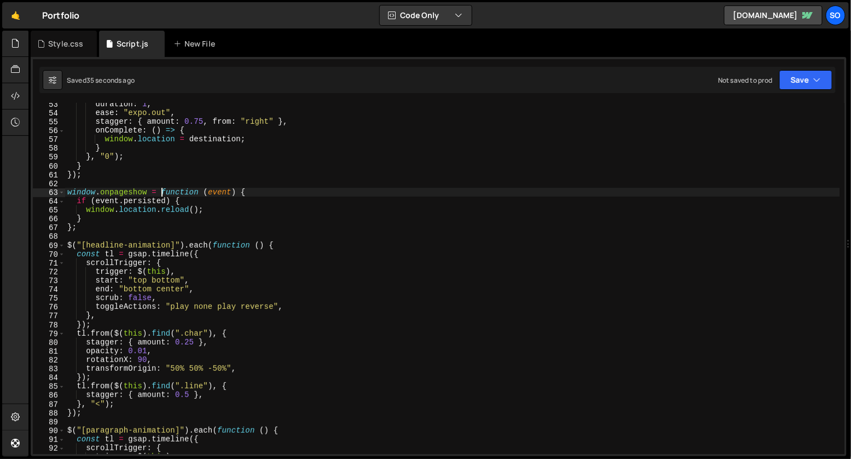
click at [140, 234] on div "duration : 1 , ease : "expo.out" , stagger : { amount : 0.75 , from : "right" }…" at bounding box center [452, 284] width 775 height 368
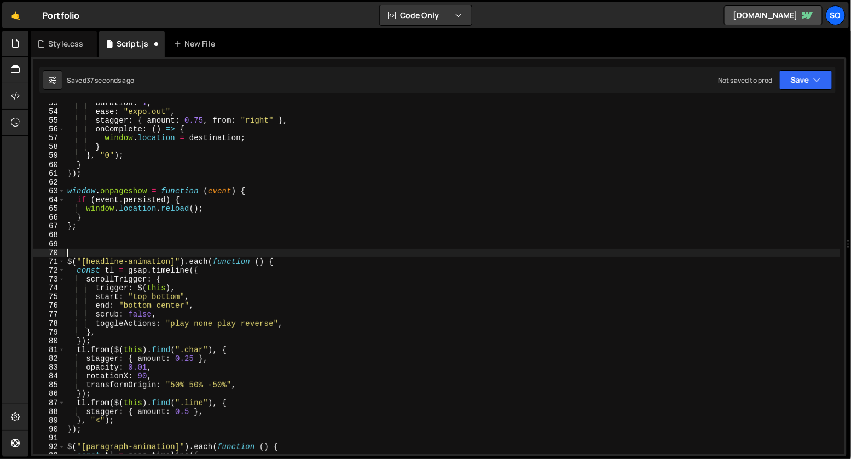
scroll to position [575, 0]
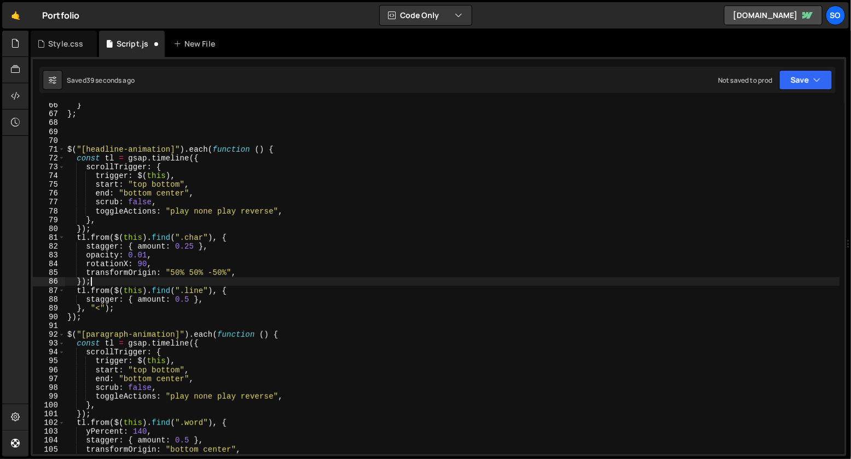
click at [216, 284] on div "} } ; $ ( "[headline-animation]" ) . each ( function ( ) { const tl = gsap . ti…" at bounding box center [452, 285] width 775 height 368
click at [136, 275] on div "} } ; $ ( "[headline-animation]" ) . each ( function ( ) { const tl = gsap . ti…" at bounding box center [452, 285] width 775 height 368
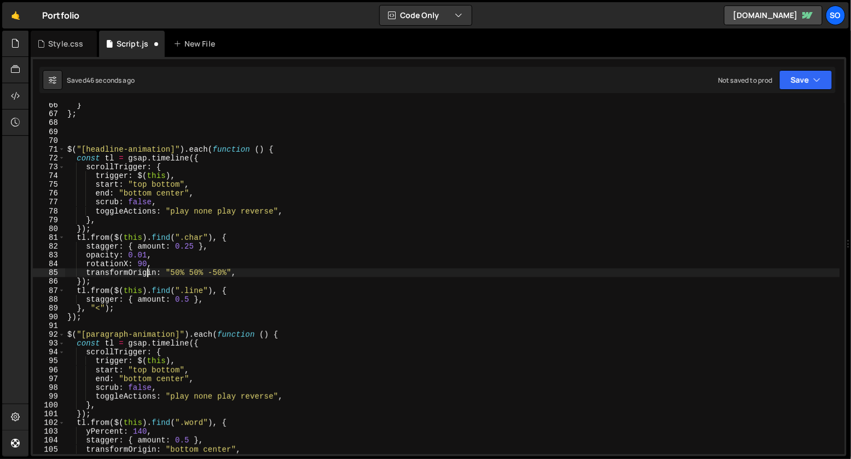
click at [148, 268] on div "} } ; $ ( "[headline-animation]" ) . each ( function ( ) { const tl = gsap . ti…" at bounding box center [452, 285] width 775 height 368
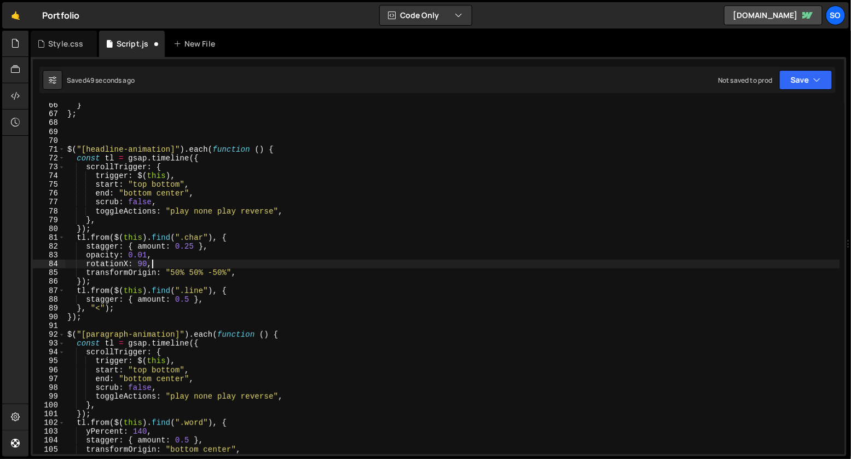
click at [234, 261] on div "} } ; $ ( "[headline-animation]" ) . each ( function ( ) { const tl = gsap . ti…" at bounding box center [452, 285] width 775 height 368
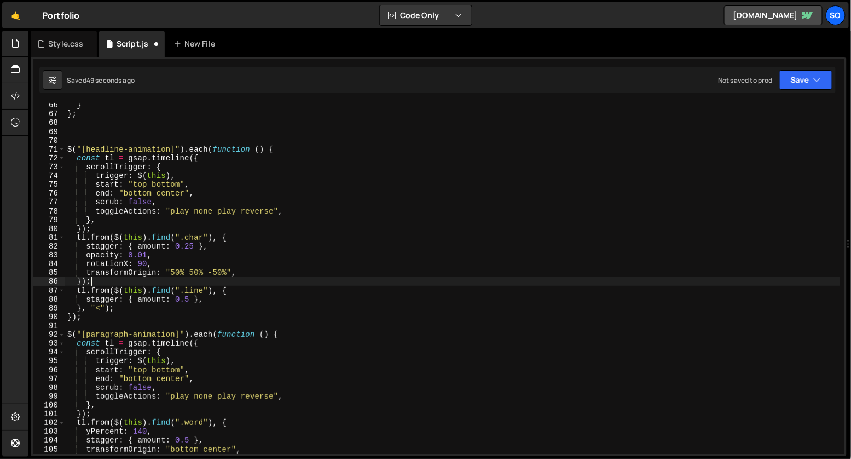
click at [235, 277] on div "} } ; $ ( "[headline-animation]" ) . each ( function ( ) { const tl = gsap . ti…" at bounding box center [452, 285] width 775 height 368
click at [239, 275] on div "} } ; $ ( "[headline-animation]" ) . each ( function ( ) { const tl = gsap . ti…" at bounding box center [452, 285] width 775 height 368
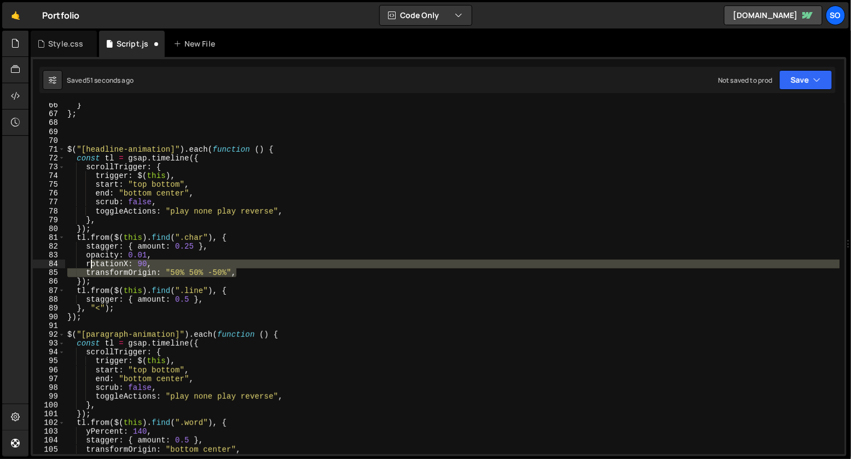
click at [89, 263] on div "} } ; $ ( "[headline-animation]" ) . each ( function ( ) { const tl = gsap . ti…" at bounding box center [452, 285] width 775 height 368
click at [268, 257] on div "} } ; $ ( "[headline-animation]" ) . each ( function ( ) { const tl = gsap . ti…" at bounding box center [452, 285] width 775 height 368
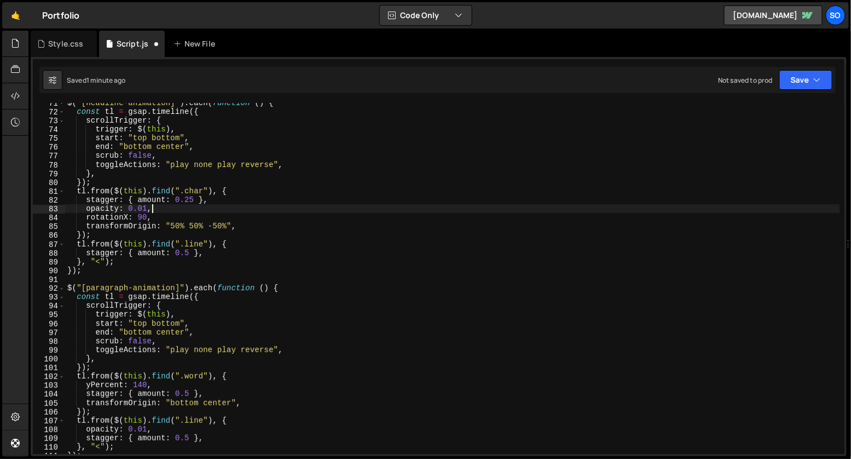
scroll to position [621, 0]
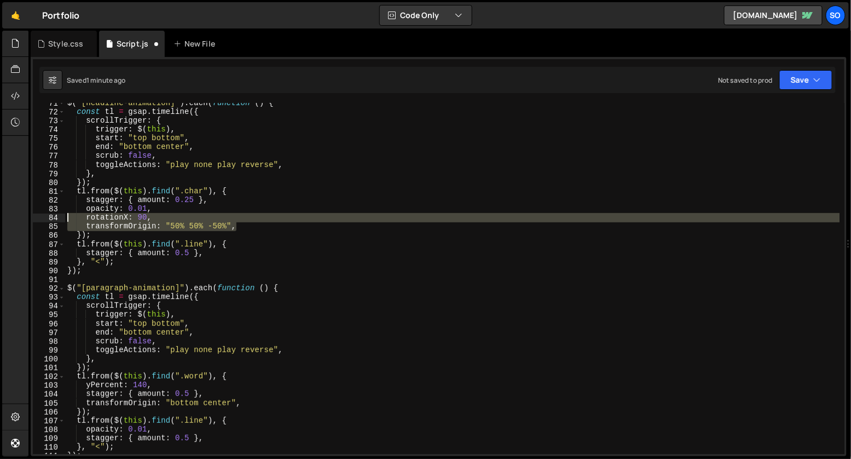
drag, startPoint x: 251, startPoint y: 224, endPoint x: 61, endPoint y: 216, distance: 190.1
click at [61, 216] on div "opacity: 0.01, 71 72 73 74 75 76 77 78 79 80 81 82 83 84 85 86 87 88 89 90 91 9…" at bounding box center [439, 278] width 812 height 351
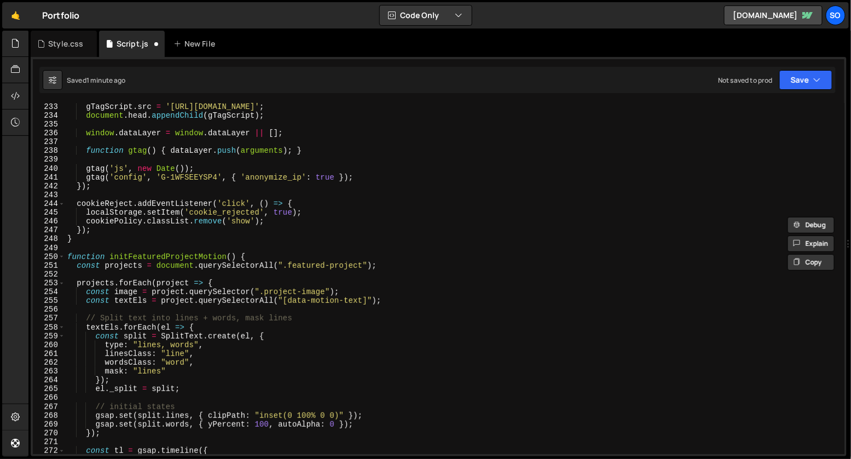
scroll to position [2046, 0]
click at [384, 265] on div "gTagScript . src = '[URL][DOMAIN_NAME]' ; document . head . appendChild ( gTagS…" at bounding box center [452, 286] width 775 height 368
type textarea "const projects = document.querySelectorAll(".featured-project");"
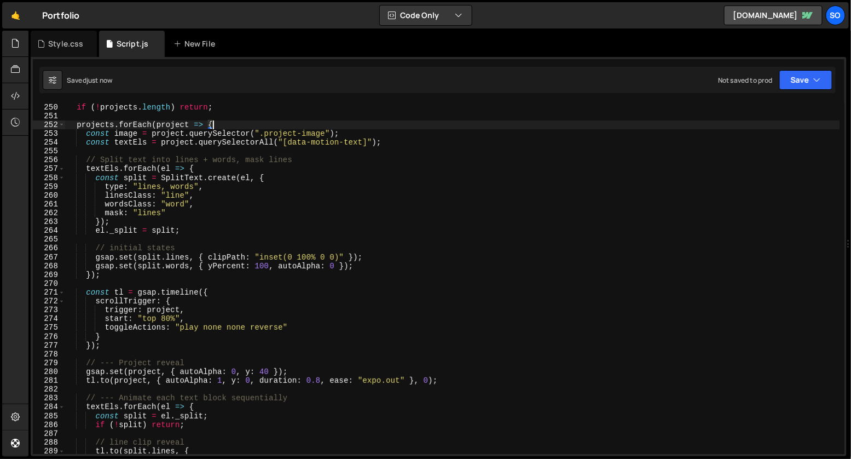
scroll to position [2173, 0]
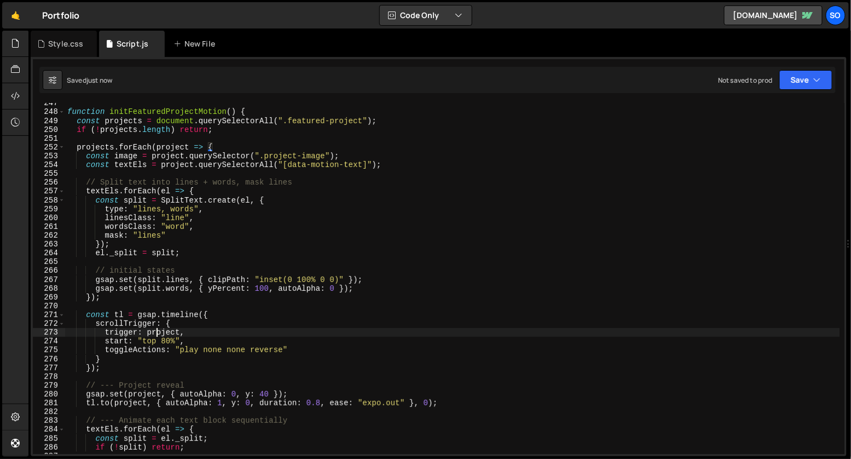
click at [155, 335] on div "function initFeaturedProjectMotion ( ) { const projects = document . querySelec…" at bounding box center [452, 283] width 775 height 368
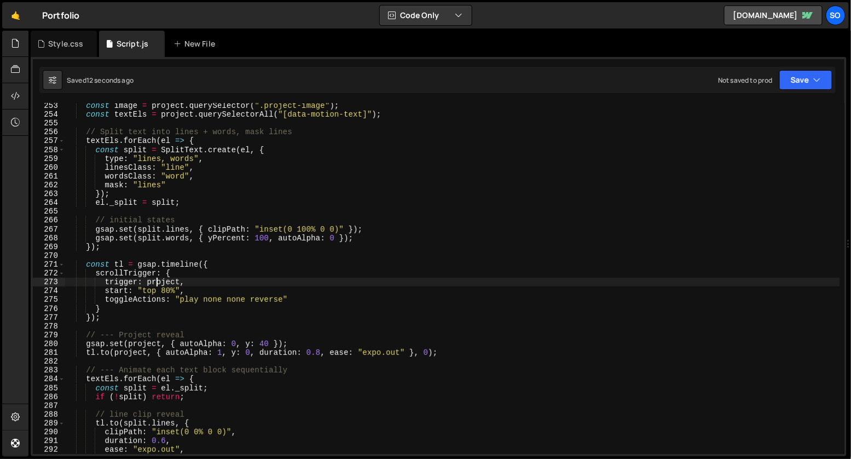
scroll to position [2157, 0]
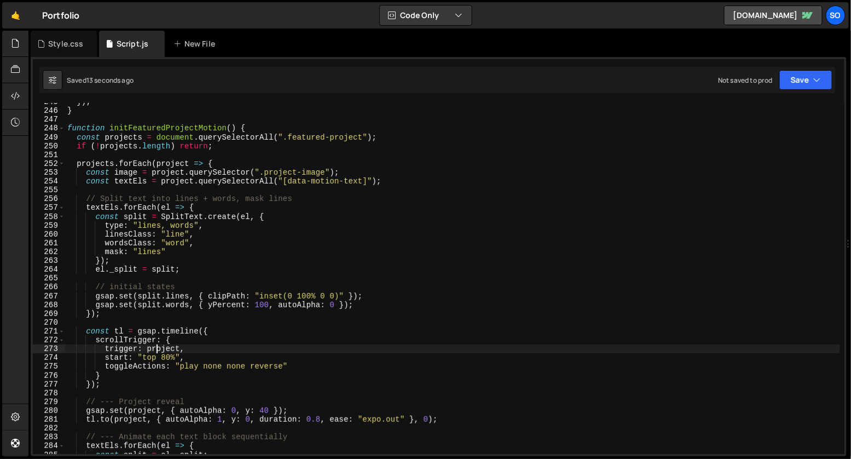
click at [197, 263] on div "}) ; } function initFeaturedProjectMotion ( ) { const projects = document . que…" at bounding box center [452, 281] width 775 height 368
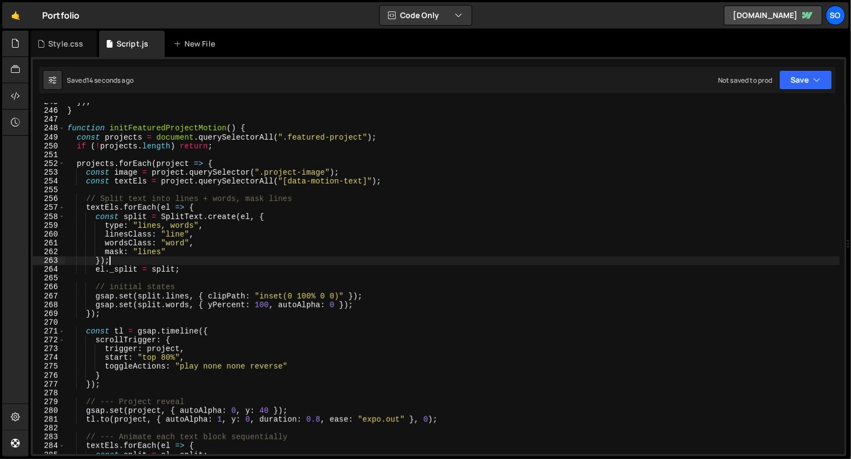
scroll to position [0, 2]
click at [193, 253] on div "}) ; } function initFeaturedProjectMotion ( ) { const projects = document . que…" at bounding box center [452, 281] width 775 height 368
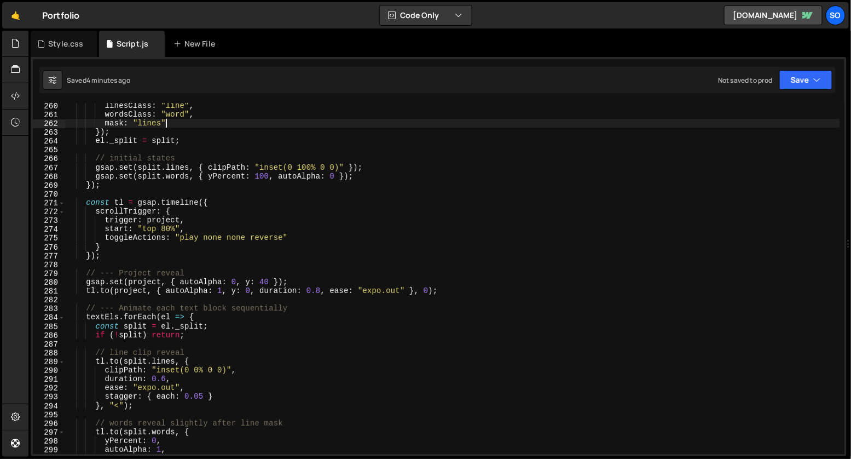
scroll to position [2371, 0]
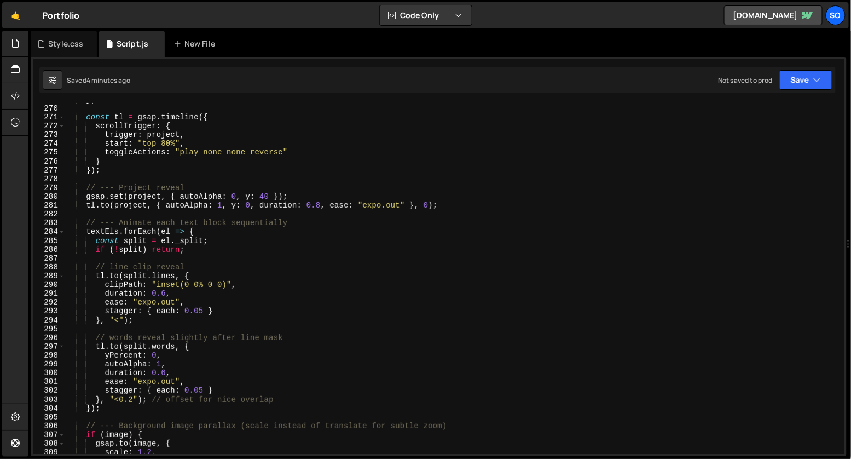
click at [183, 374] on div "}) ; const tl = gsap . timeline ({ scrollTrigger : { trigger : project , start …" at bounding box center [452, 279] width 775 height 368
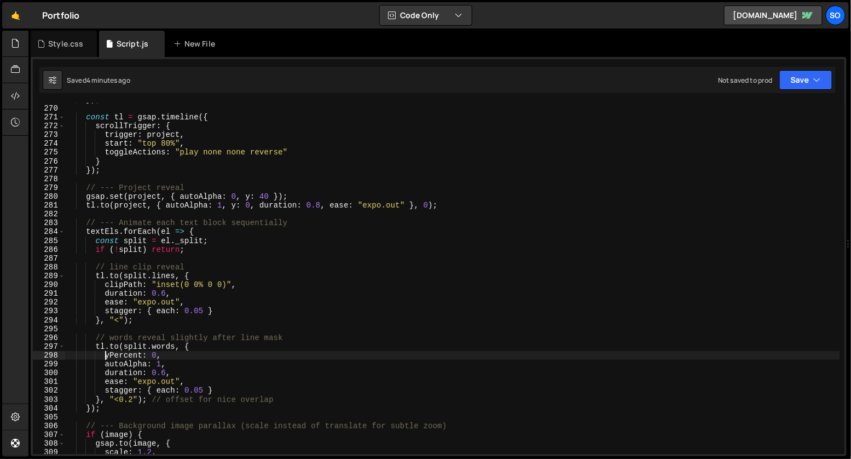
click at [106, 355] on div "}) ; const tl = gsap . timeline ({ scrollTrigger : { trigger : project , start …" at bounding box center [452, 279] width 775 height 368
click at [172, 358] on div "}) ; const tl = gsap . timeline ({ scrollTrigger : { trigger : project , start …" at bounding box center [452, 279] width 775 height 368
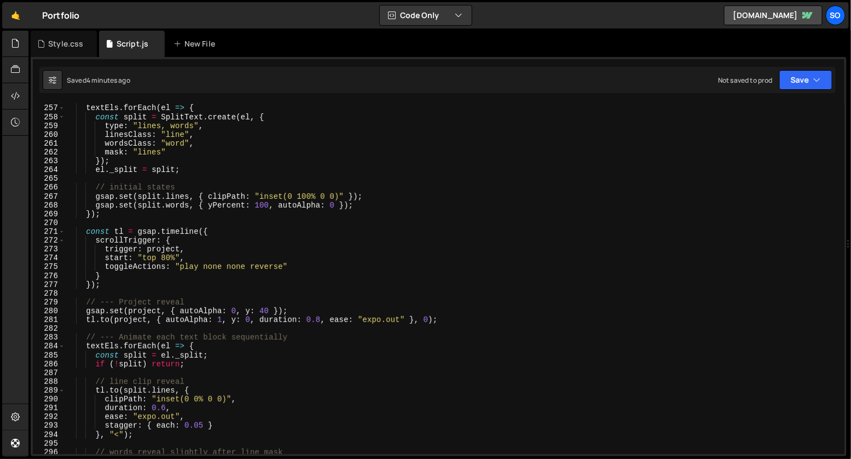
scroll to position [2253, 0]
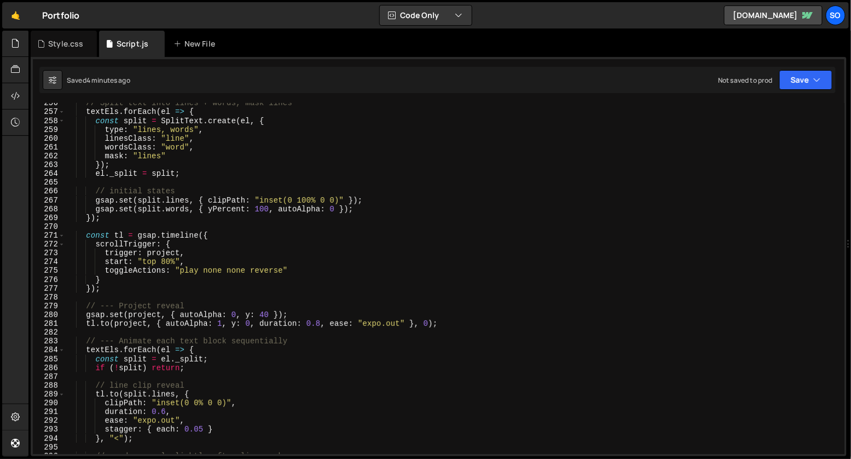
click at [335, 209] on div "// Split text into lines + words, mask lines textEls . forEach ( el => { const …" at bounding box center [452, 283] width 775 height 368
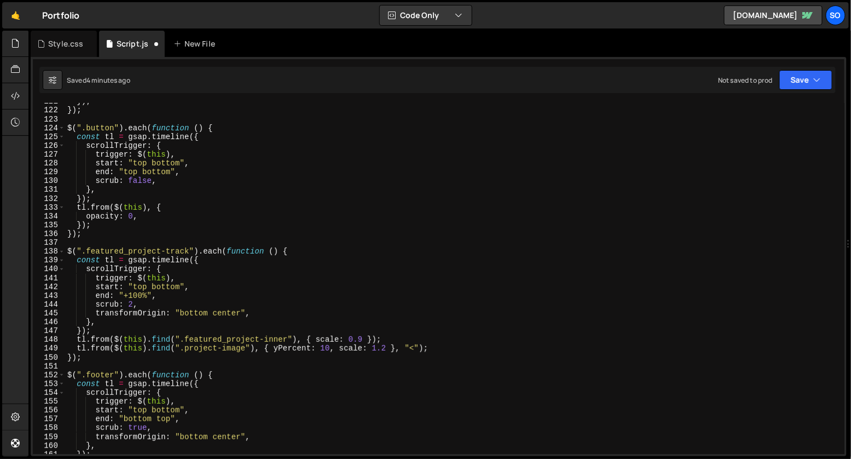
scroll to position [1114, 0]
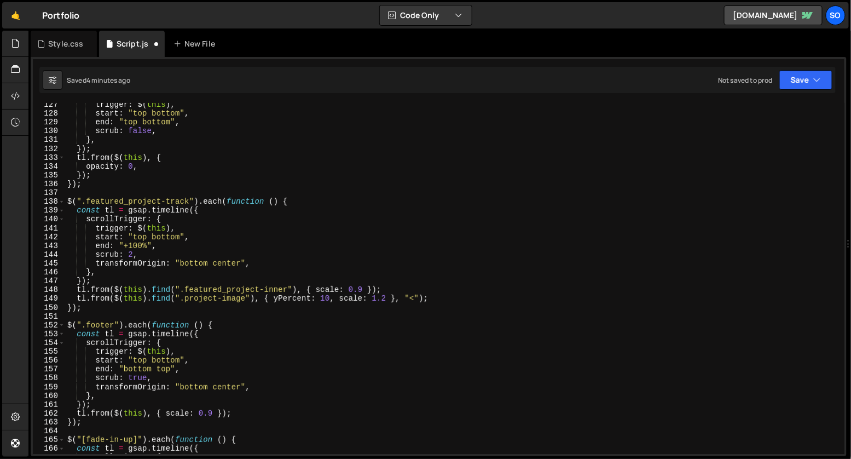
click at [91, 311] on div "trigger : $ ( this ) , start : "top bottom" , end : "top bottom" , scrub : fals…" at bounding box center [452, 284] width 775 height 368
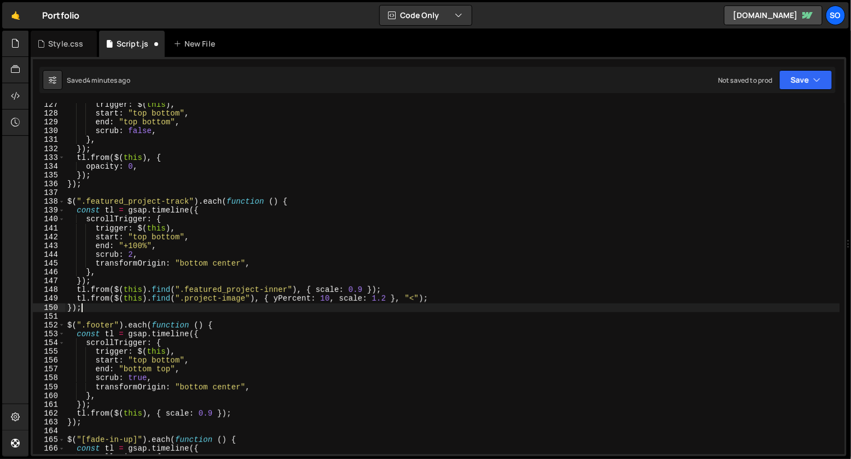
click at [68, 201] on div "trigger : $ ( this ) , start : "top bottom" , end : "top bottom" , scrub : fals…" at bounding box center [452, 284] width 775 height 368
type textarea "$(".featured_project-track").each(function () { const tl = gsap.timeline({"
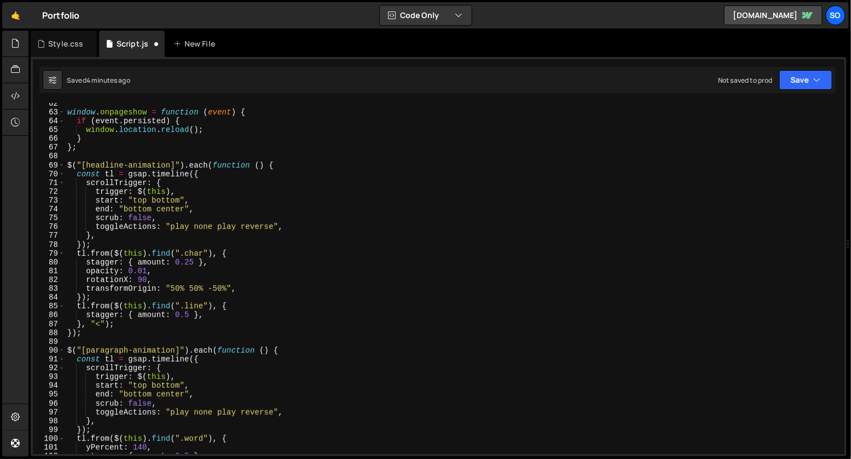
scroll to position [542, 0]
click at [111, 280] on div "window . onpageshow = function ( event ) { if ( event . persisted ) { window . …" at bounding box center [452, 283] width 775 height 368
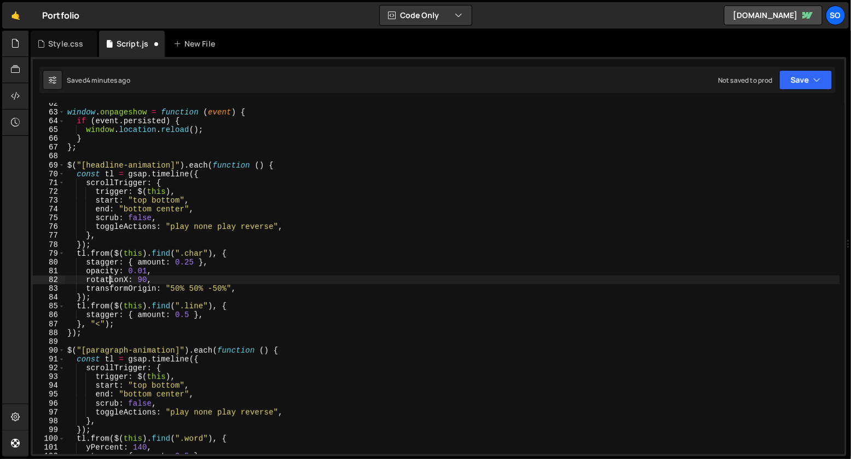
click at [121, 289] on div "window . onpageshow = function ( event ) { if ( event . persisted ) { window . …" at bounding box center [452, 283] width 775 height 368
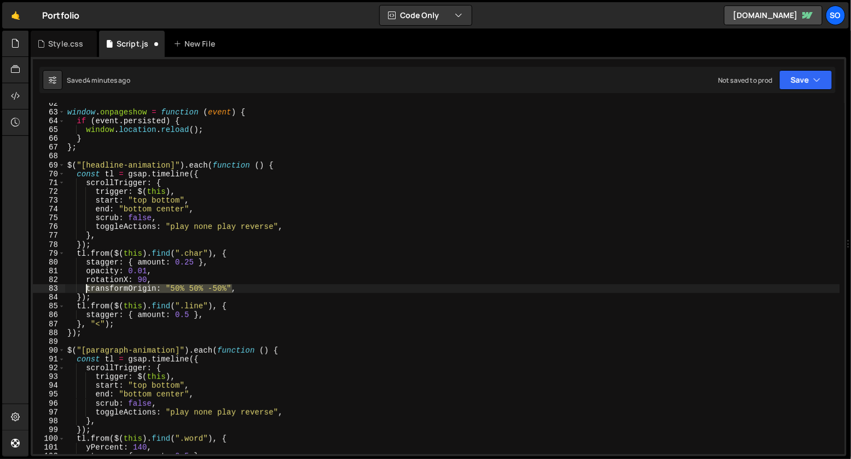
drag, startPoint x: 231, startPoint y: 288, endPoint x: 86, endPoint y: 291, distance: 145.6
click at [86, 291] on div "window . onpageshow = function ( event ) { if ( event . persisted ) { window . …" at bounding box center [452, 283] width 775 height 368
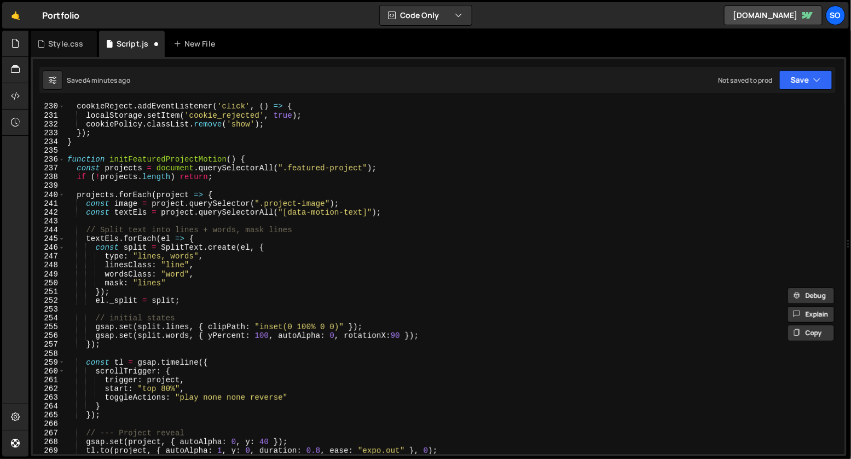
scroll to position [2040, 0]
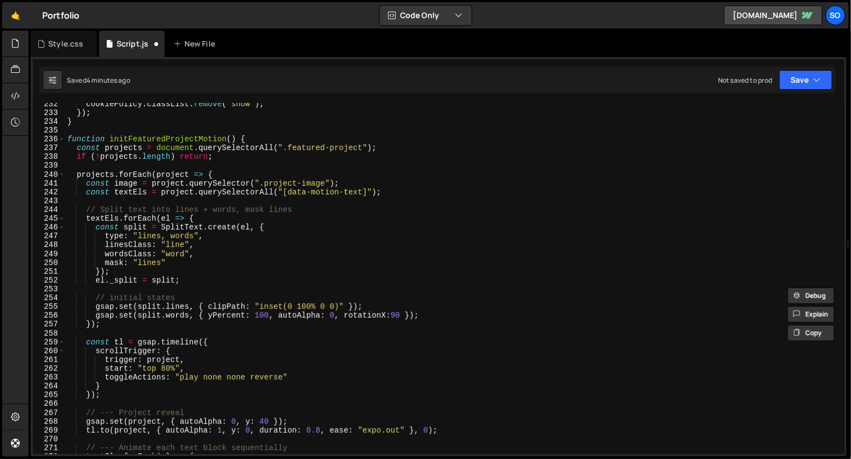
click at [399, 314] on div "cookiePolicy . classList . remove ( 'show' ) ; }) ; } function initFeaturedProj…" at bounding box center [452, 284] width 775 height 368
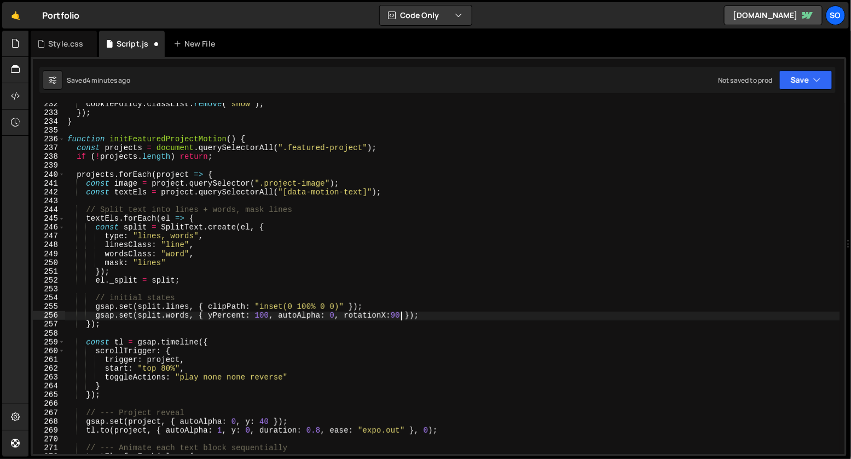
scroll to position [0, 24]
paste textarea "transformOrigin: "50% 50% -50%""
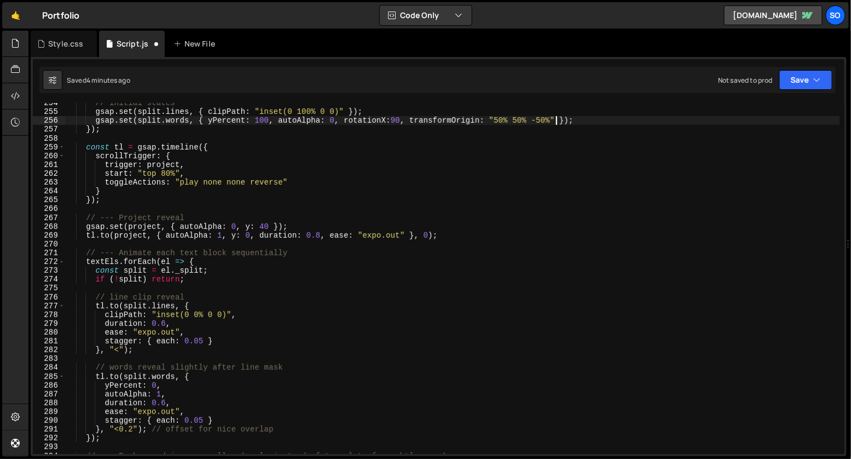
scroll to position [2245, 0]
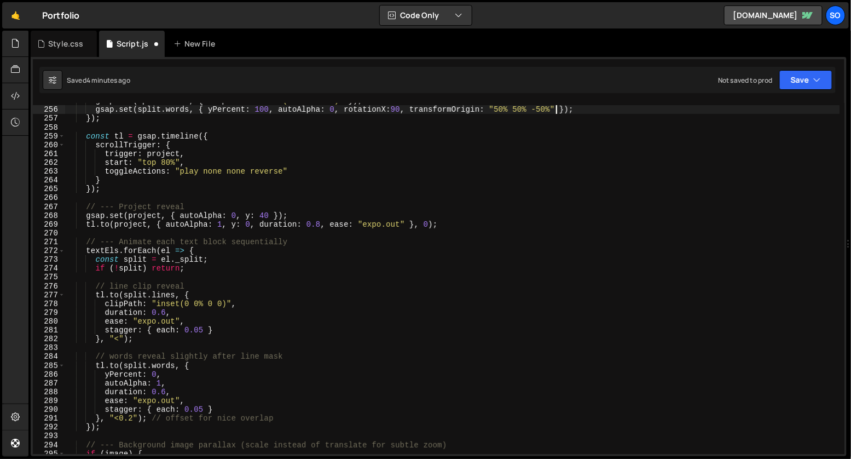
click at [194, 372] on div "gsap . set ( split . lines , { clipPath : "inset(0 100% 0 0)" }) ; gsap . set (…" at bounding box center [452, 280] width 775 height 368
type textarea "yPercent: 0,"
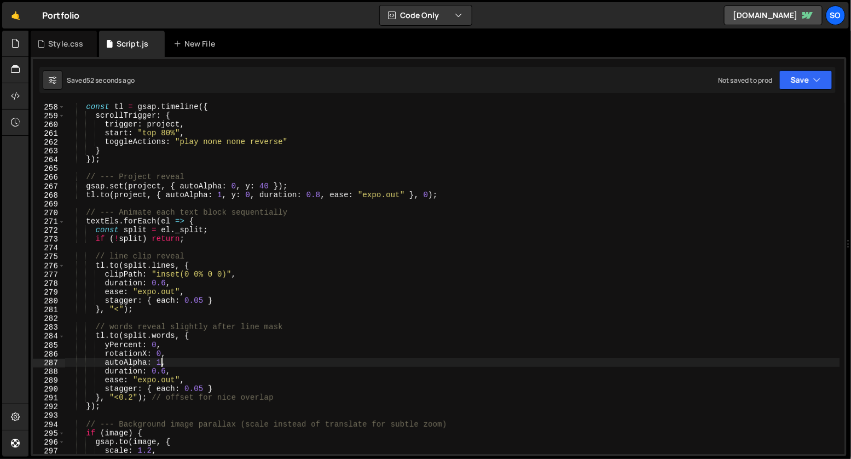
scroll to position [0, 6]
click at [173, 390] on div "const tl = gsap . timeline ({ scrollTrigger : { trigger : project , start : "to…" at bounding box center [452, 286] width 775 height 368
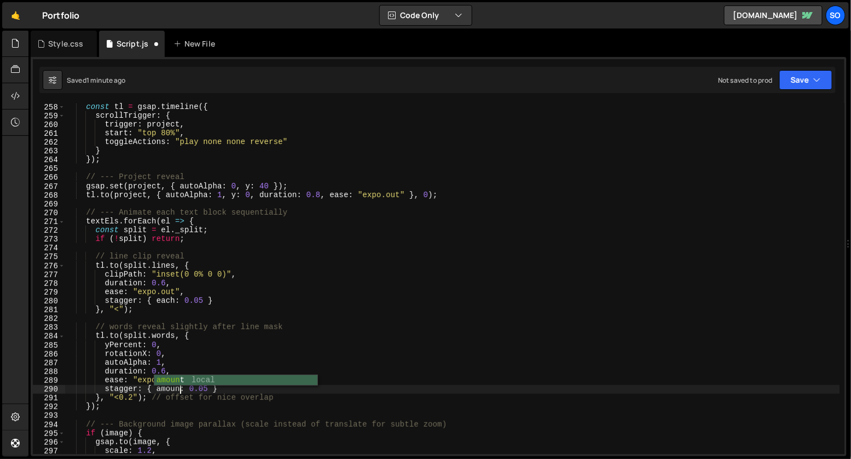
scroll to position [0, 8]
click at [178, 299] on div "const tl = gsap . timeline ({ scrollTrigger : { trigger : project , start : "to…" at bounding box center [452, 286] width 775 height 368
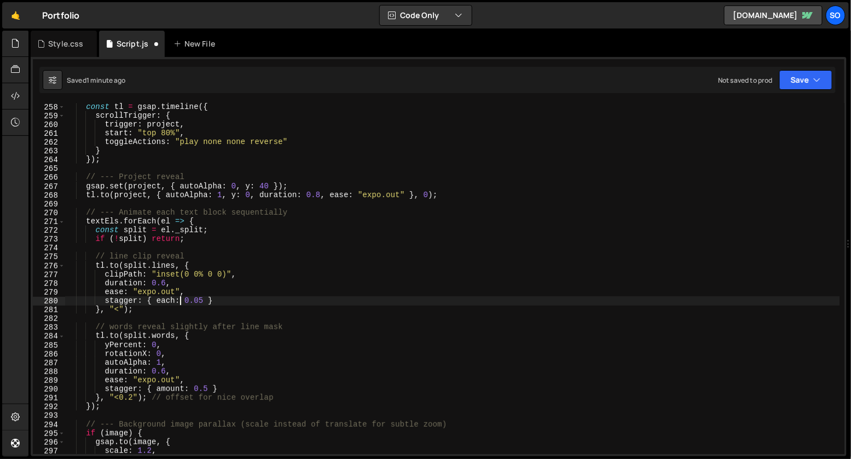
click at [198, 300] on div "const tl = gsap . timeline ({ scrollTrigger : { trigger : project , start : "to…" at bounding box center [452, 286] width 775 height 368
click at [178, 300] on div "const tl = gsap . timeline ({ scrollTrigger : { trigger : project , start : "to…" at bounding box center [452, 286] width 775 height 368
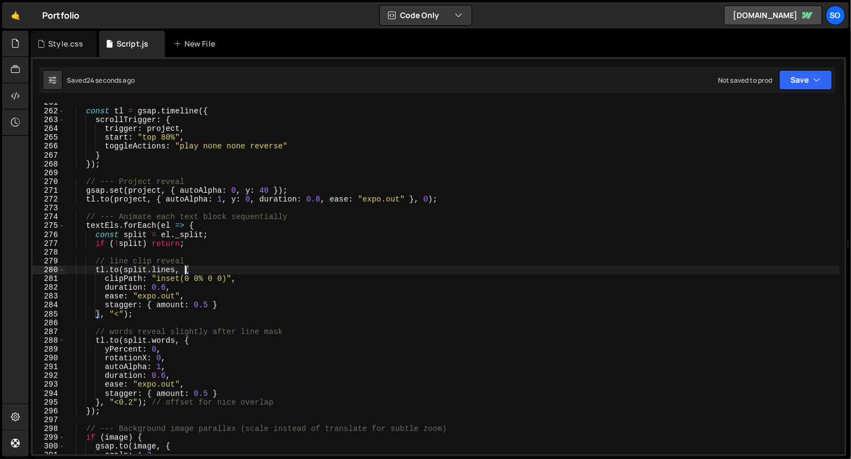
scroll to position [2302, 0]
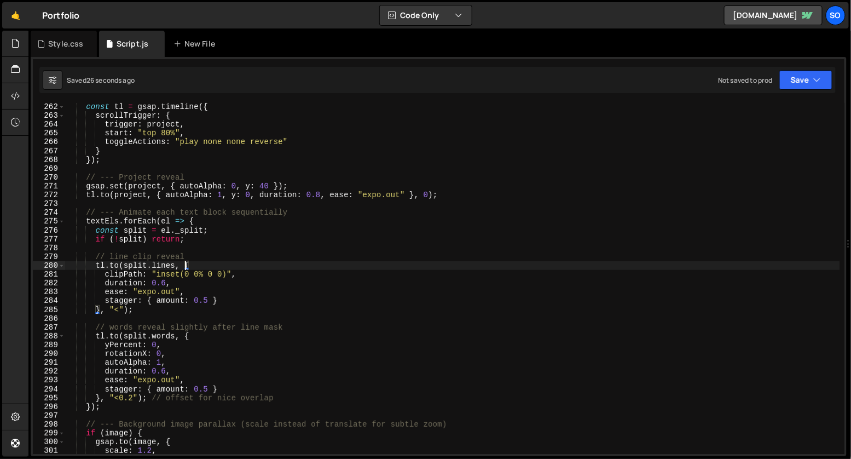
click at [131, 401] on div "const tl = gsap . timeline ({ scrollTrigger : { trigger : project , start : "to…" at bounding box center [452, 286] width 775 height 368
click at [166, 371] on div "const tl = gsap . timeline ({ scrollTrigger : { trigger : project , start : "to…" at bounding box center [452, 286] width 775 height 368
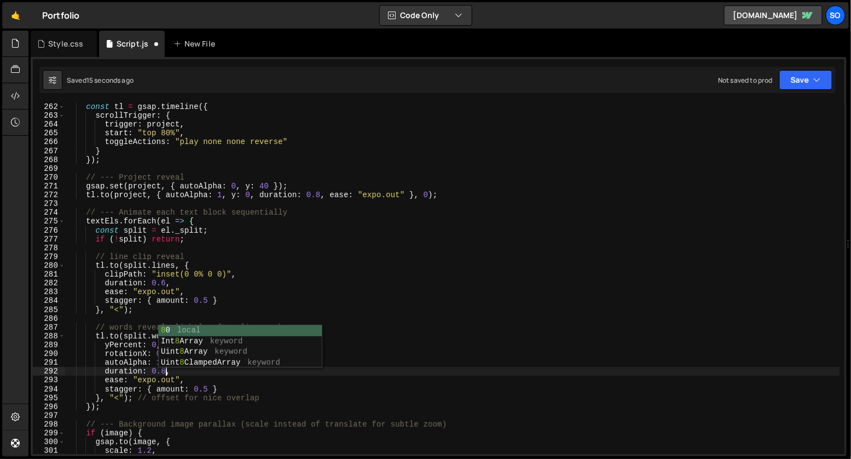
click at [165, 279] on div "const tl = gsap . timeline ({ scrollTrigger : { trigger : project , start : "to…" at bounding box center [452, 286] width 775 height 368
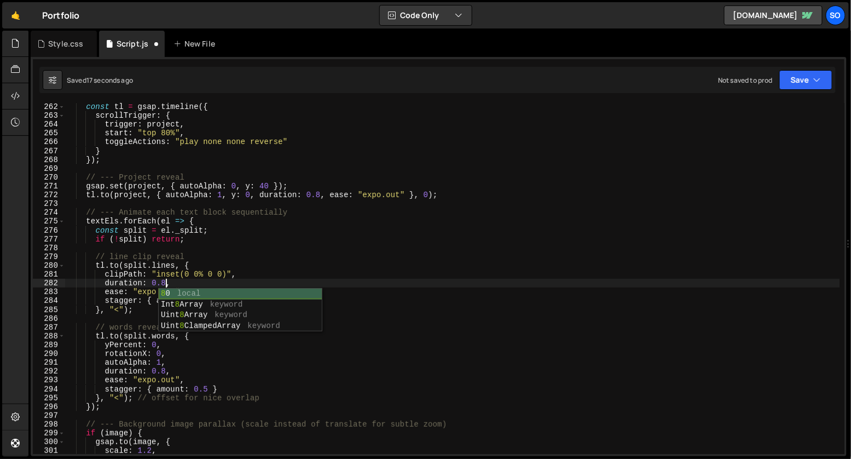
click at [187, 273] on div "const tl = gsap . timeline ({ scrollTrigger : { trigger : project , start : "to…" at bounding box center [452, 286] width 775 height 368
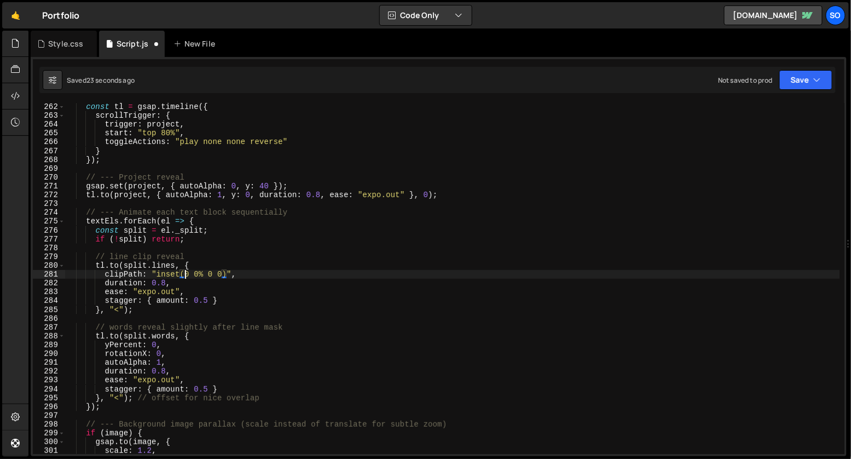
click at [122, 398] on div "const tl = gsap . timeline ({ scrollTrigger : { trigger : project , start : "to…" at bounding box center [452, 286] width 775 height 368
type textarea "}, "<20%"); // offset for nice overlap"
click at [71, 47] on div "Style.css" at bounding box center [65, 43] width 35 height 11
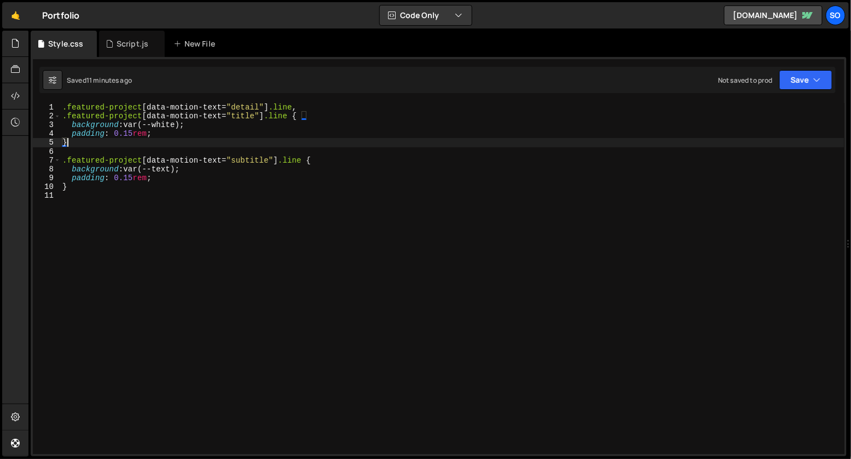
click at [244, 141] on div ".featured-project [ data-motion-text = " detail " ] .line , .featured-project […" at bounding box center [452, 285] width 785 height 364
click at [244, 135] on div ".featured-project [ data-motion-text = " detail " ] .line , .featured-project […" at bounding box center [452, 285] width 785 height 364
type textarea "padding: 0.15rem;"
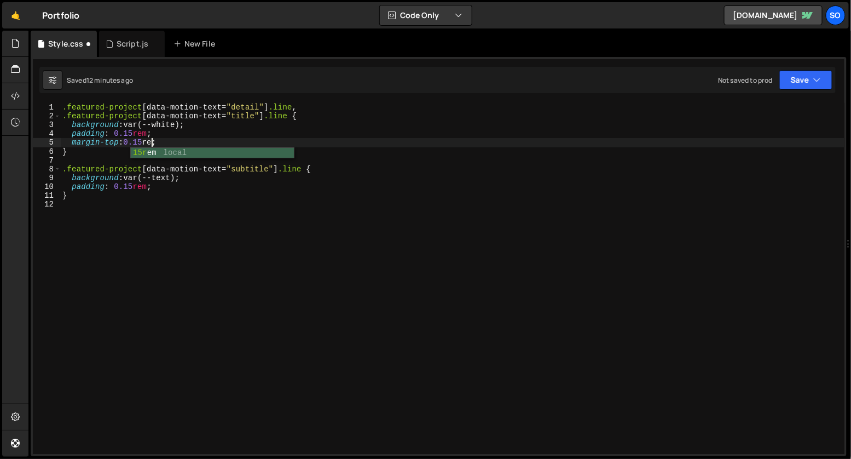
scroll to position [0, 5]
type textarea "margin-top: 0.15rem;"
click at [134, 47] on div "Script.js" at bounding box center [133, 43] width 32 height 11
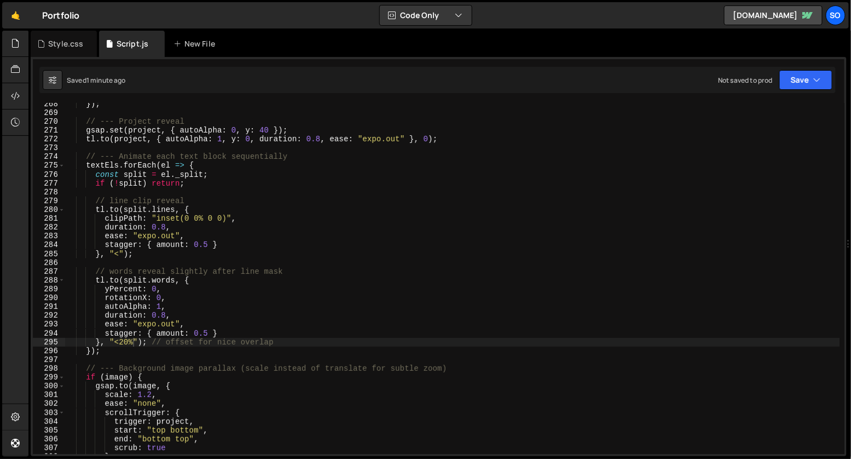
scroll to position [2361, 0]
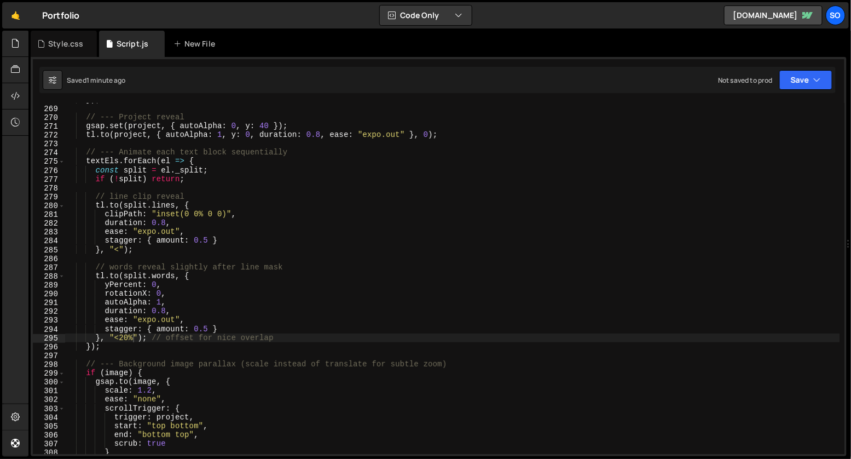
click at [212, 328] on div "}) ; // --- Project reveal gsap . set ( project , { autoAlpha : 0 , y : 40 }) ;…" at bounding box center [452, 279] width 775 height 368
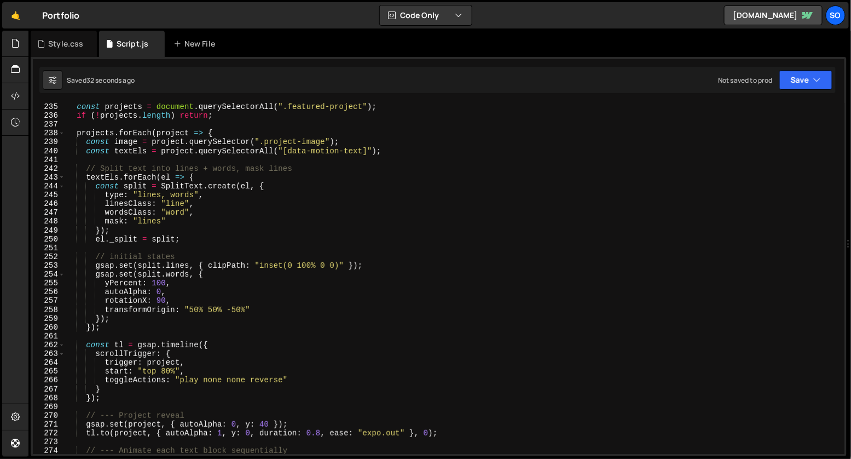
scroll to position [2059, 0]
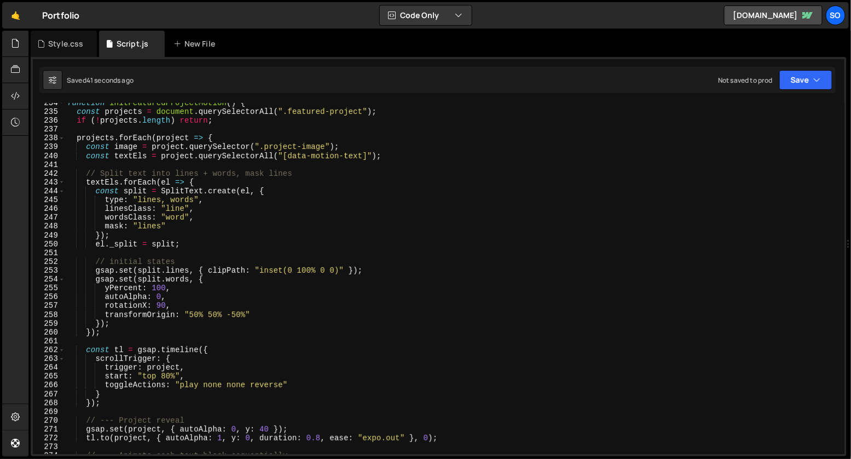
click at [198, 224] on div "function initFeaturedProjectMotion ( ) { const projects = document . querySelec…" at bounding box center [452, 283] width 775 height 368
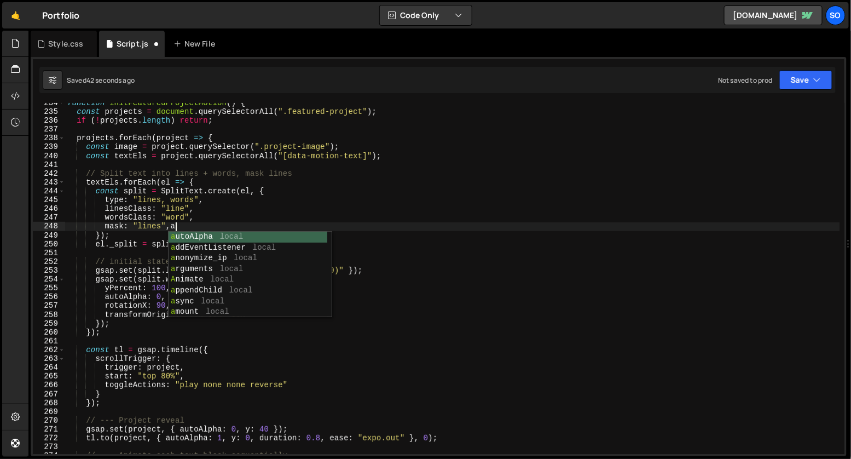
type textarea "mask: "lines""
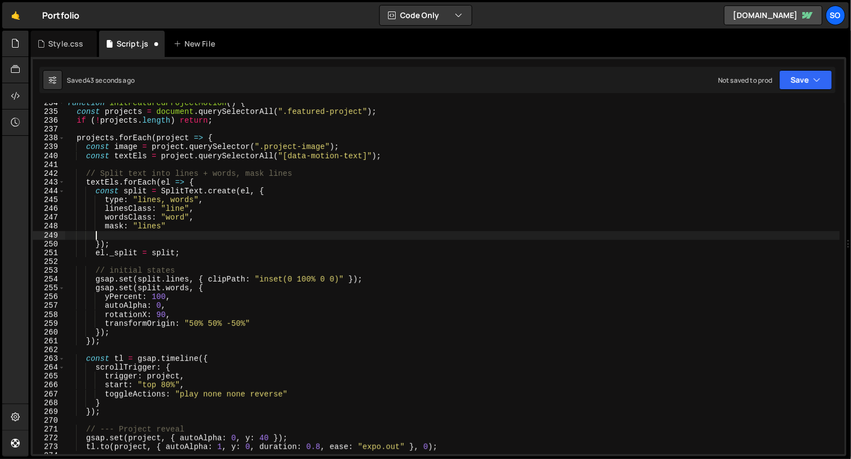
type textarea ","
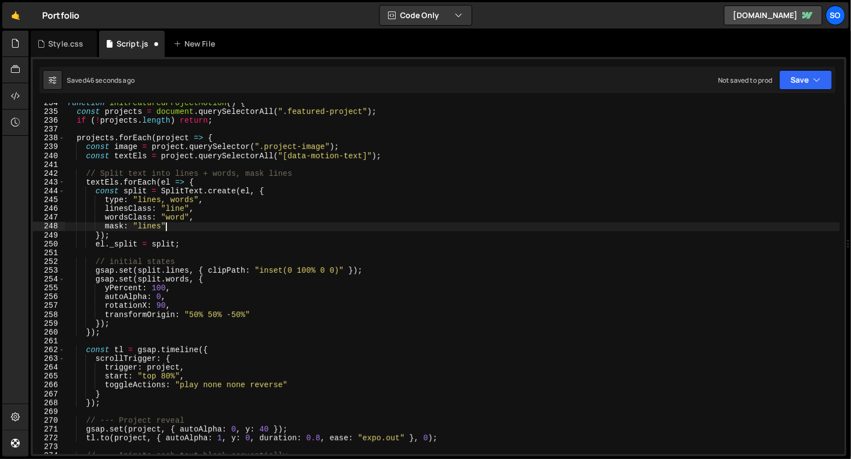
type textarea "mask: "lines","
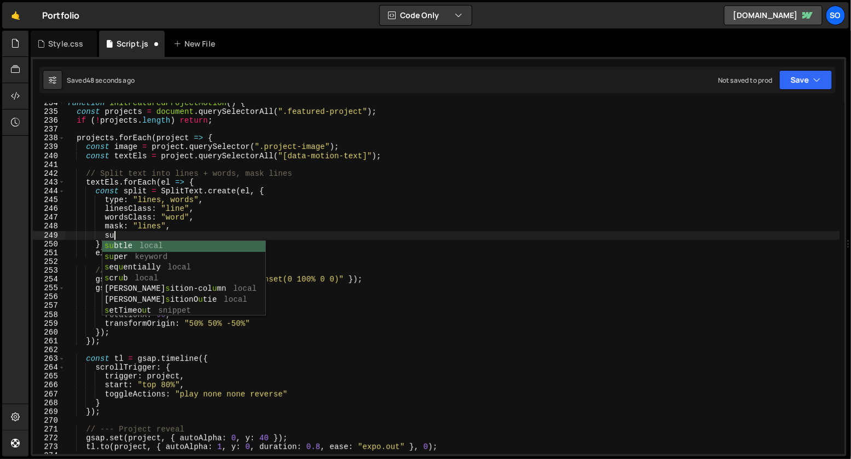
type textarea "s"
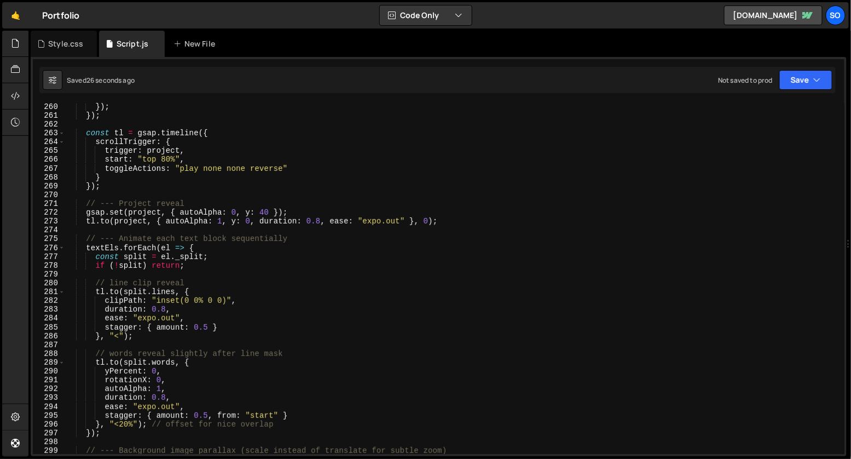
scroll to position [2297, 0]
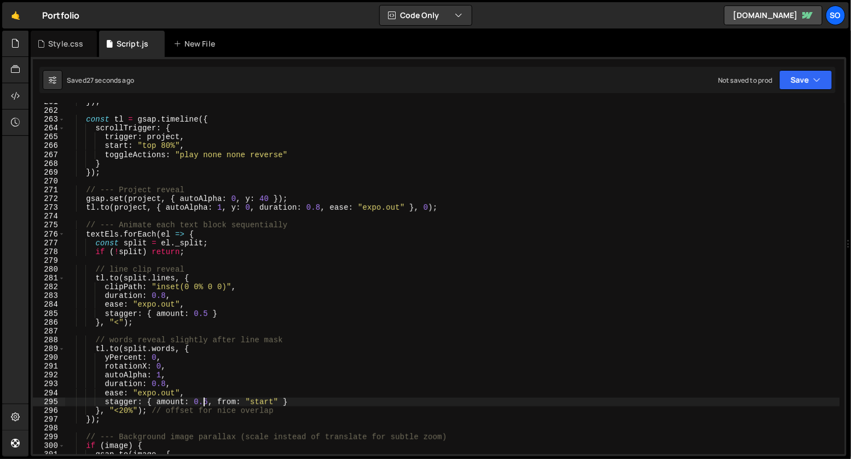
click at [202, 402] on div "}) ; const tl = gsap . timeline ({ scrollTrigger : { trigger : project , start …" at bounding box center [452, 281] width 775 height 368
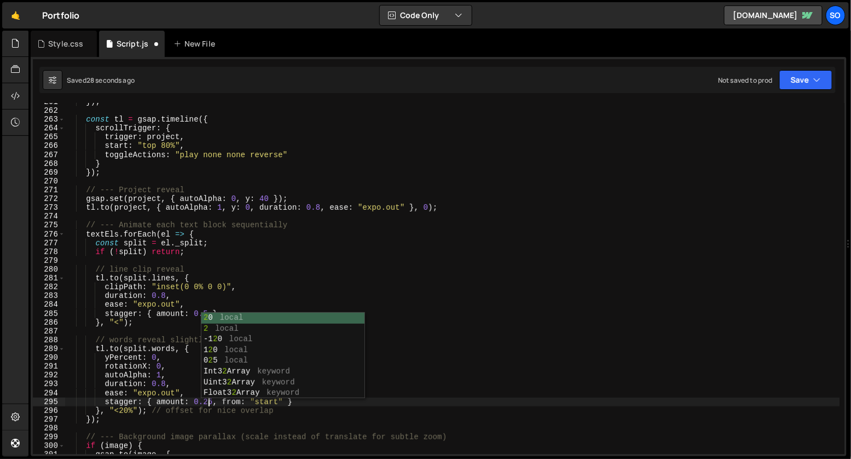
scroll to position [0, 10]
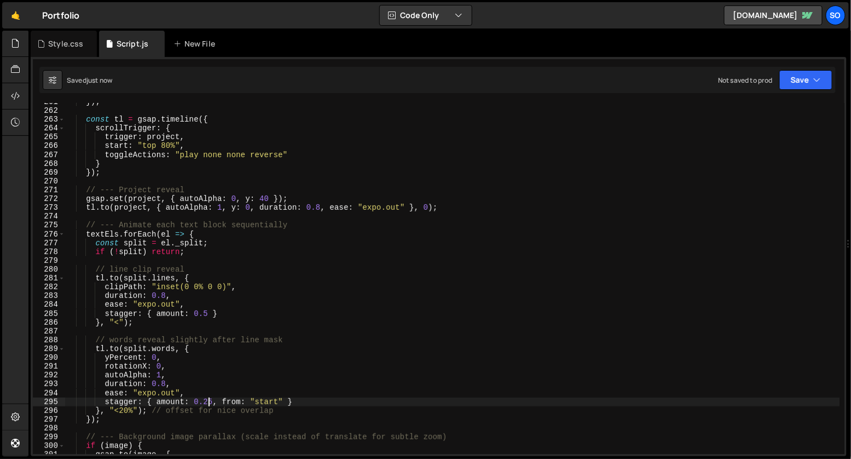
type textarea "stagger: { amount: 0.25, from: "start" }"
click at [65, 45] on div "Style.css" at bounding box center [65, 43] width 35 height 11
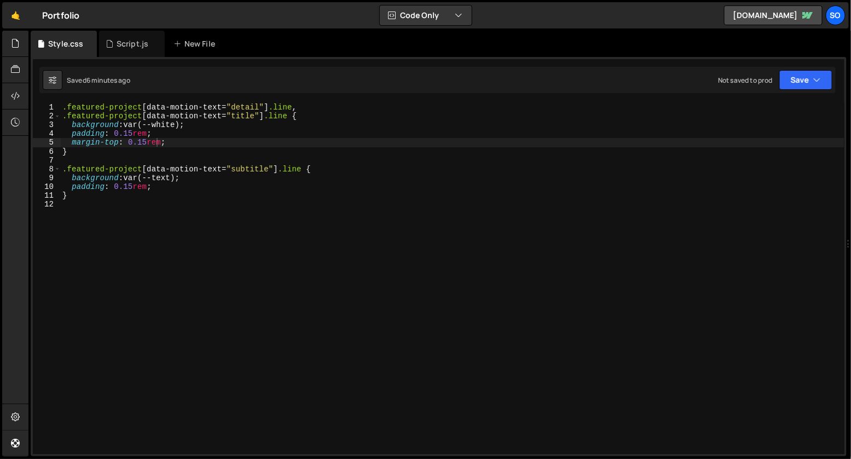
click at [212, 141] on div ".featured-project [ data-motion-text = " detail " ] .line , .featured-project […" at bounding box center [452, 285] width 785 height 364
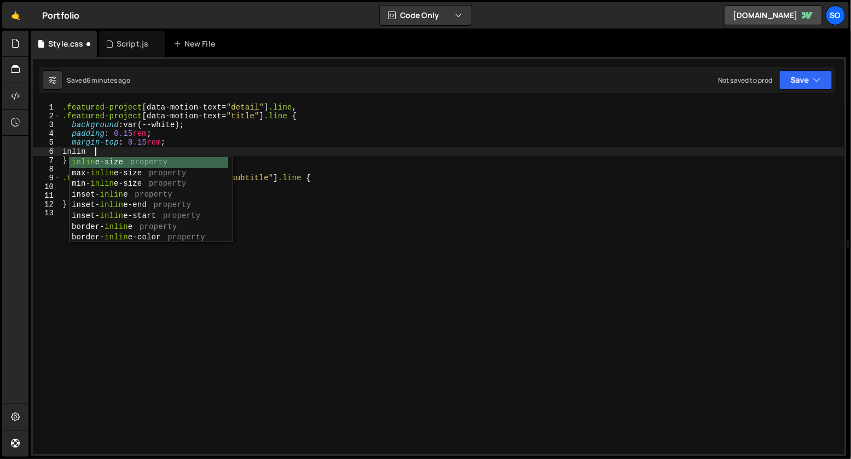
scroll to position [0, 1]
type textarea "i"
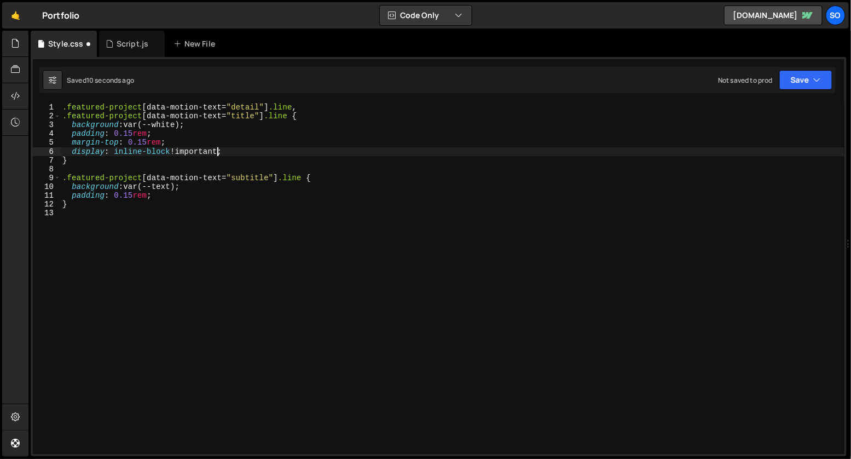
scroll to position [0, 8]
type textarea "display: inline-block !important;"
